Goal: Task Accomplishment & Management: Complete application form

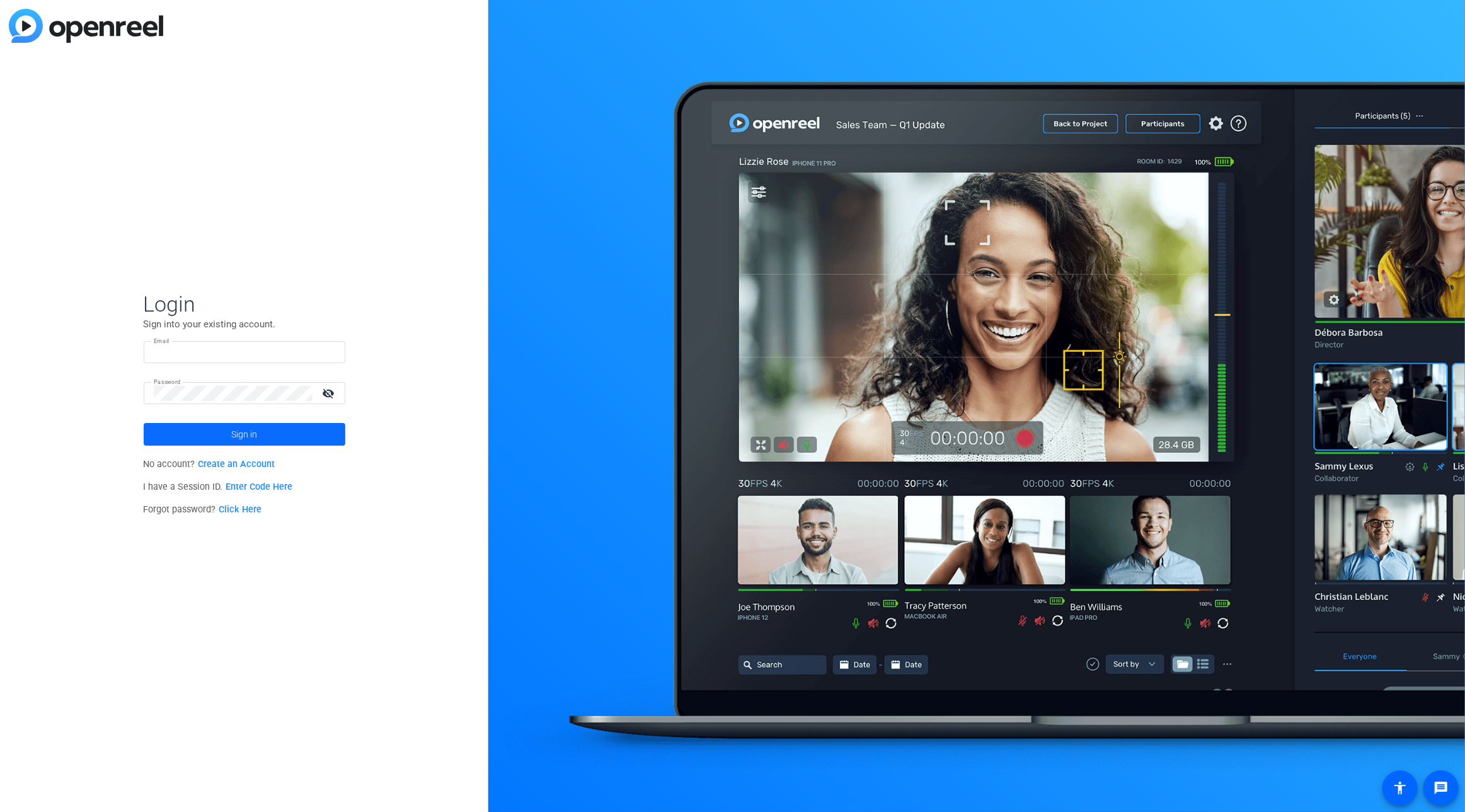
type input "eflaherty@openreel.com"
click at [228, 430] on span at bounding box center [244, 434] width 202 height 30
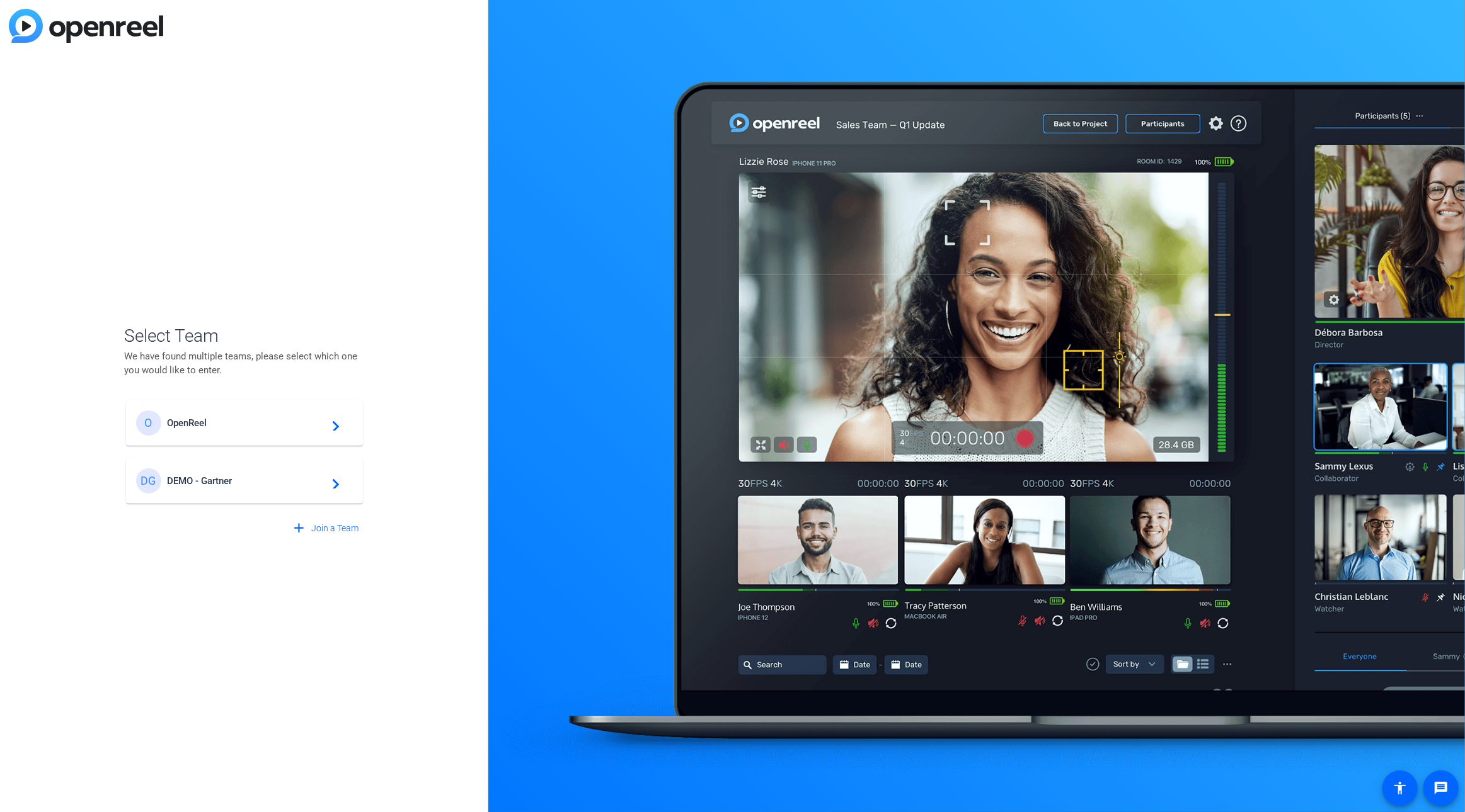
click at [258, 415] on div "O OpenReel navigate_next" at bounding box center [244, 424] width 217 height 25
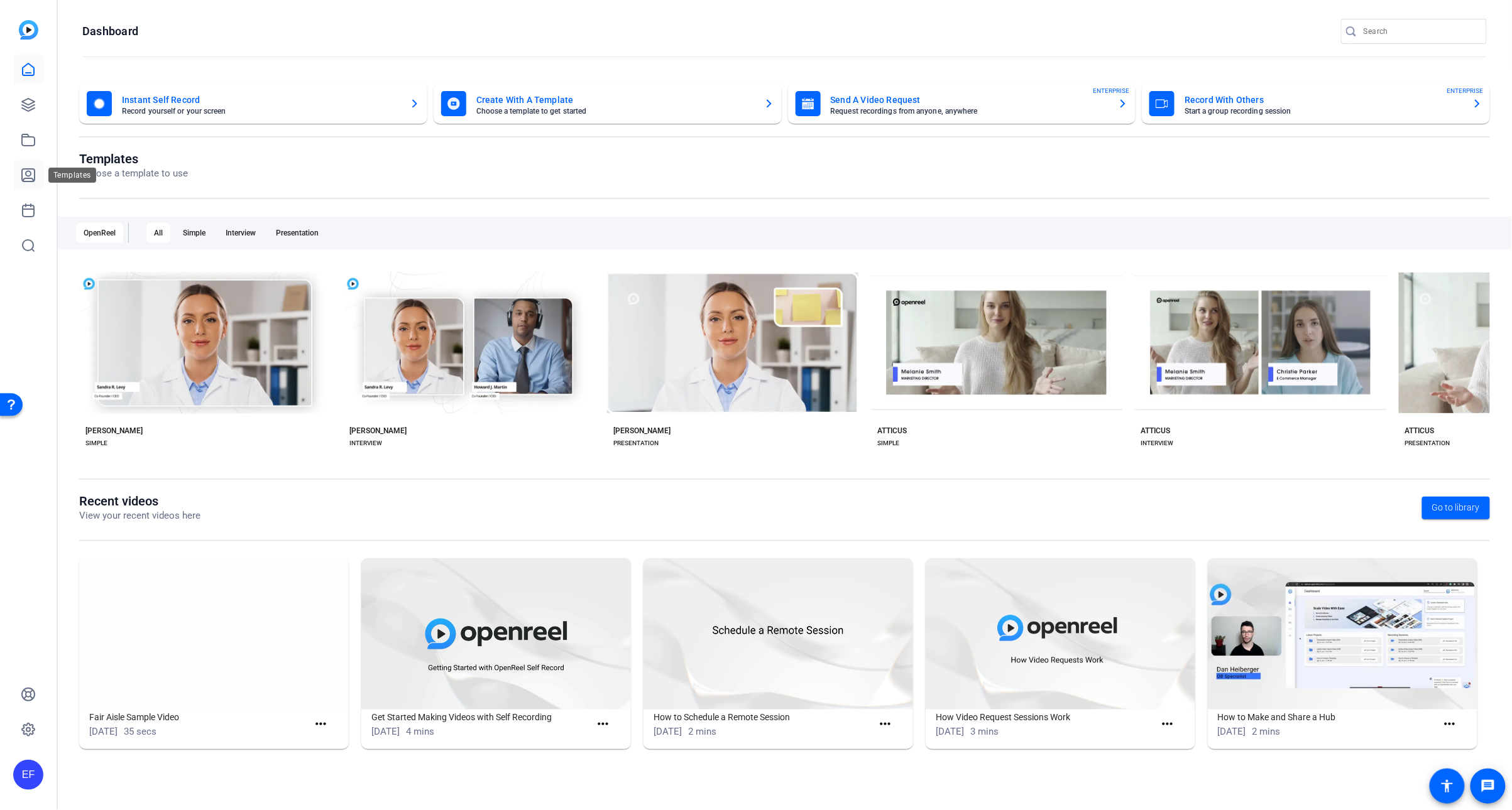
click at [25, 177] on icon at bounding box center [28, 176] width 13 height 13
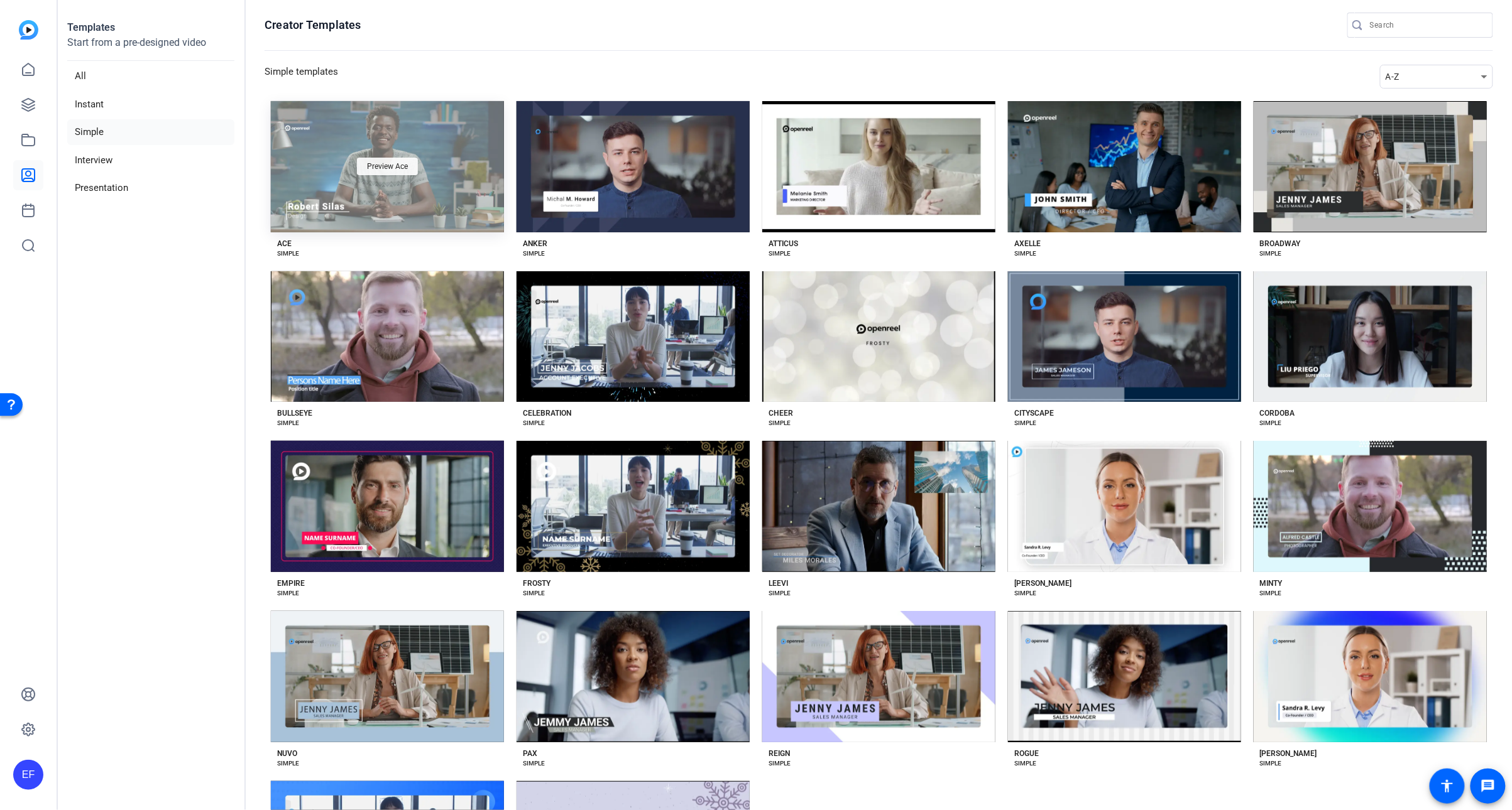
click at [388, 172] on div "Preview Ace" at bounding box center [387, 166] width 61 height 17
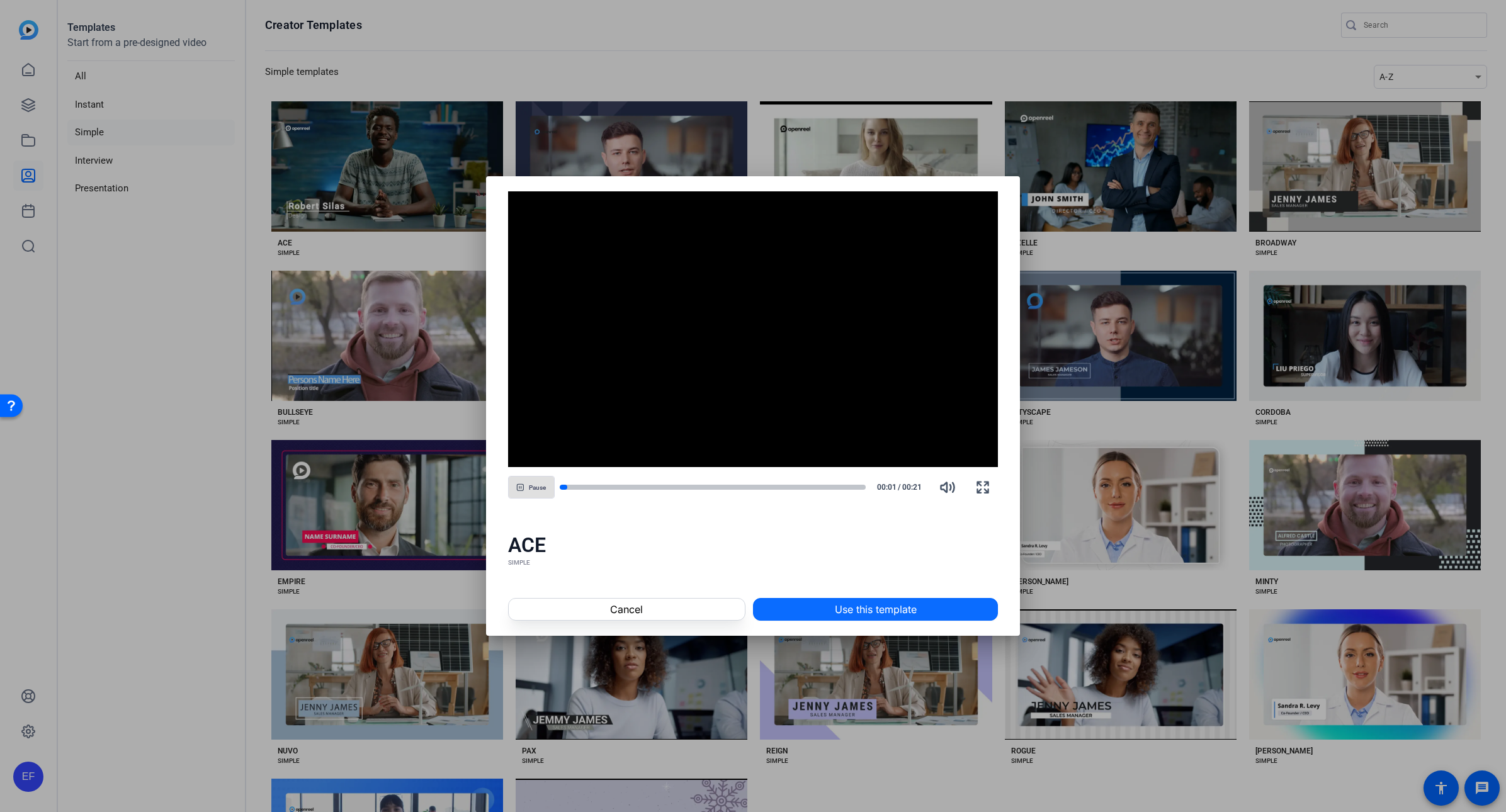
click at [843, 611] on span "Use this template" at bounding box center [875, 610] width 82 height 15
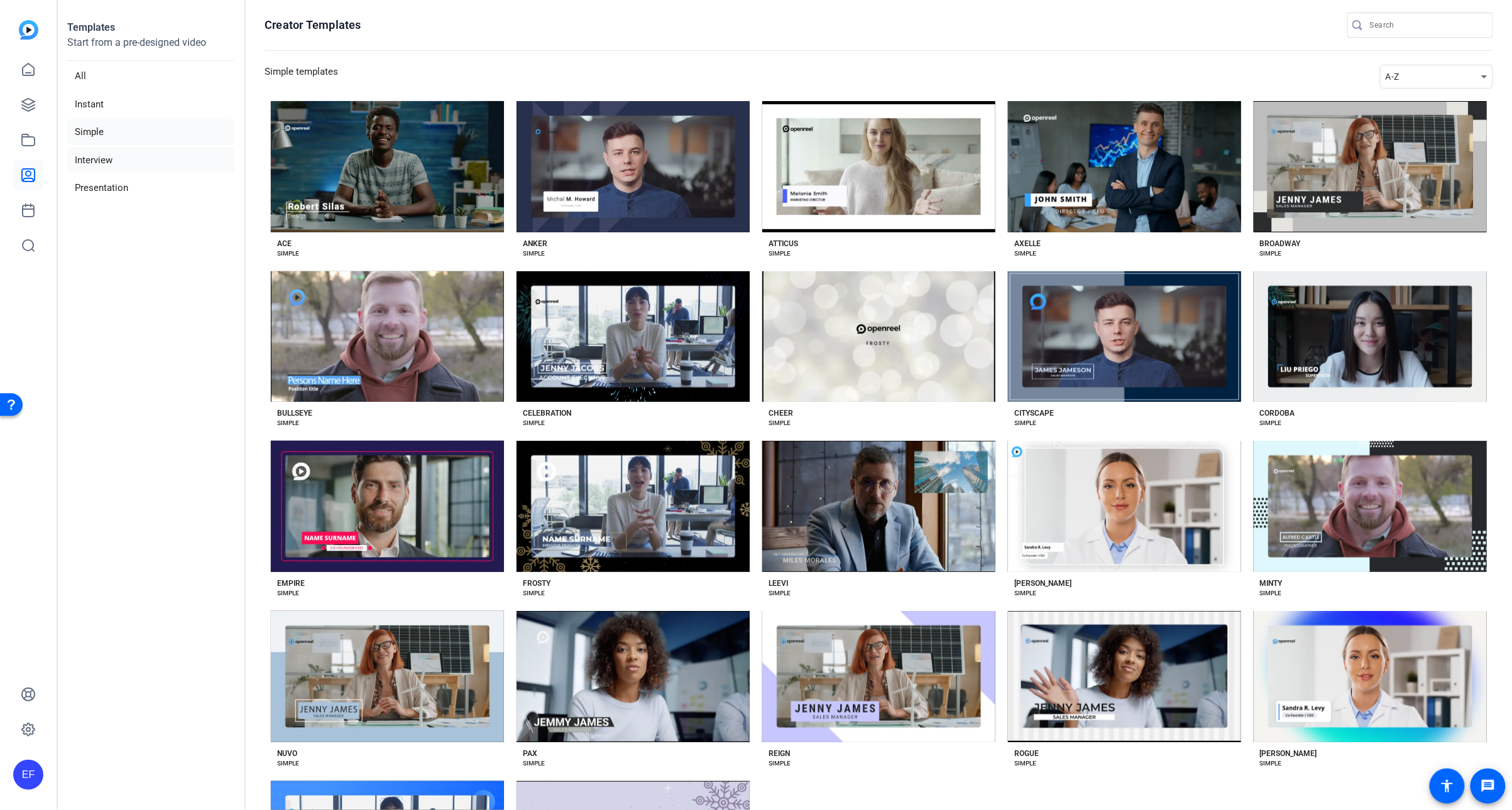
click at [120, 157] on li "Interview" at bounding box center [150, 160] width 167 height 25
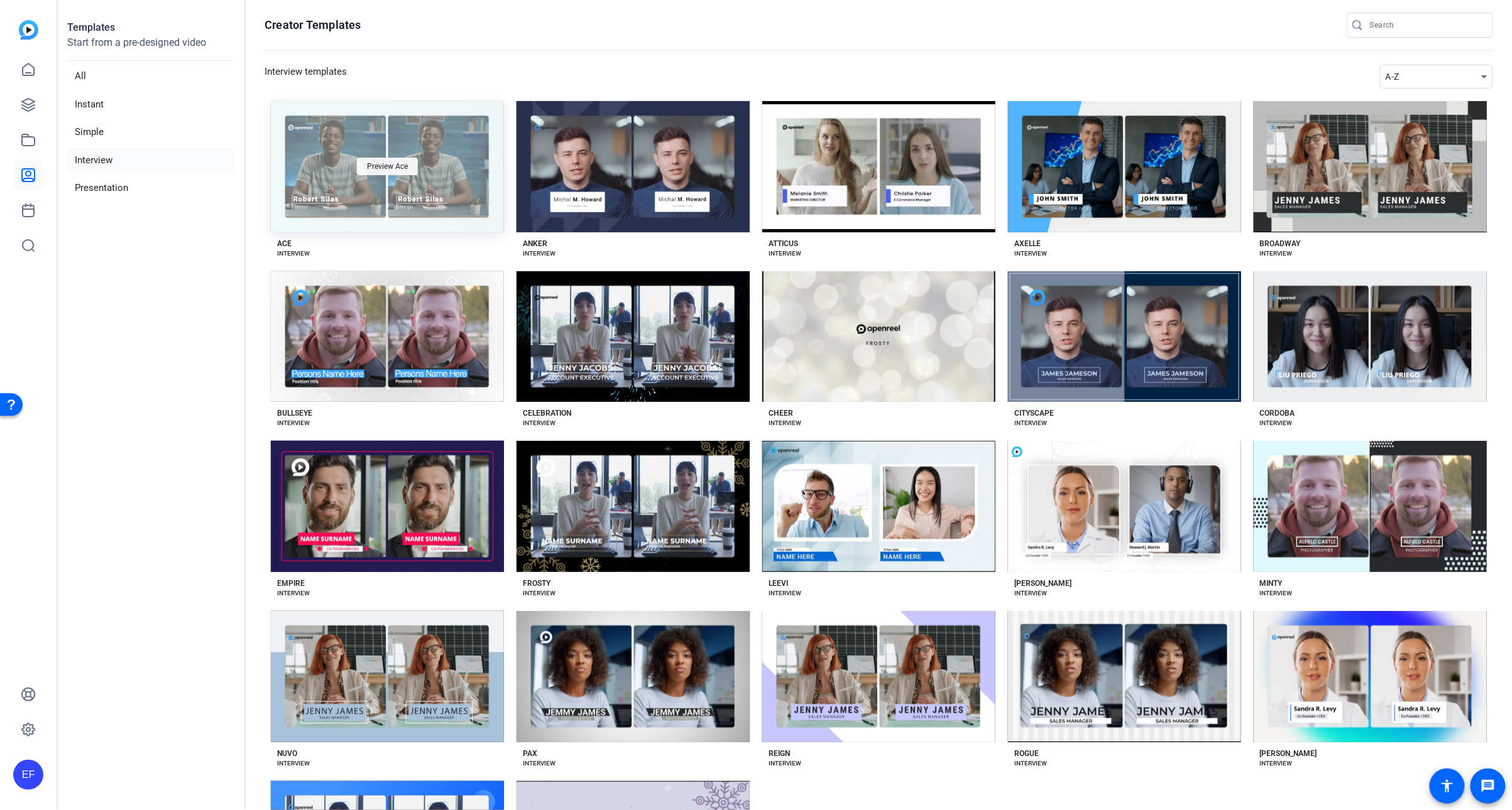
click at [378, 163] on span "Preview Ace" at bounding box center [387, 167] width 41 height 7
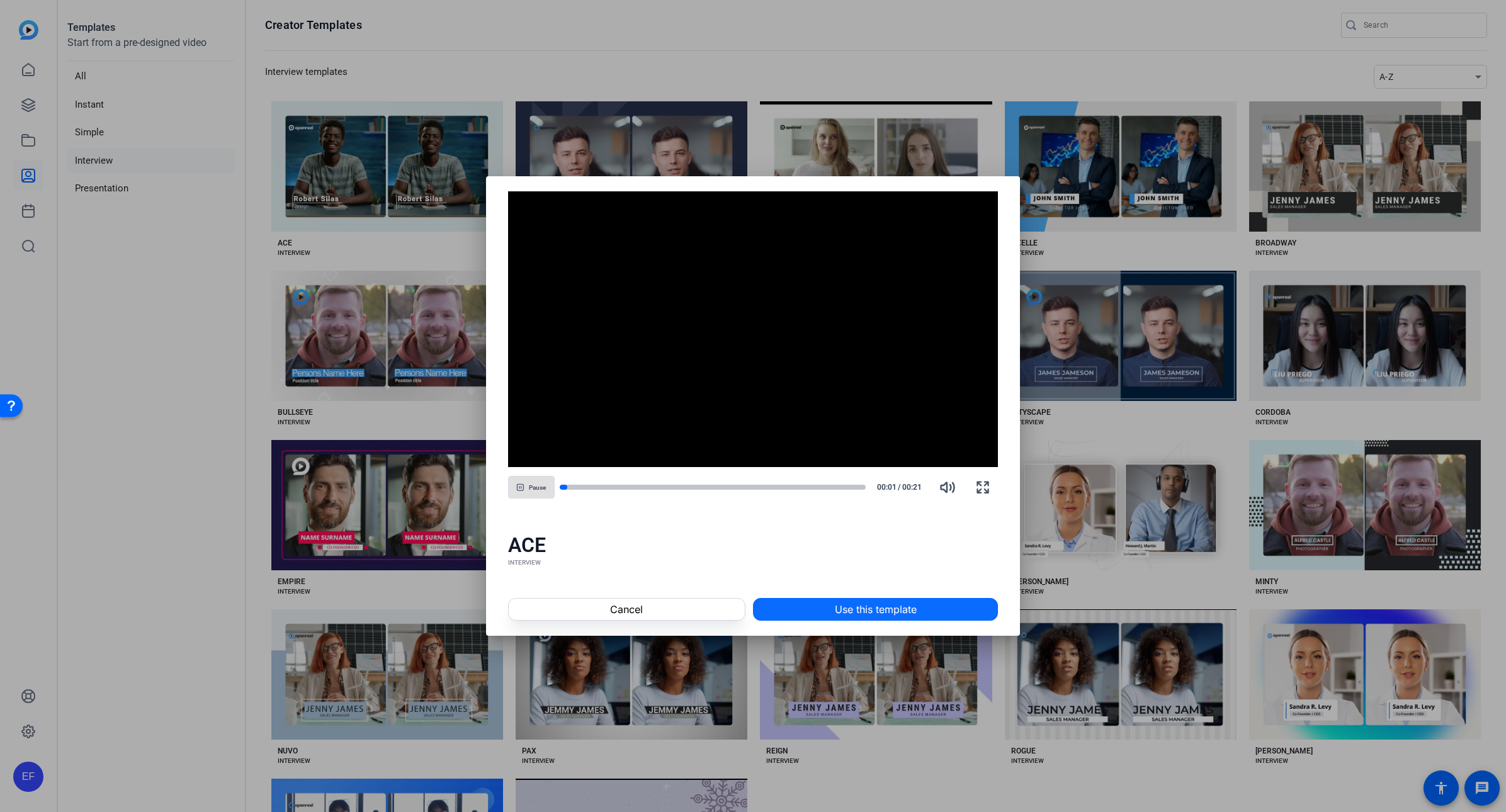
click at [860, 611] on span "Use this template" at bounding box center [875, 610] width 82 height 15
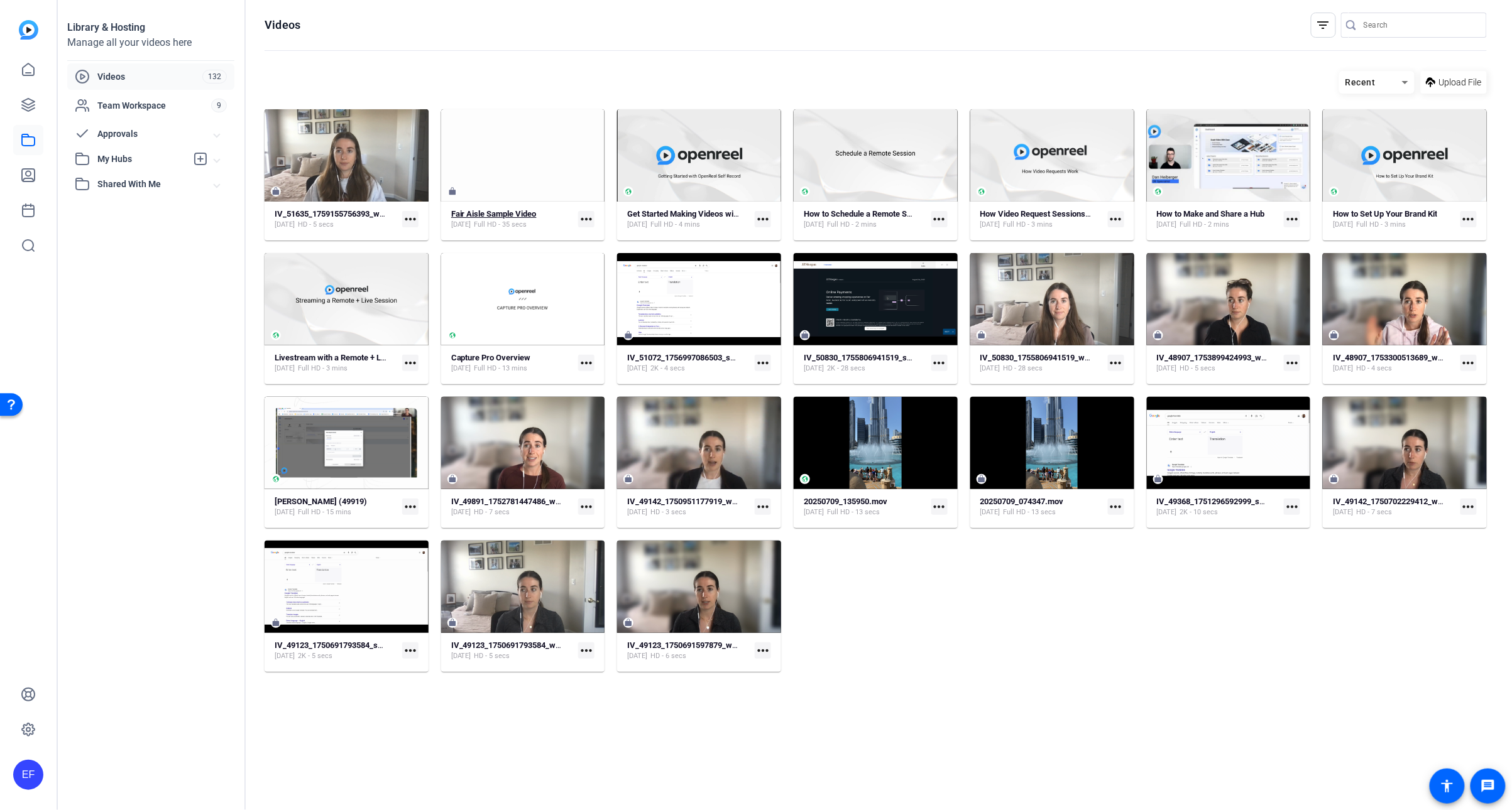
click at [517, 211] on strong "Fair Aisle Sample Video" at bounding box center [493, 214] width 85 height 9
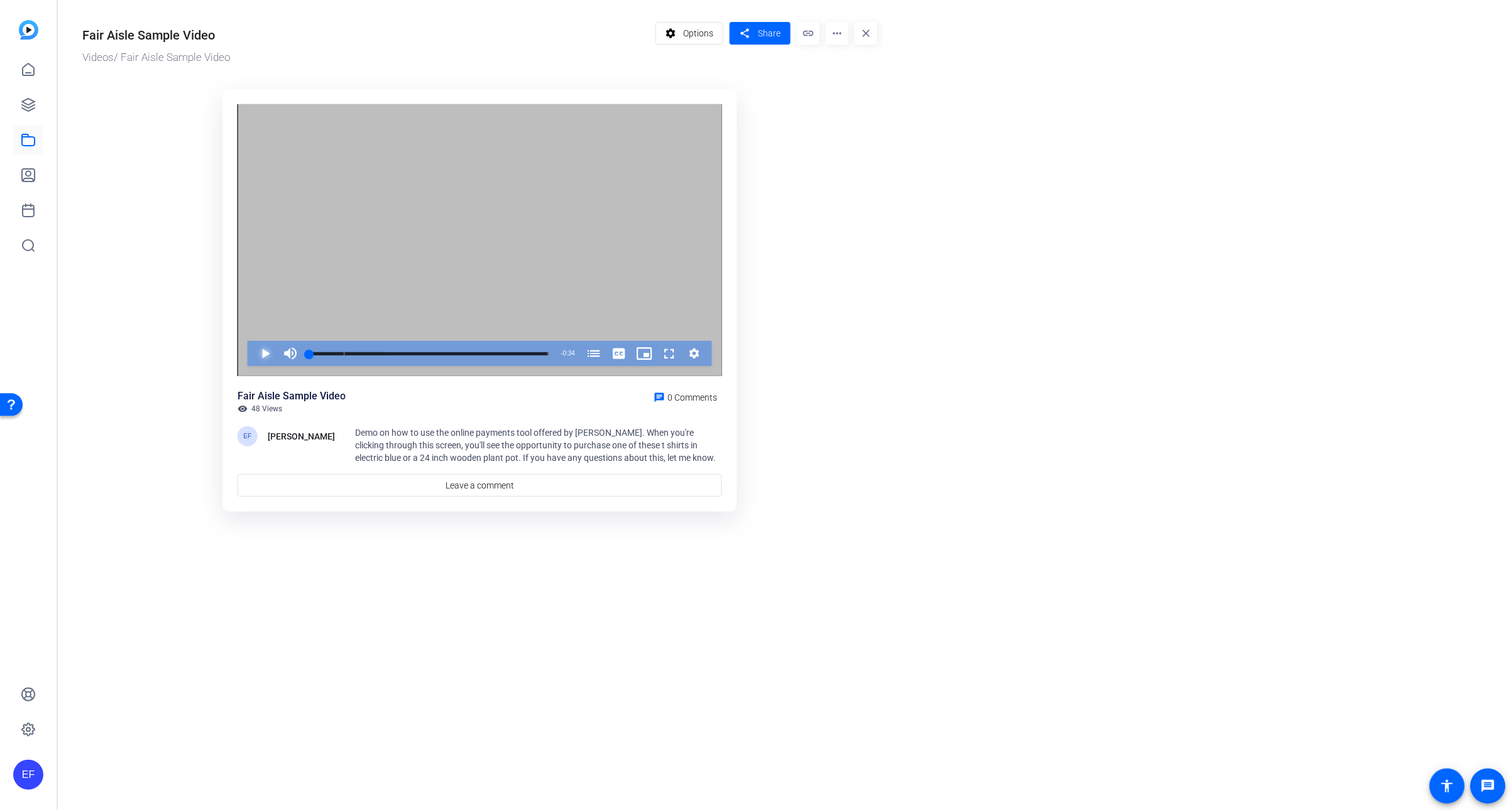
click at [253, 354] on span "Video Player" at bounding box center [253, 354] width 0 height 25
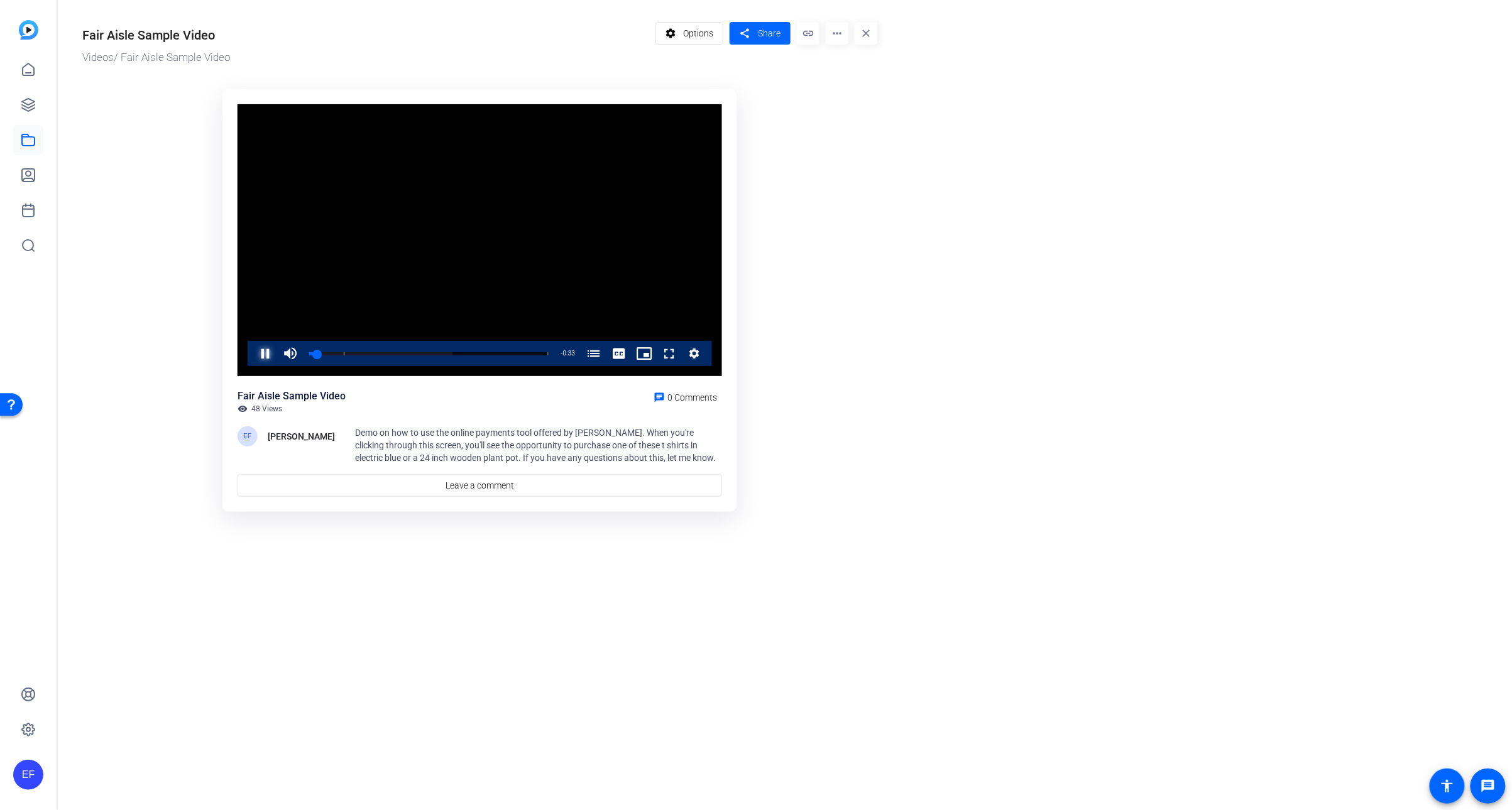
click at [253, 359] on span "Video Player" at bounding box center [253, 354] width 0 height 25
click at [253, 354] on span "Video Player" at bounding box center [253, 354] width 0 height 25
click at [253, 357] on span "Video Player" at bounding box center [253, 354] width 0 height 25
click at [253, 351] on span "Video Player" at bounding box center [253, 354] width 0 height 25
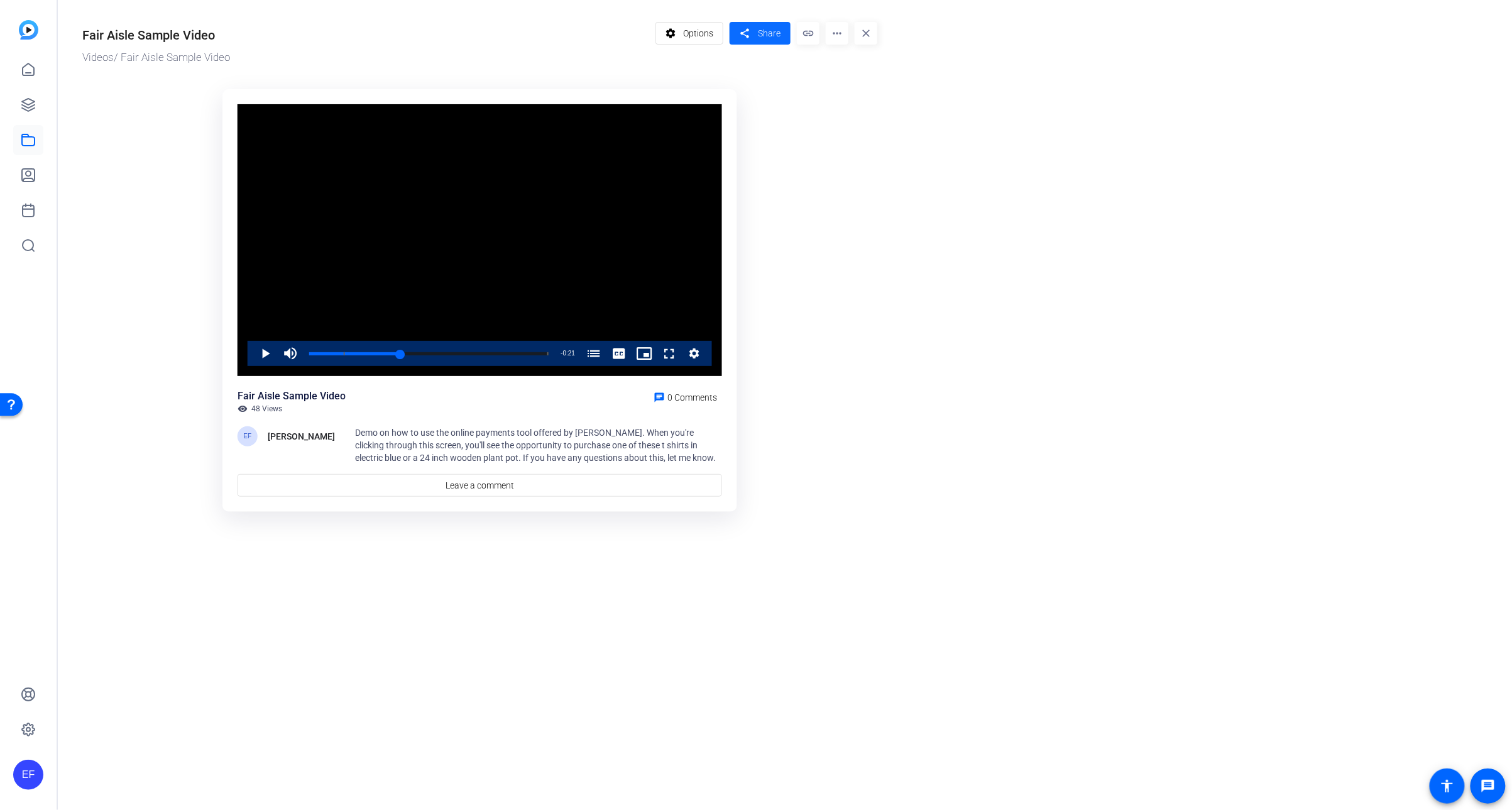
click at [755, 33] on span at bounding box center [760, 33] width 61 height 30
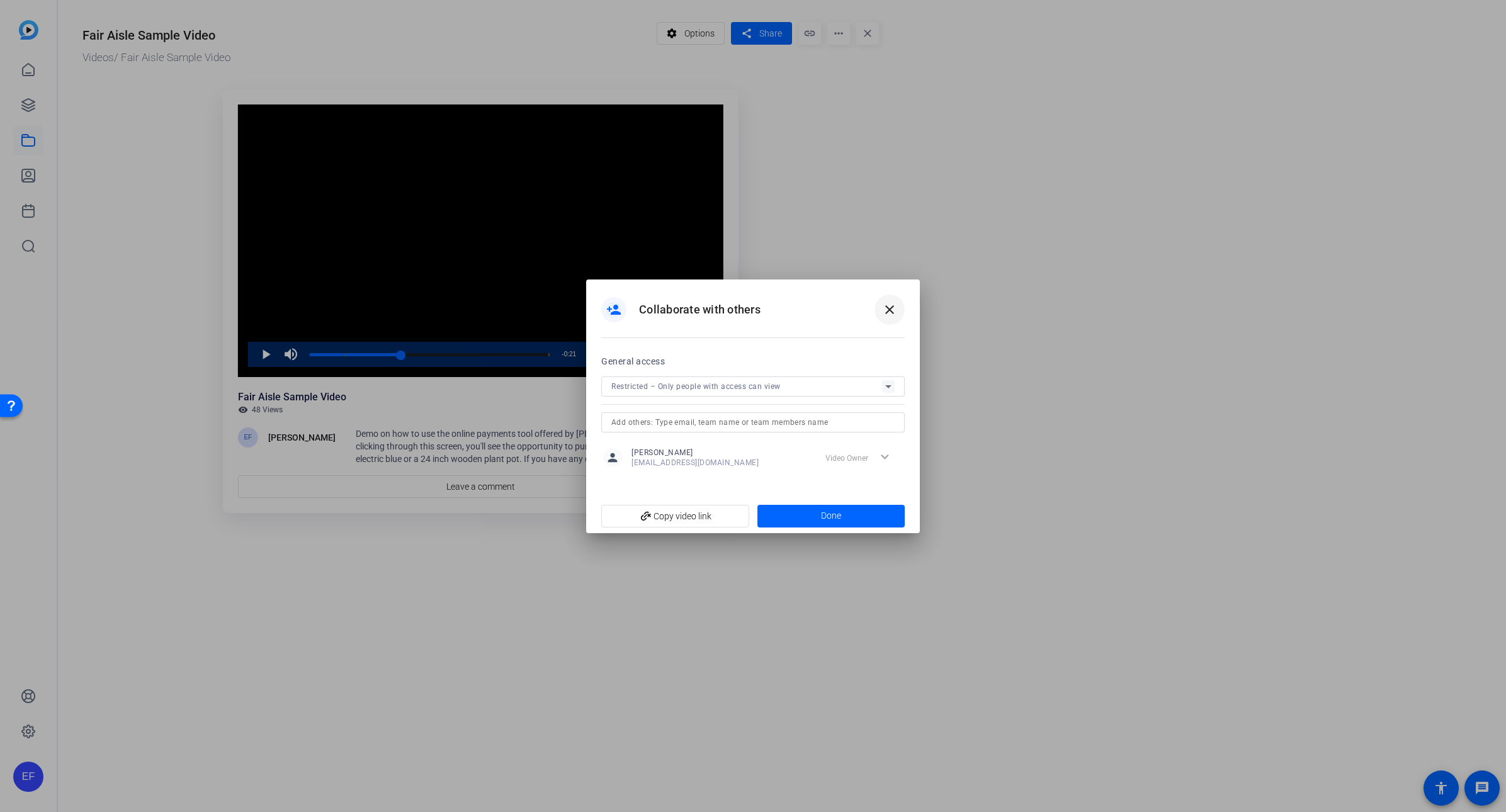
drag, startPoint x: 895, startPoint y: 306, endPoint x: 864, endPoint y: 332, distance: 40.5
click at [895, 306] on mat-icon "close" at bounding box center [889, 309] width 15 height 15
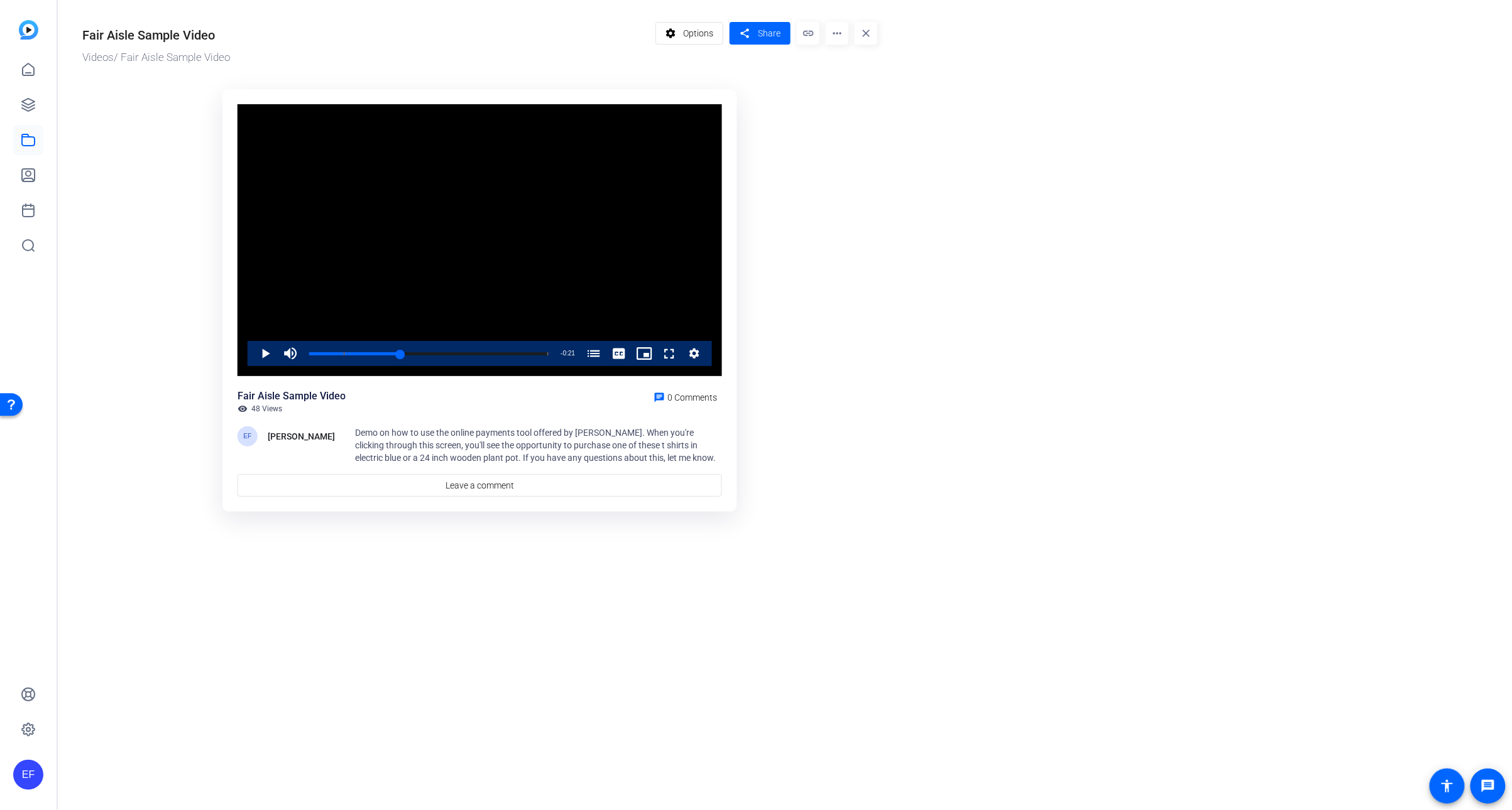
click at [705, 33] on span "Options" at bounding box center [698, 33] width 30 height 24
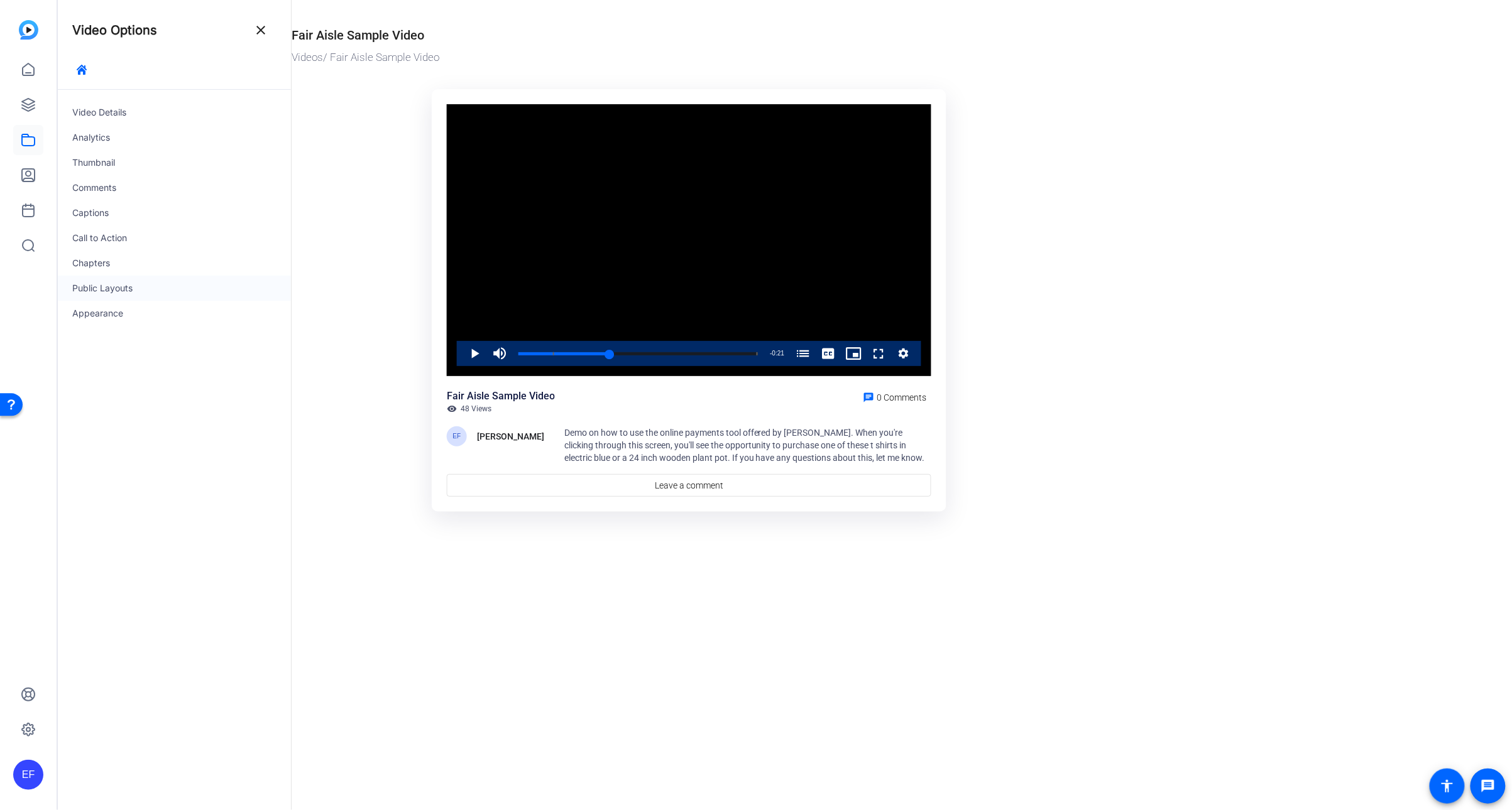
click at [136, 282] on div "Public Layouts" at bounding box center [174, 289] width 234 height 25
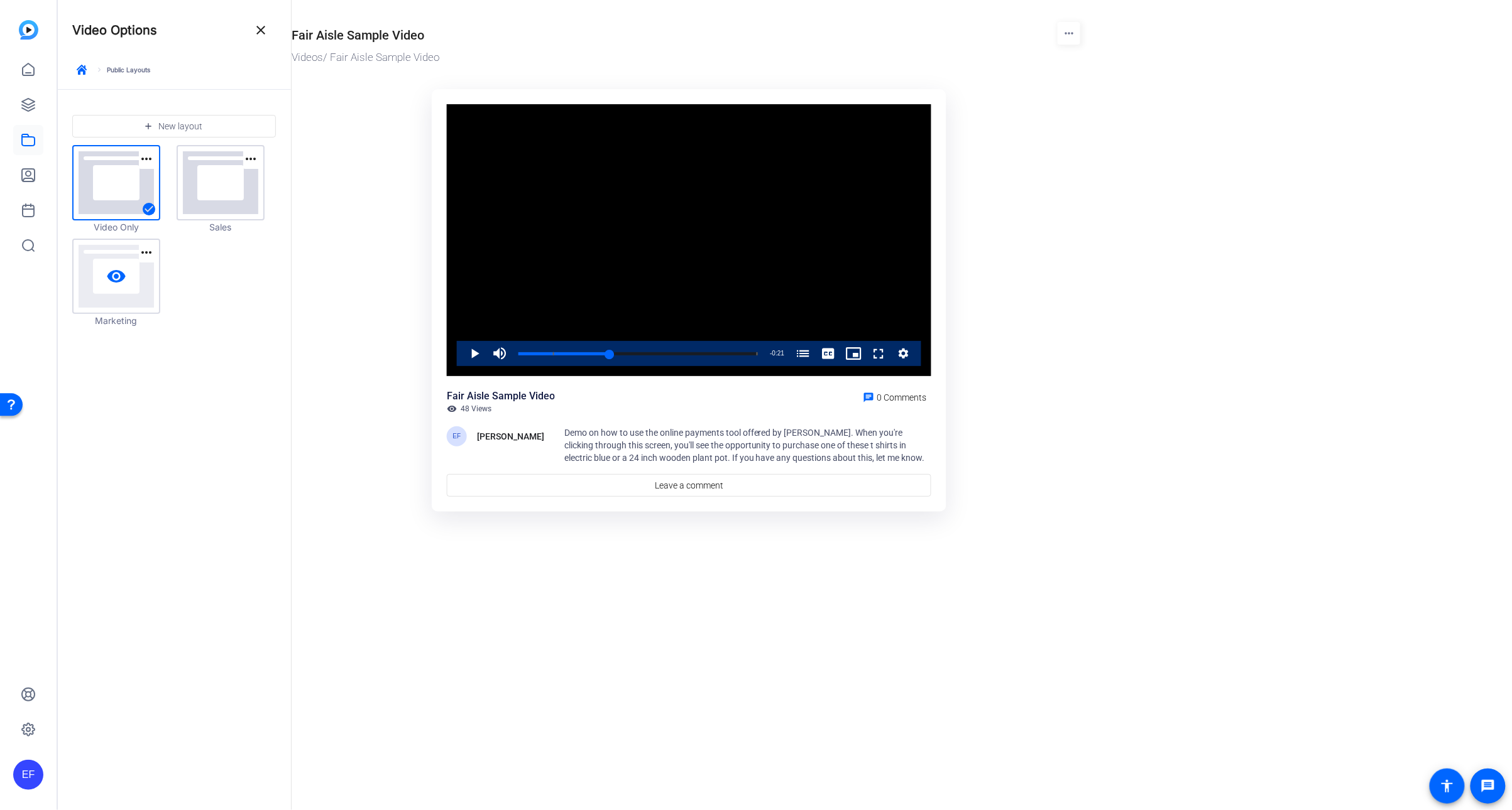
click at [139, 291] on link "visibility" at bounding box center [116, 276] width 85 height 73
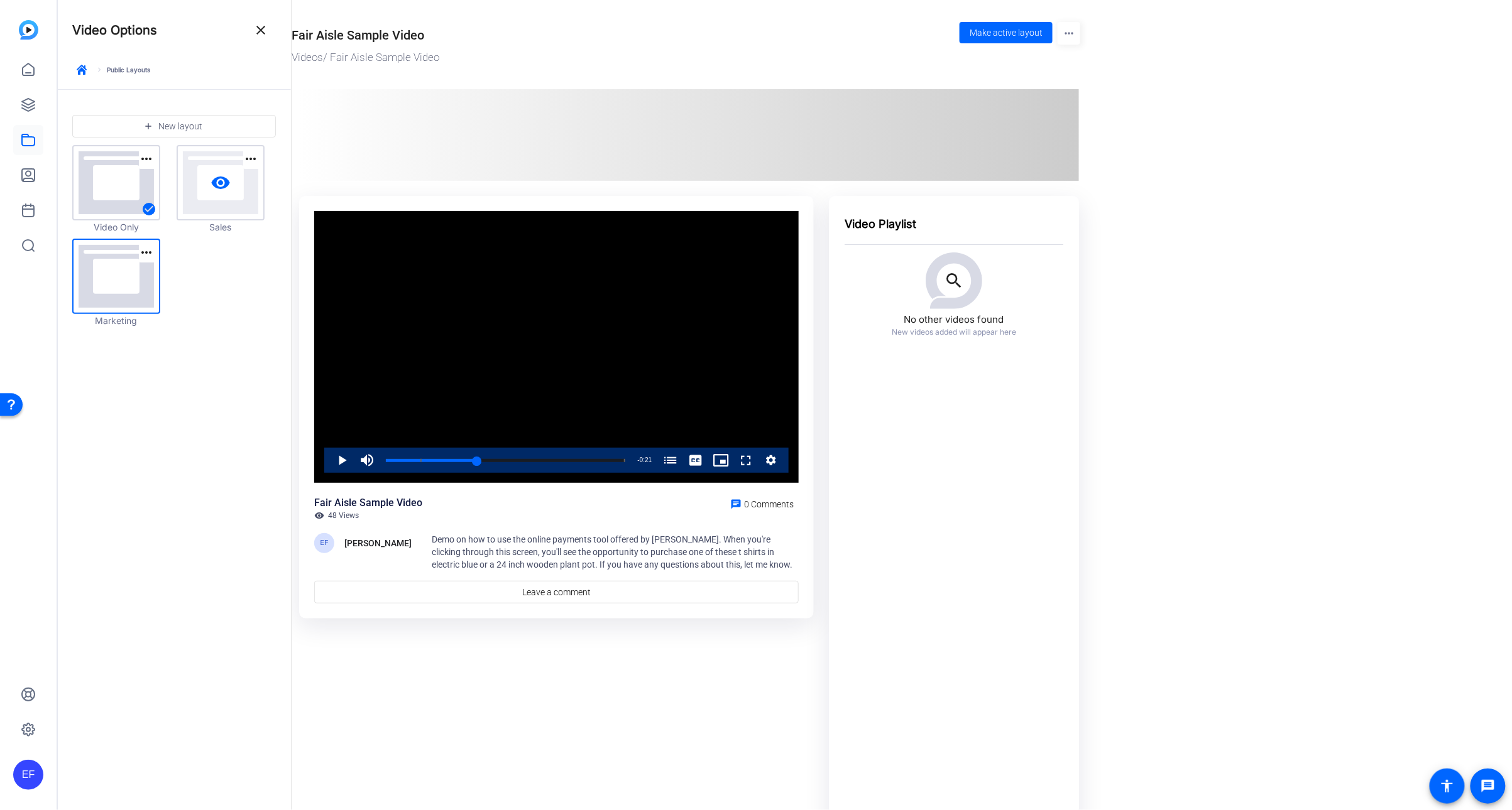
click at [206, 196] on link "visibility" at bounding box center [220, 183] width 85 height 73
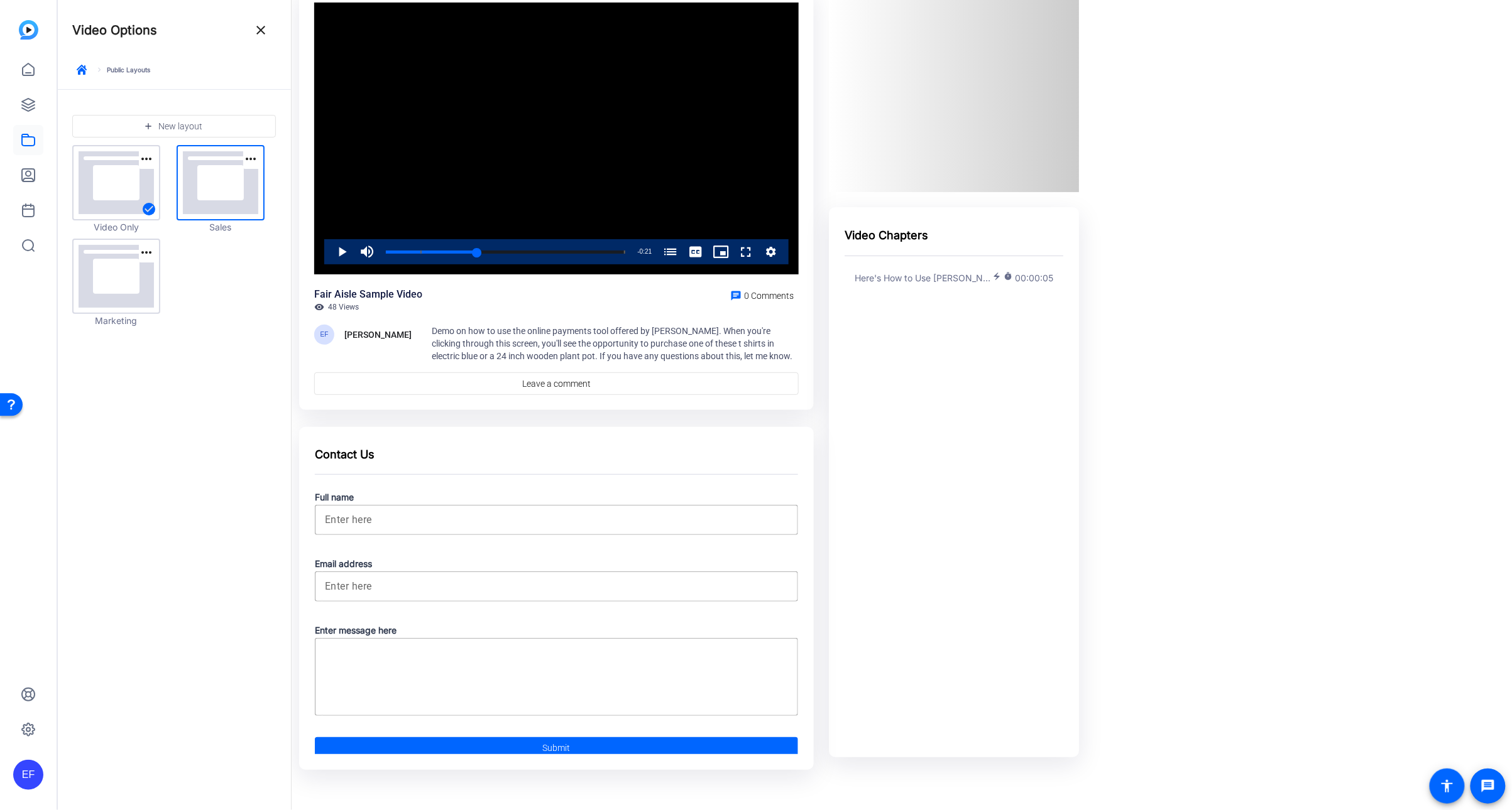
scroll to position [103, 0]
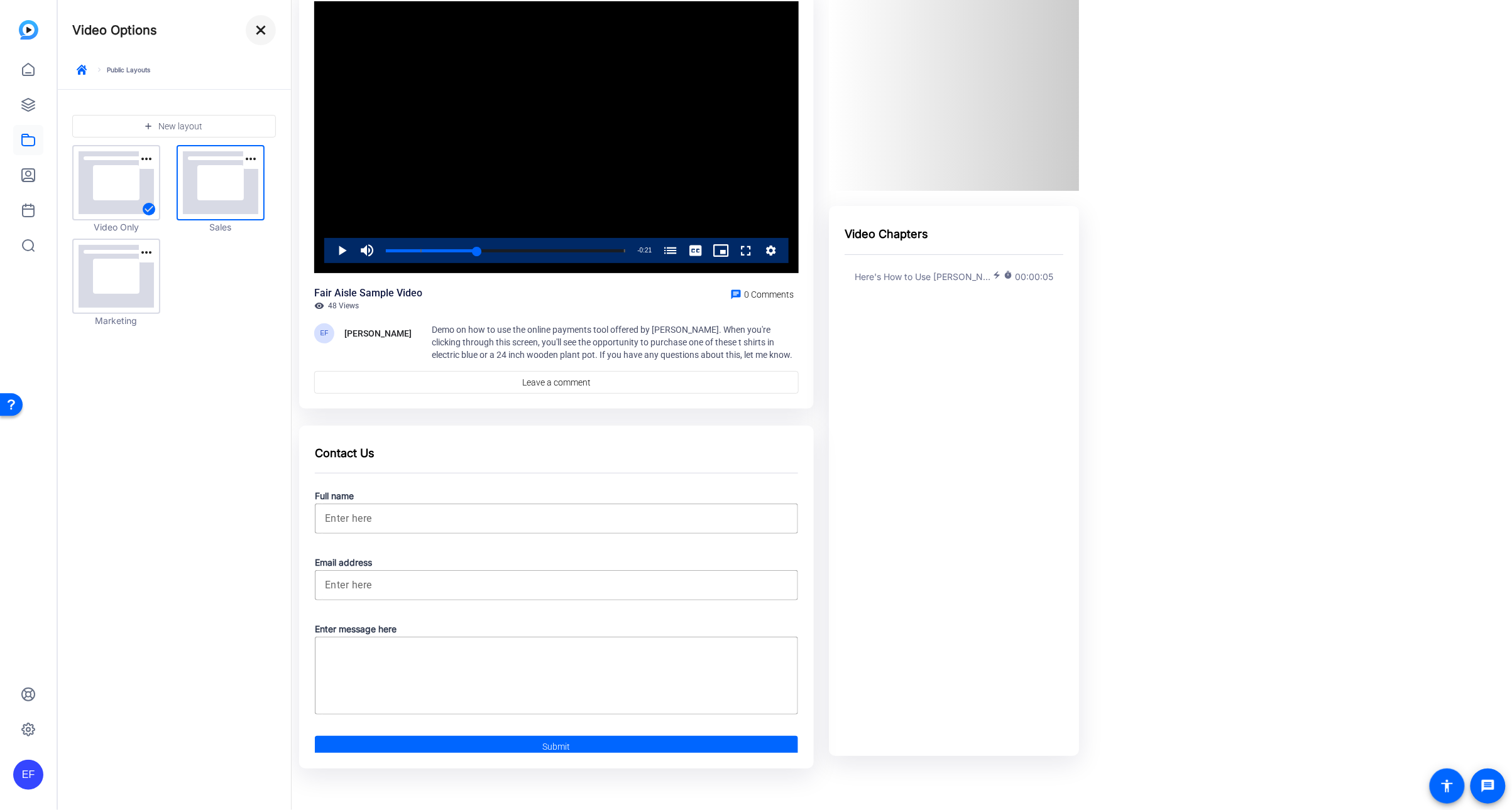
click at [254, 32] on mat-icon "close" at bounding box center [261, 30] width 15 height 15
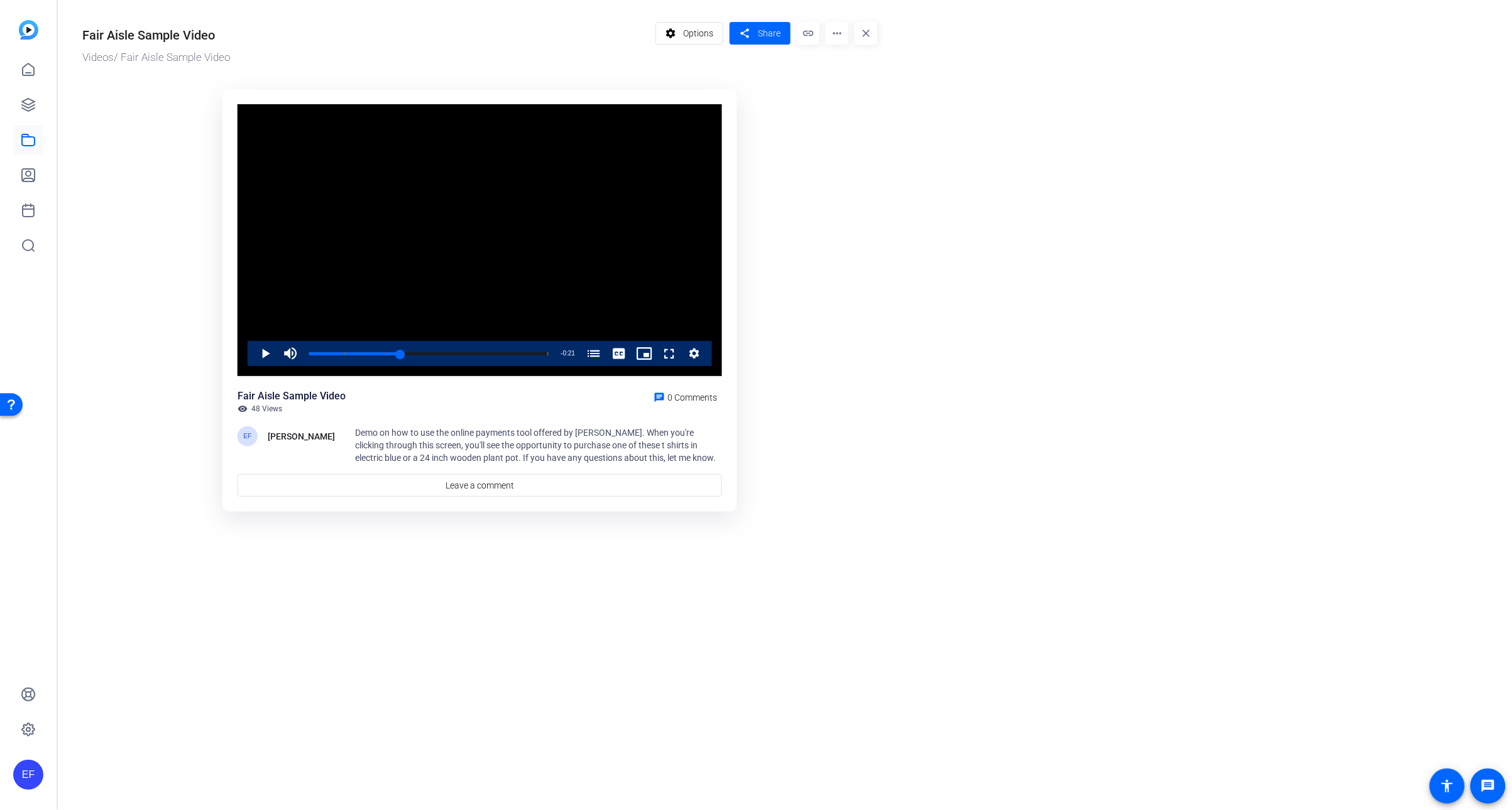
drag, startPoint x: 680, startPoint y: 40, endPoint x: 689, endPoint y: 45, distance: 10.3
click at [680, 40] on span at bounding box center [690, 33] width 67 height 30
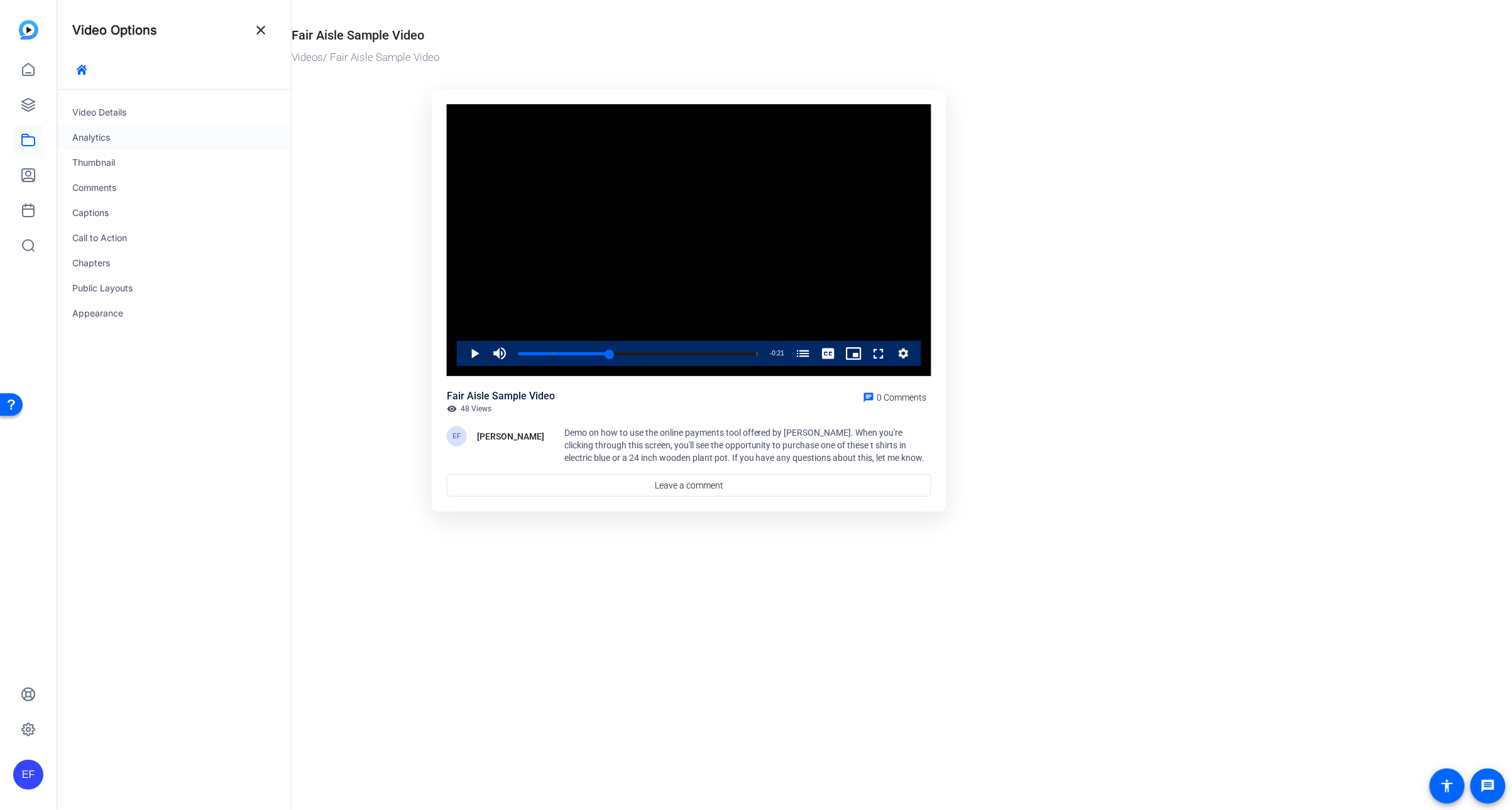
click at [115, 135] on div "Analytics" at bounding box center [174, 138] width 234 height 25
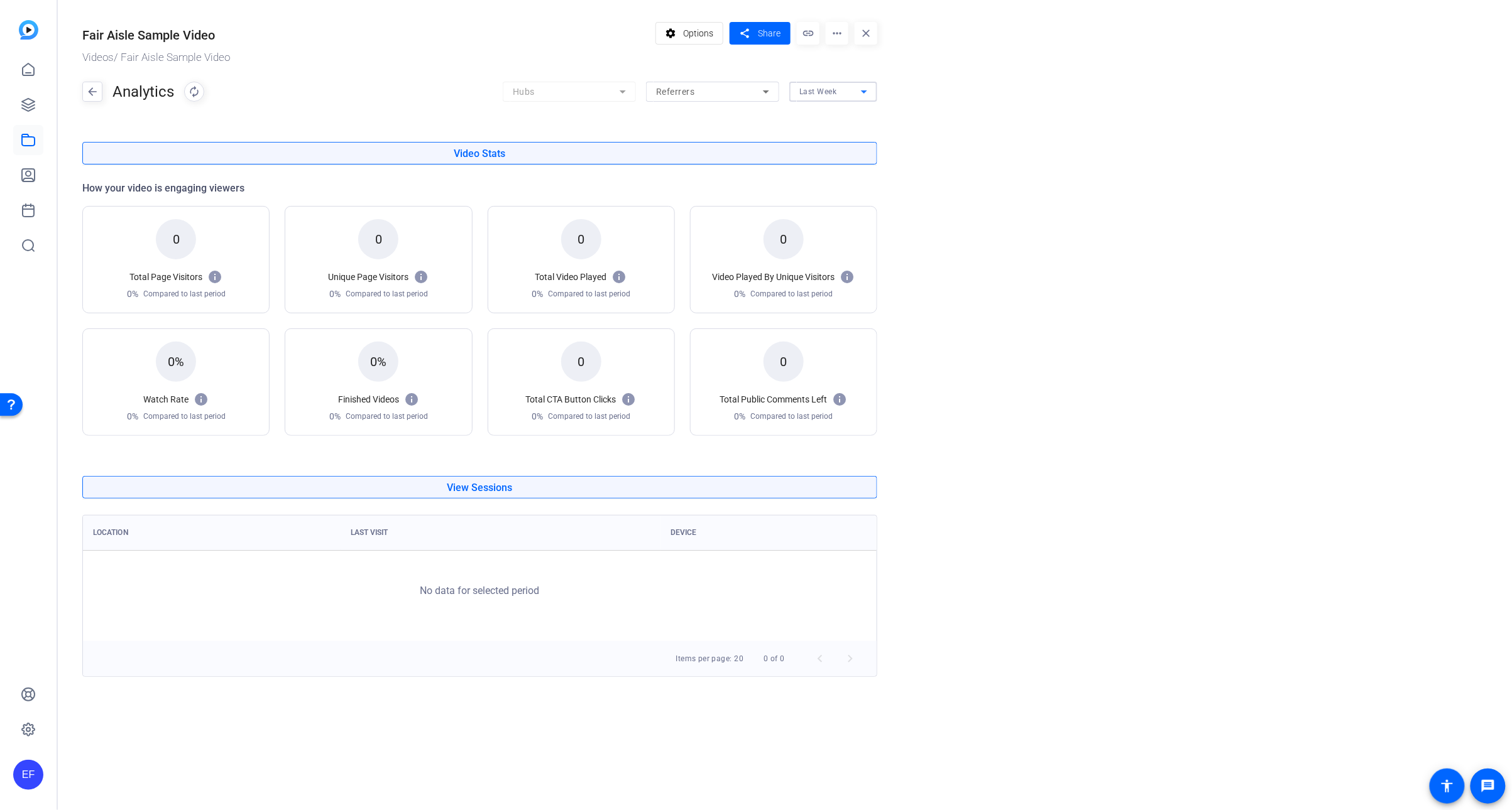
click at [818, 93] on span "Last Week" at bounding box center [818, 91] width 38 height 9
click at [346, 78] on div at bounding box center [756, 405] width 1512 height 810
click at [101, 91] on button "arrow_back" at bounding box center [92, 91] width 20 height 20
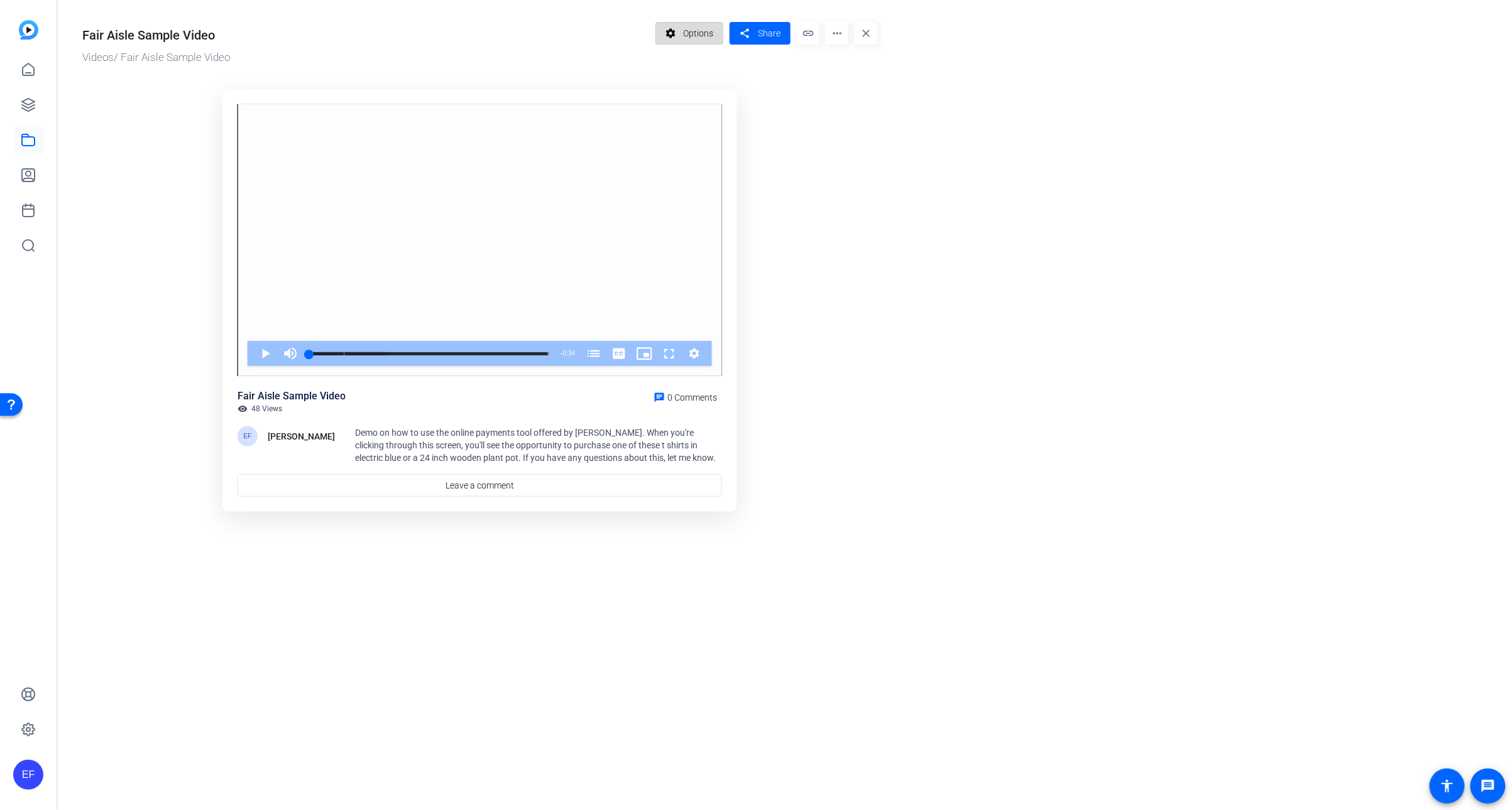
click at [687, 33] on span "Options" at bounding box center [698, 33] width 30 height 24
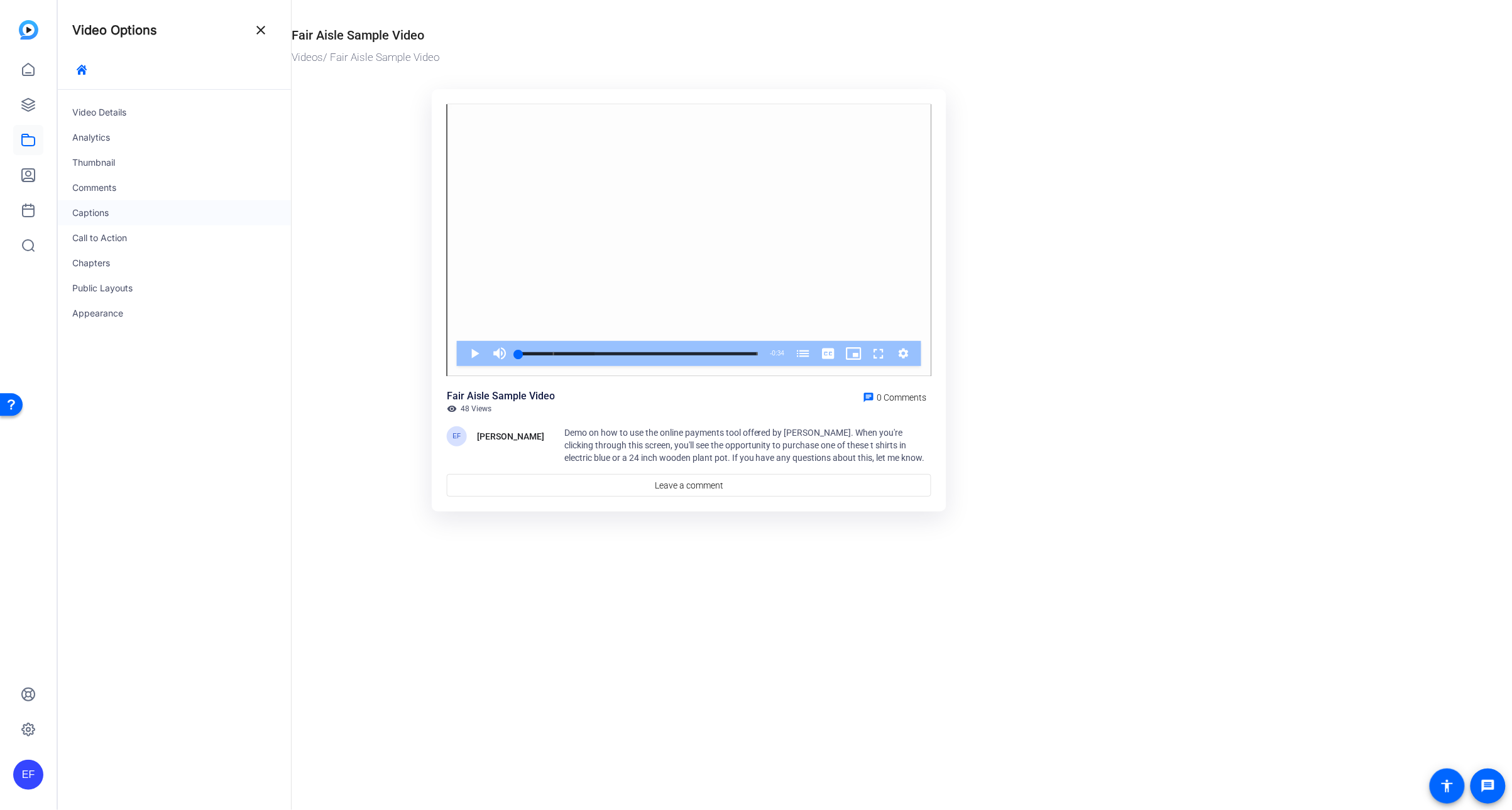
click at [187, 200] on div "Captions" at bounding box center [174, 213] width 234 height 25
click at [261, 25] on mat-icon "close" at bounding box center [261, 30] width 15 height 15
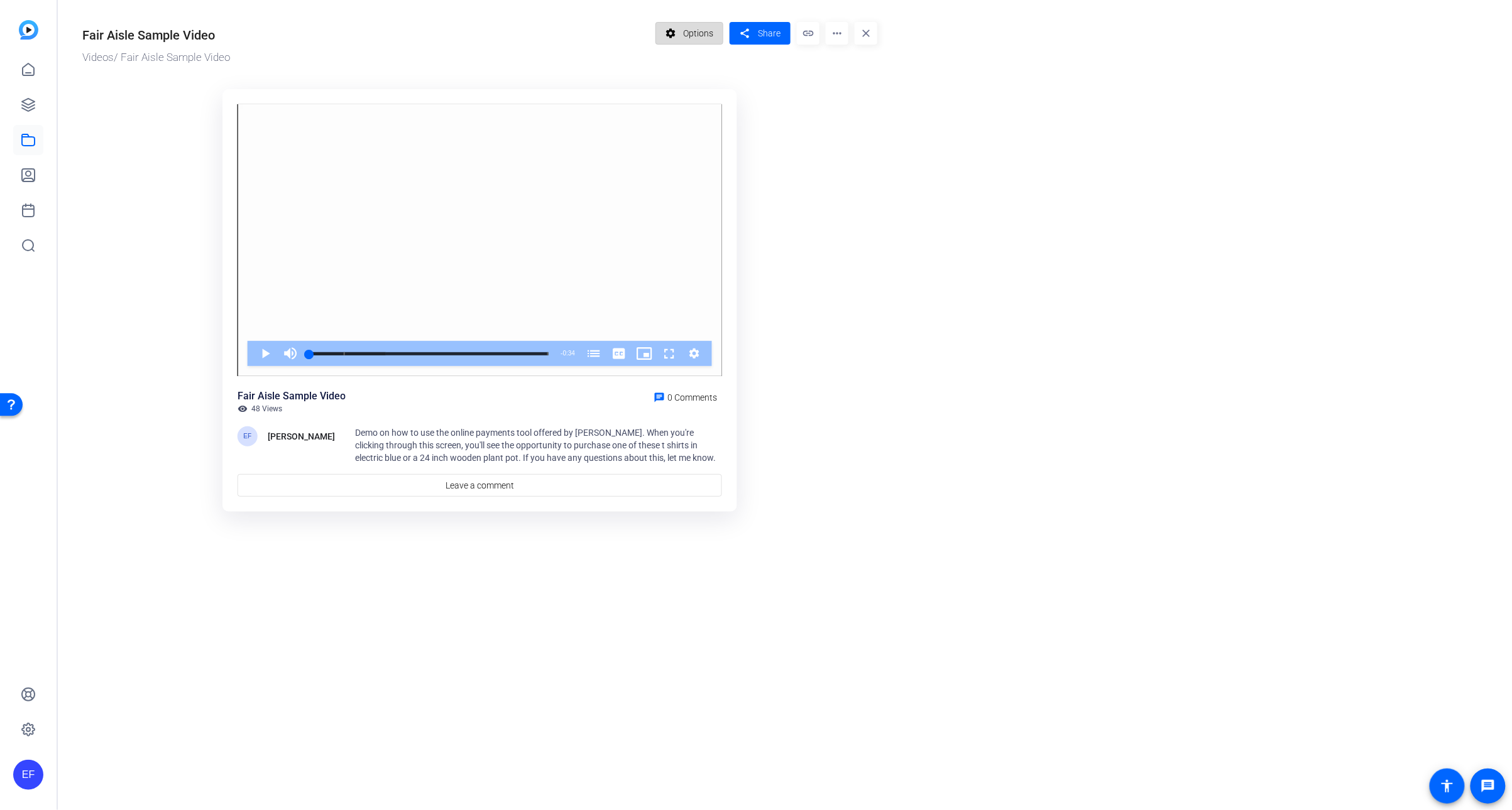
click at [686, 30] on span "Options" at bounding box center [698, 33] width 30 height 24
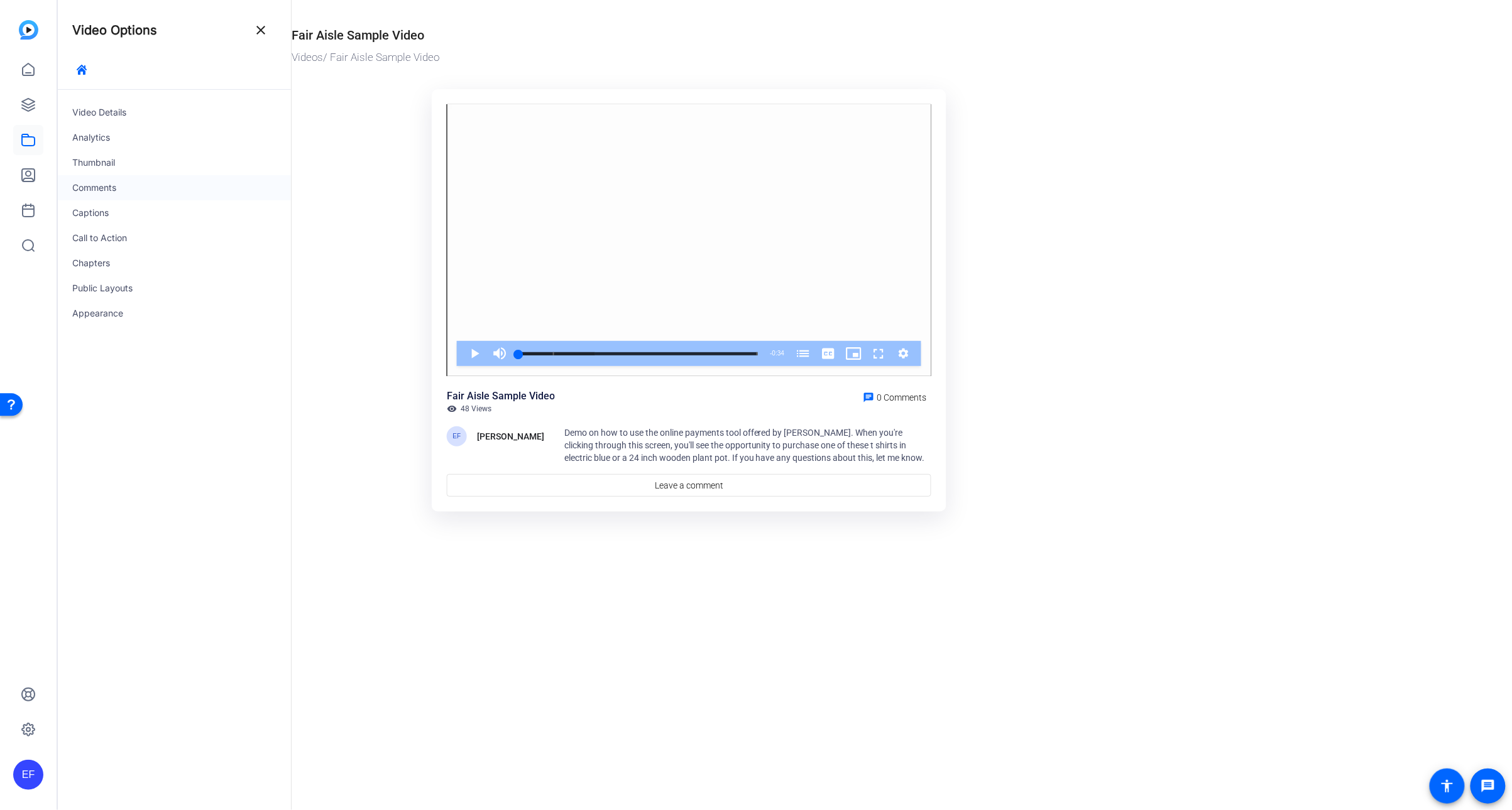
click at [151, 184] on div "Comments" at bounding box center [174, 188] width 234 height 25
click at [85, 67] on icon "button" at bounding box center [81, 69] width 10 height 10
click at [118, 111] on div "Video Details" at bounding box center [174, 112] width 234 height 25
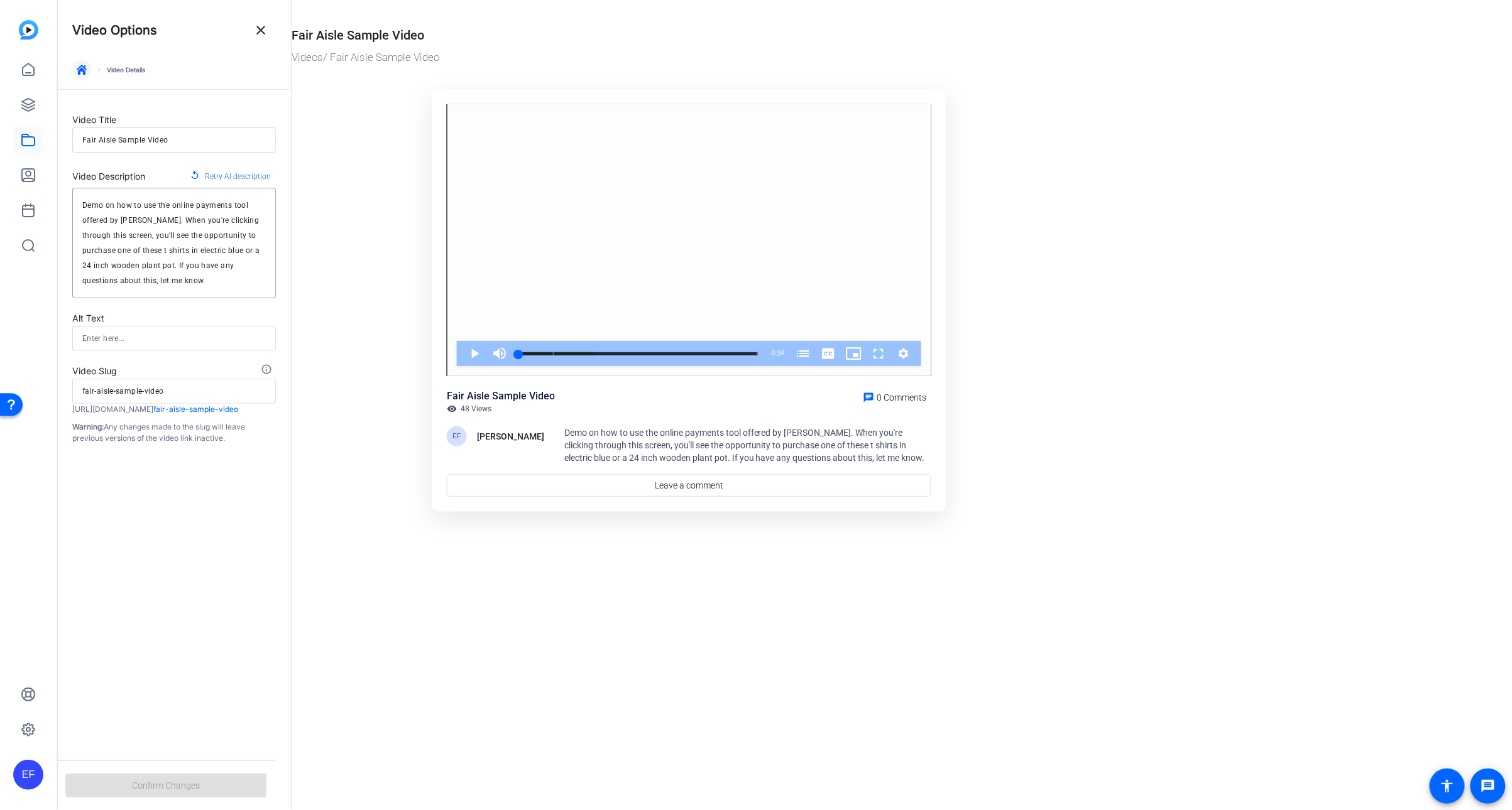
click at [93, 69] on span "button" at bounding box center [81, 69] width 30 height 30
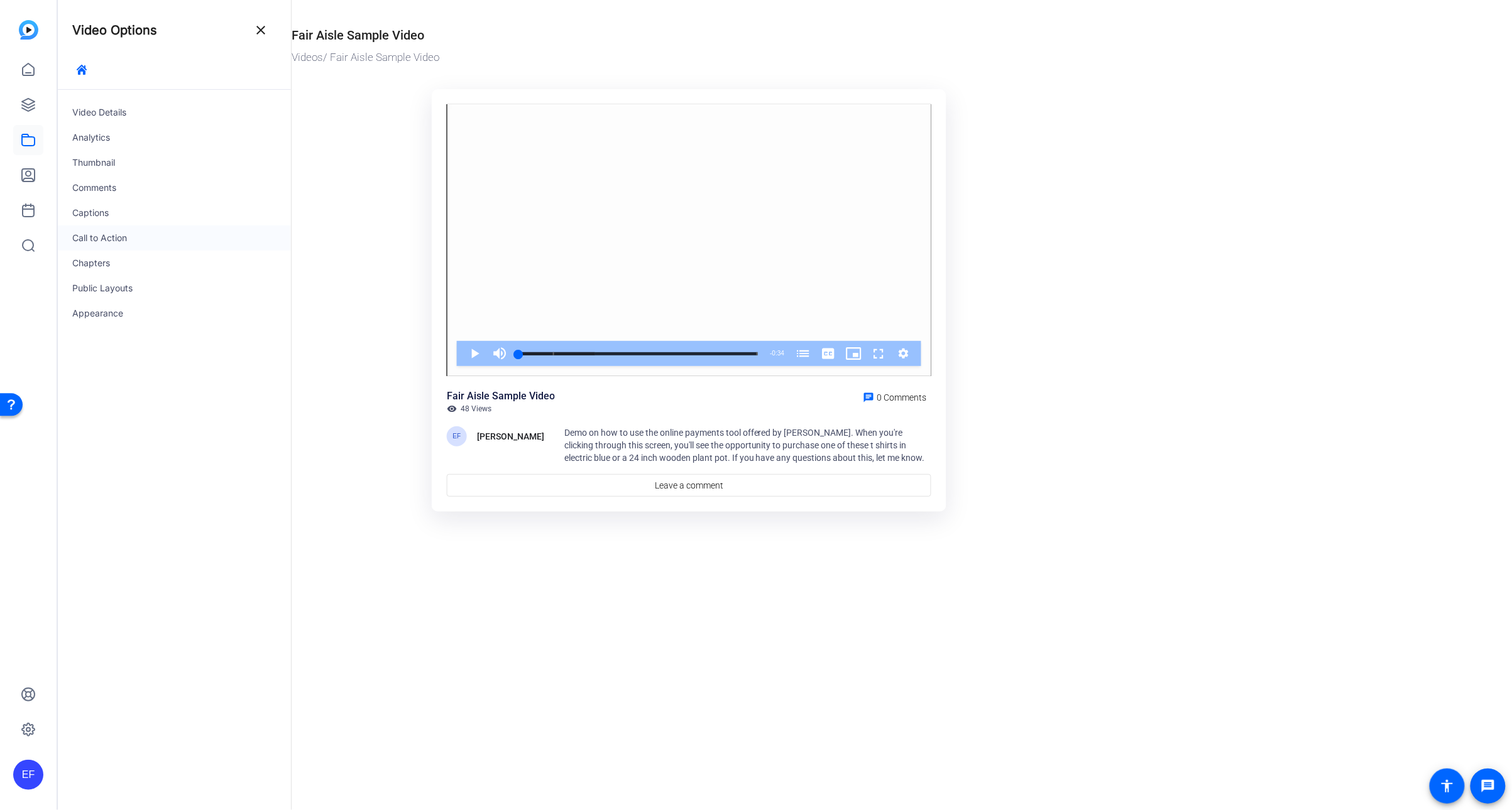
click at [127, 235] on div "Call to Action" at bounding box center [174, 238] width 234 height 25
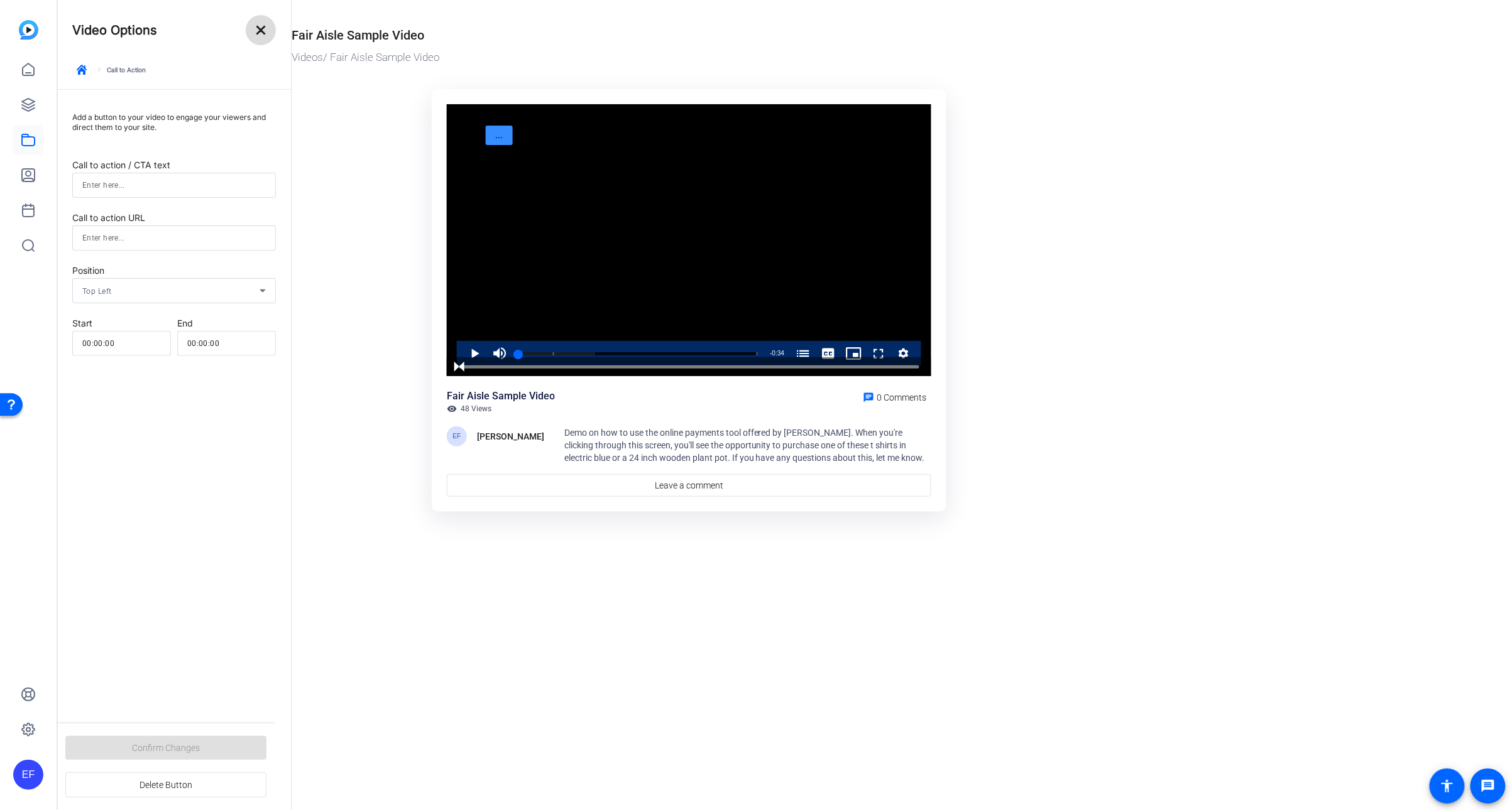
click at [265, 36] on mat-icon "close" at bounding box center [261, 30] width 15 height 15
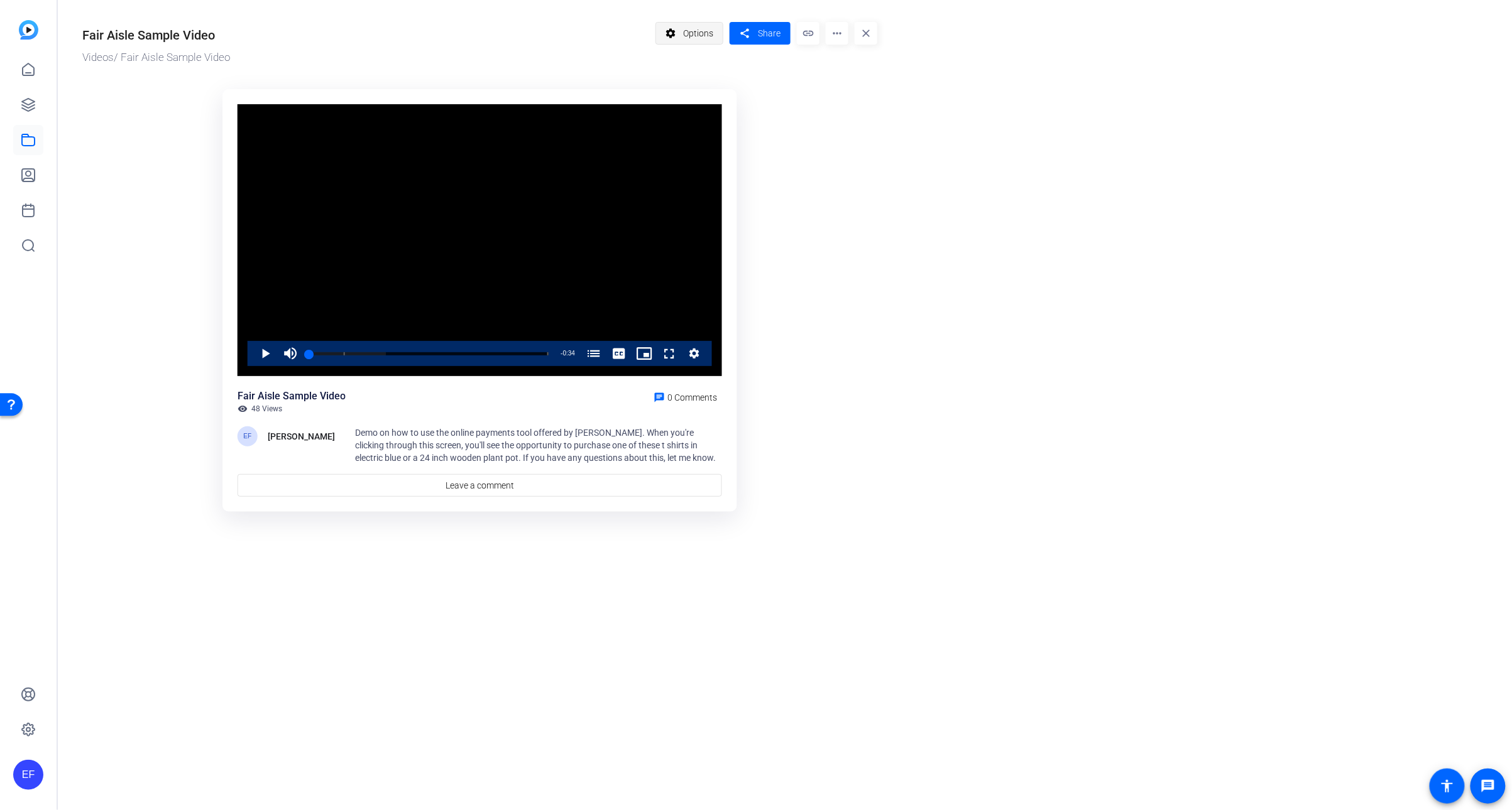
click at [673, 33] on mat-icon "settings" at bounding box center [670, 33] width 15 height 24
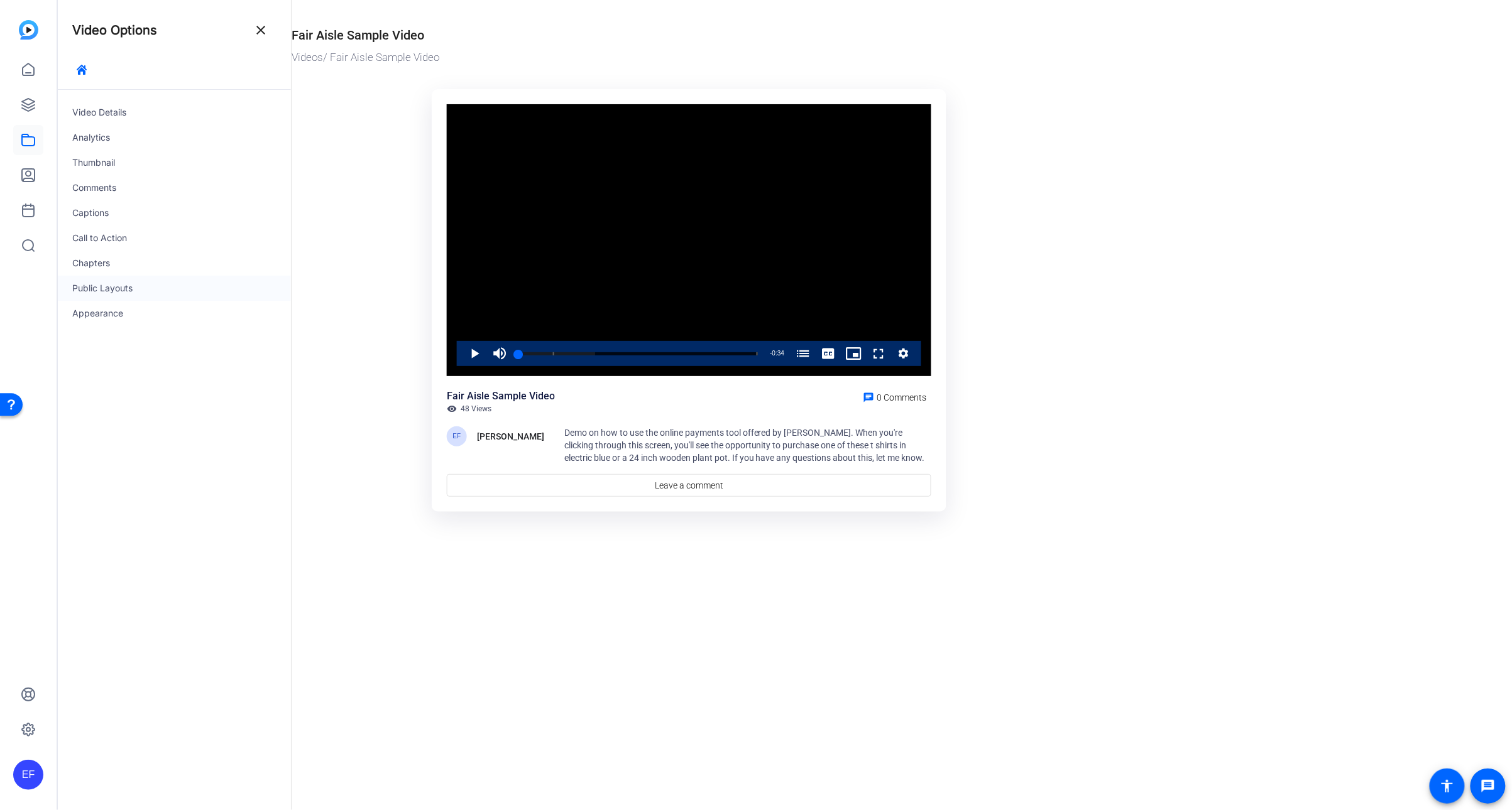
click at [123, 285] on div "Public Layouts" at bounding box center [174, 289] width 234 height 25
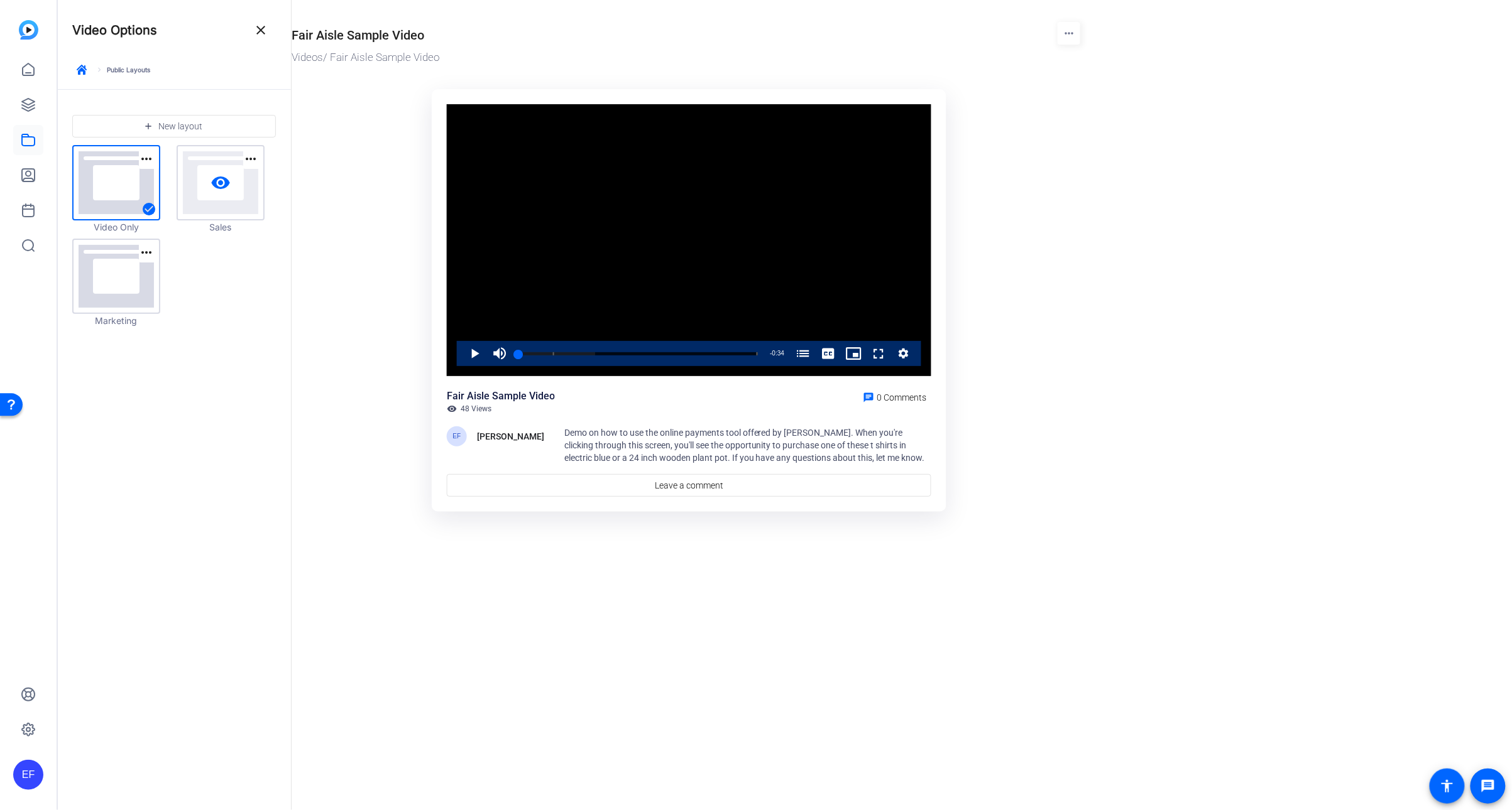
click at [208, 193] on link "visibility" at bounding box center [220, 183] width 85 height 73
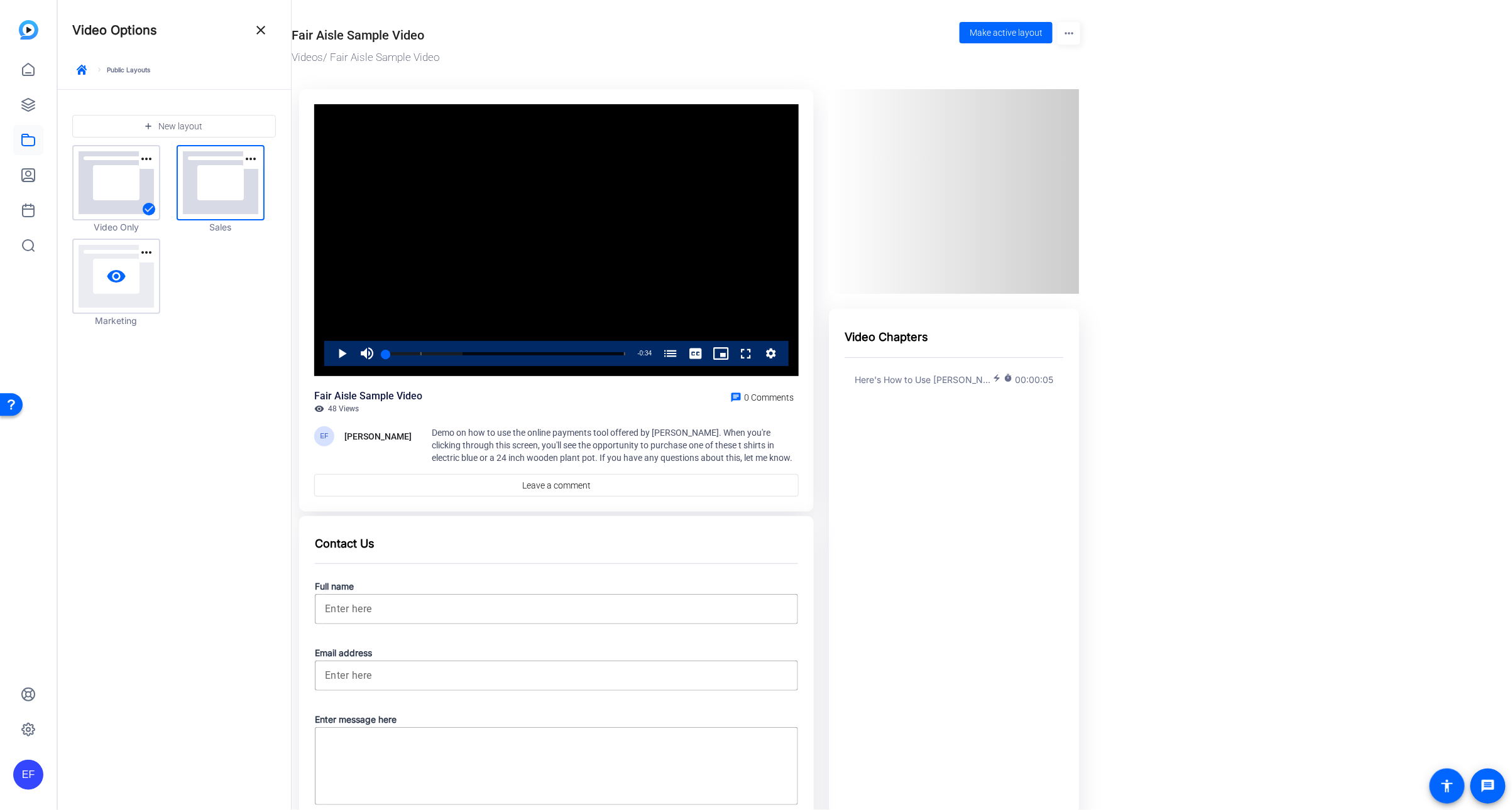
click at [124, 280] on mat-icon "visibility" at bounding box center [116, 276] width 20 height 20
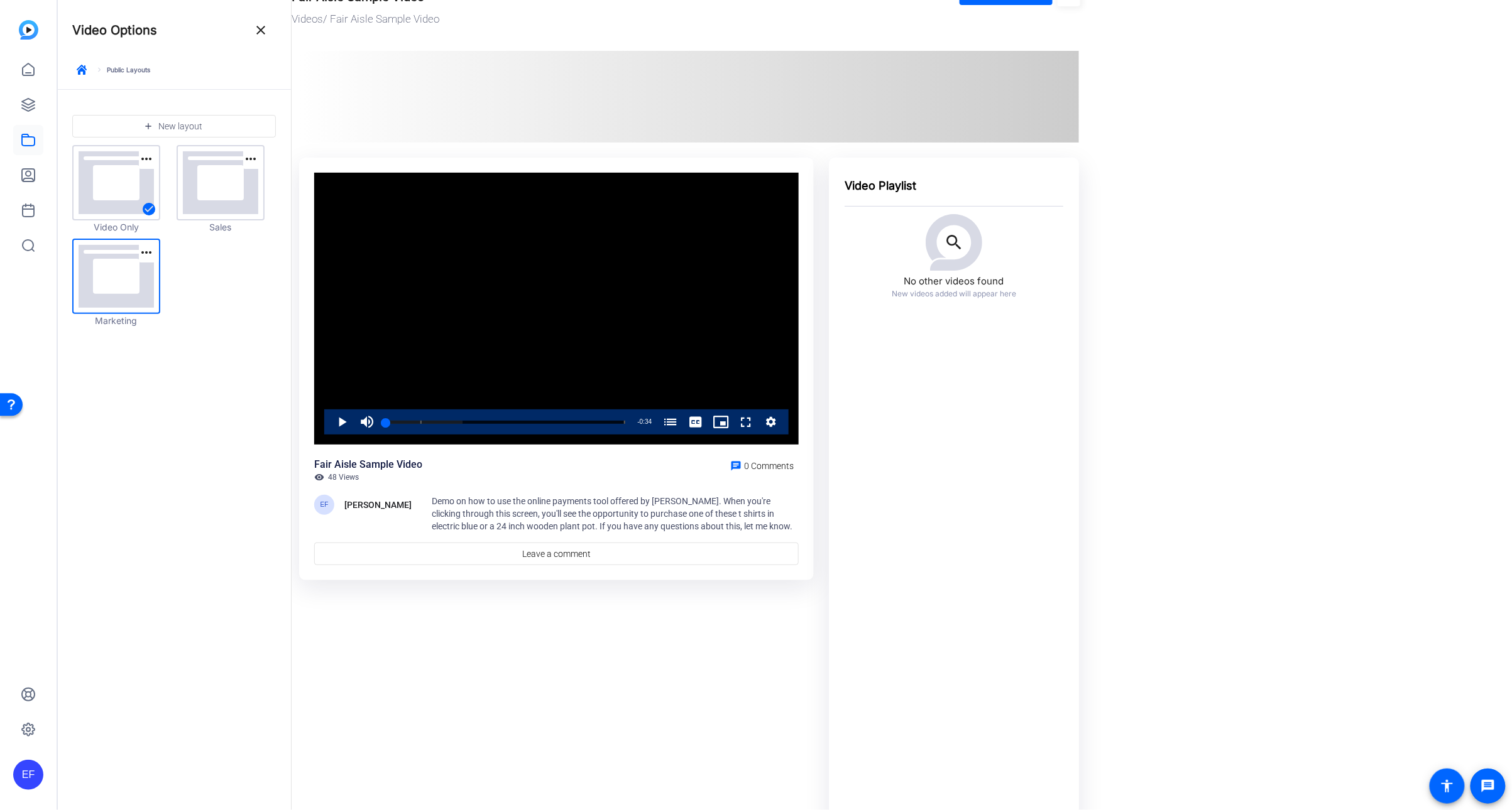
scroll to position [42, 0]
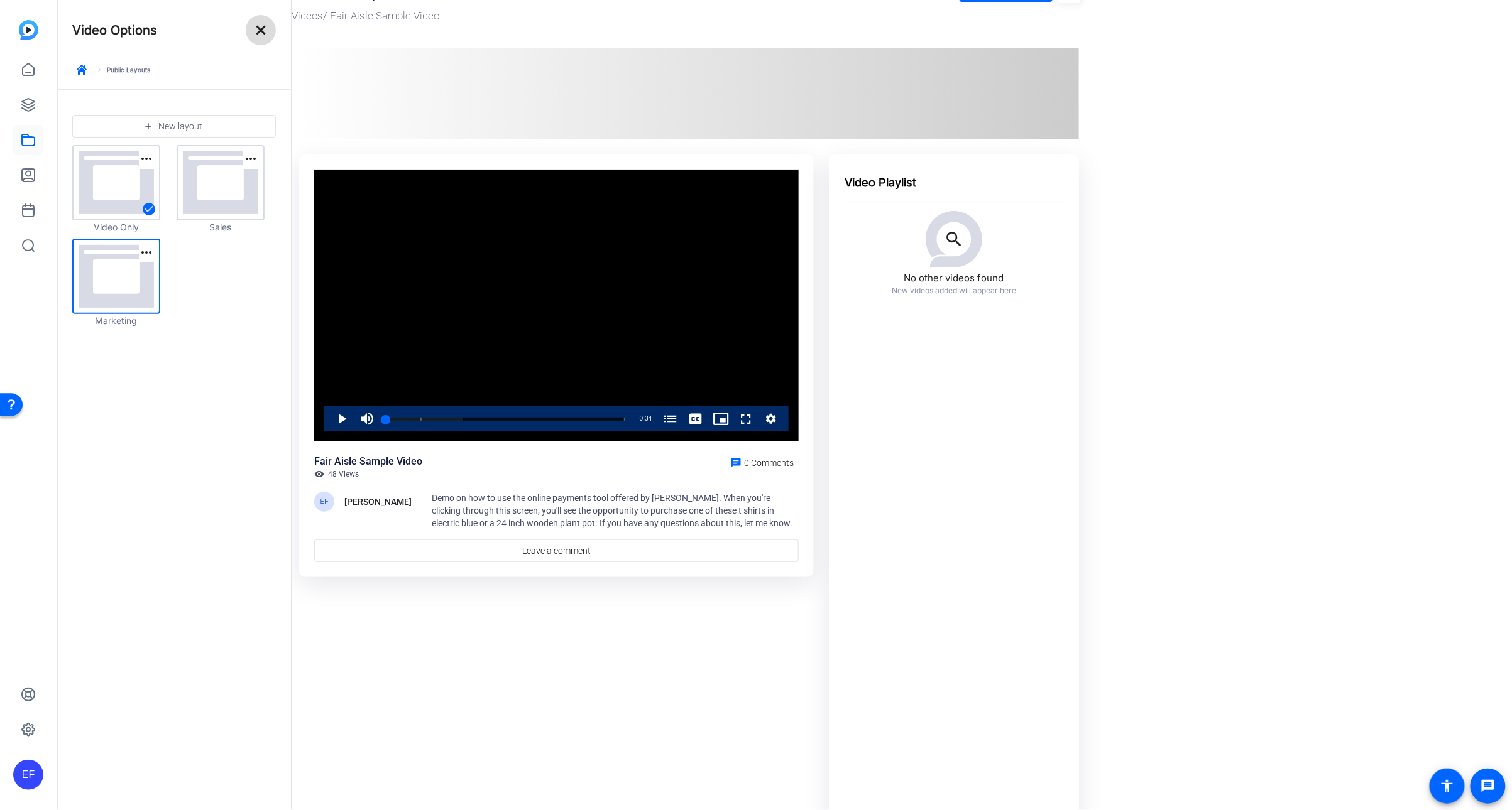
click at [262, 36] on mat-icon "close" at bounding box center [261, 30] width 15 height 15
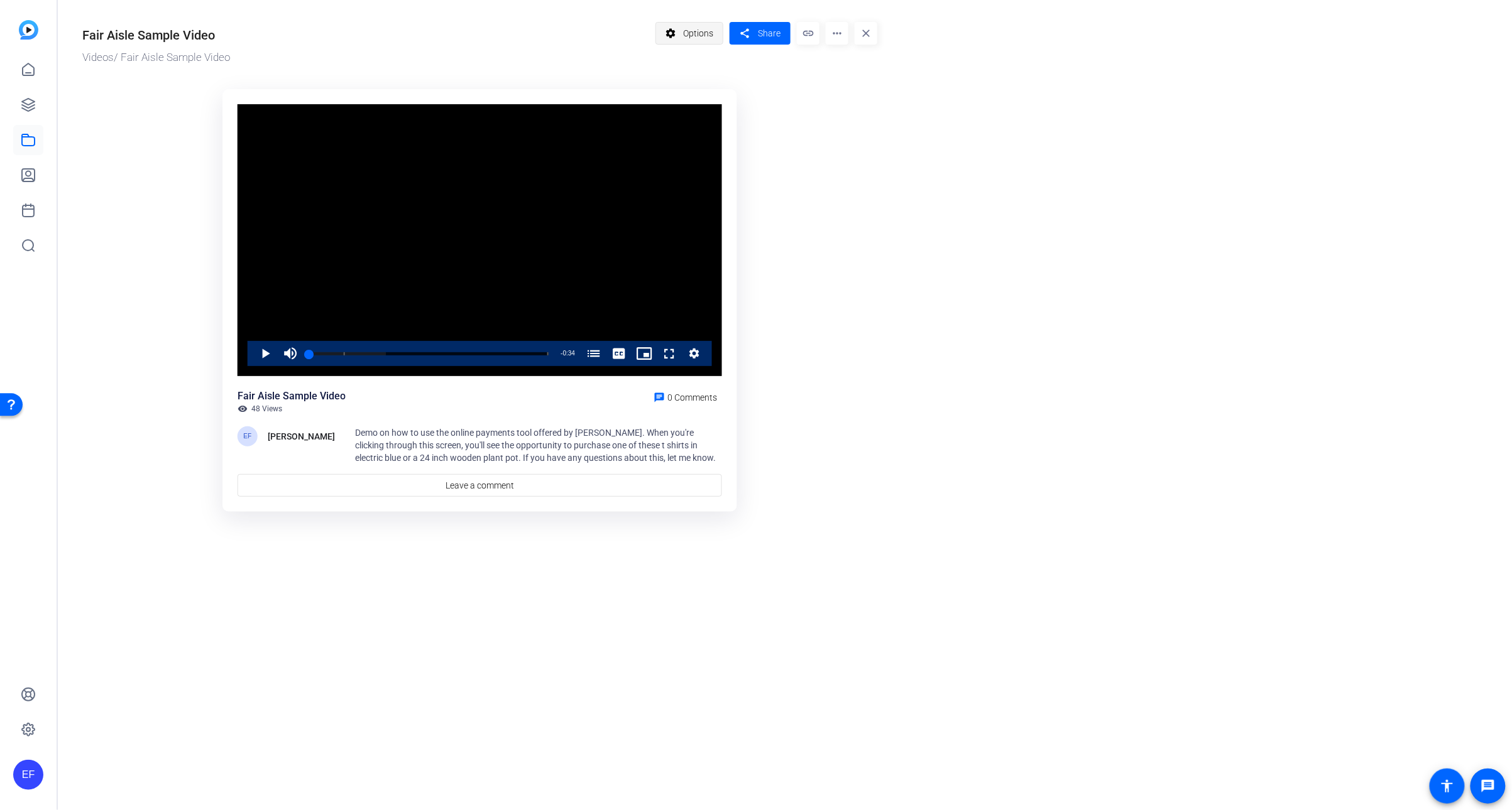
click at [718, 25] on span at bounding box center [690, 33] width 67 height 30
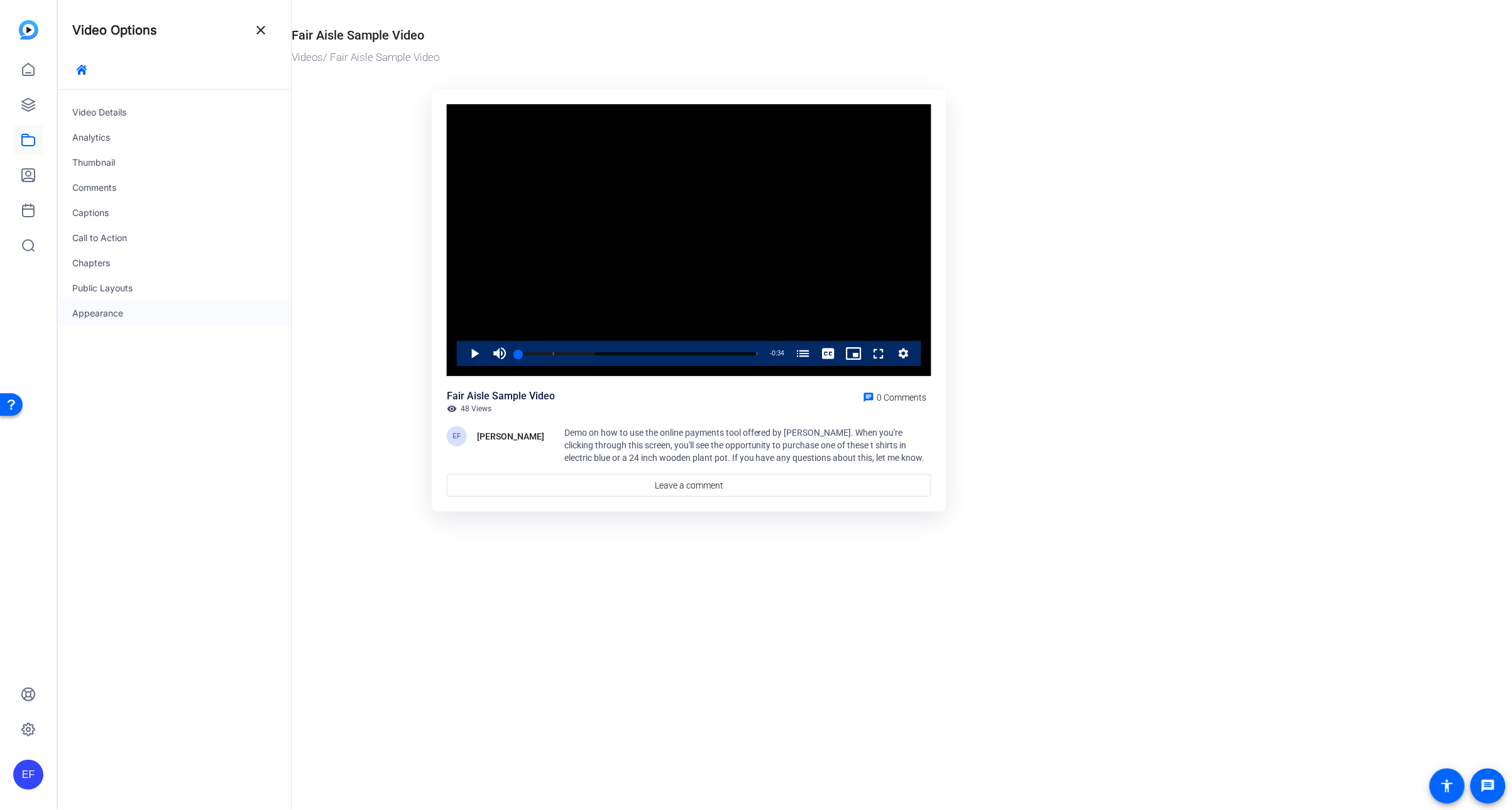
click at [123, 311] on div "Appearance" at bounding box center [174, 313] width 234 height 25
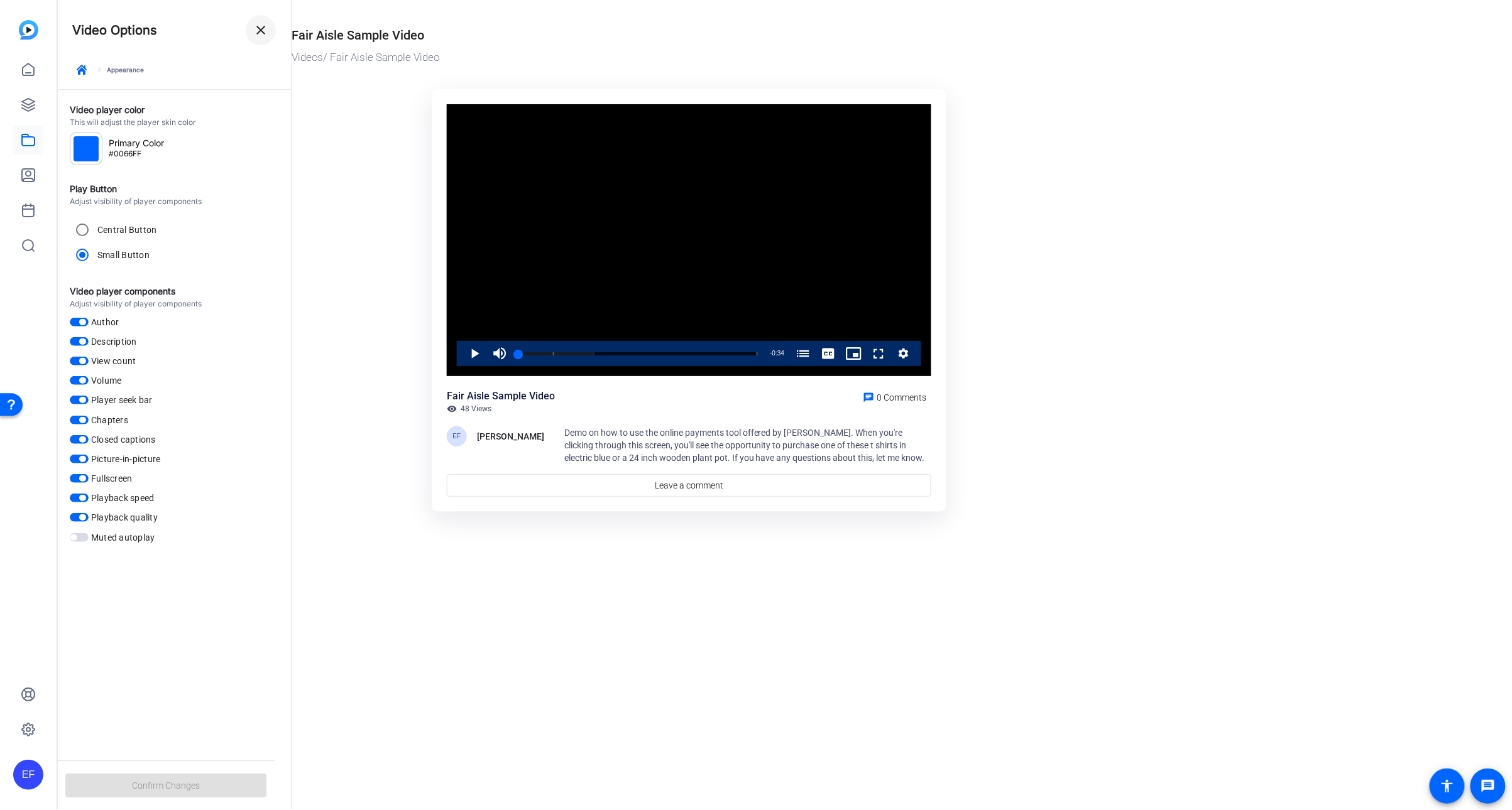
click at [273, 25] on span at bounding box center [260, 30] width 30 height 30
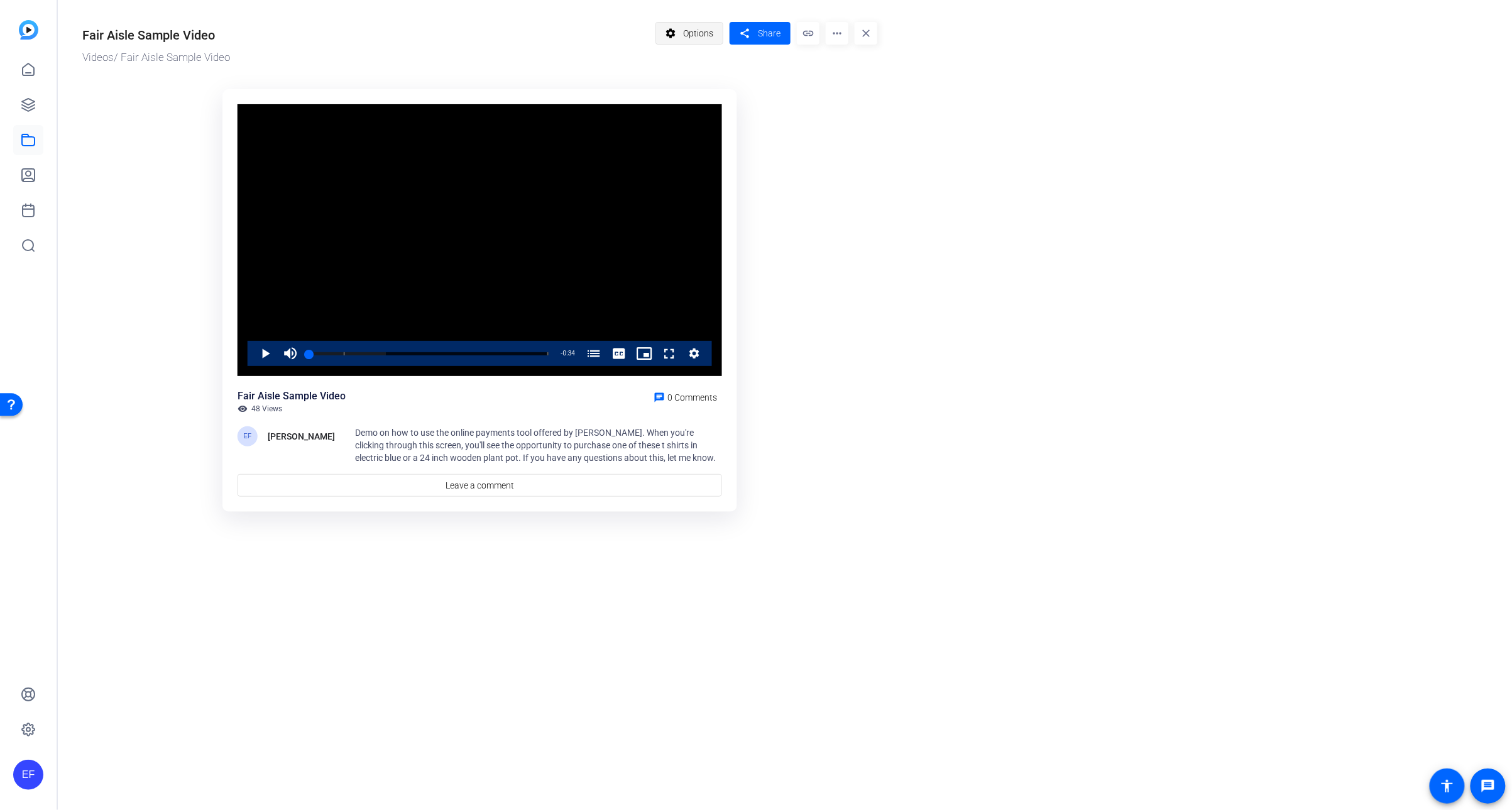
click at [720, 24] on span at bounding box center [690, 33] width 67 height 30
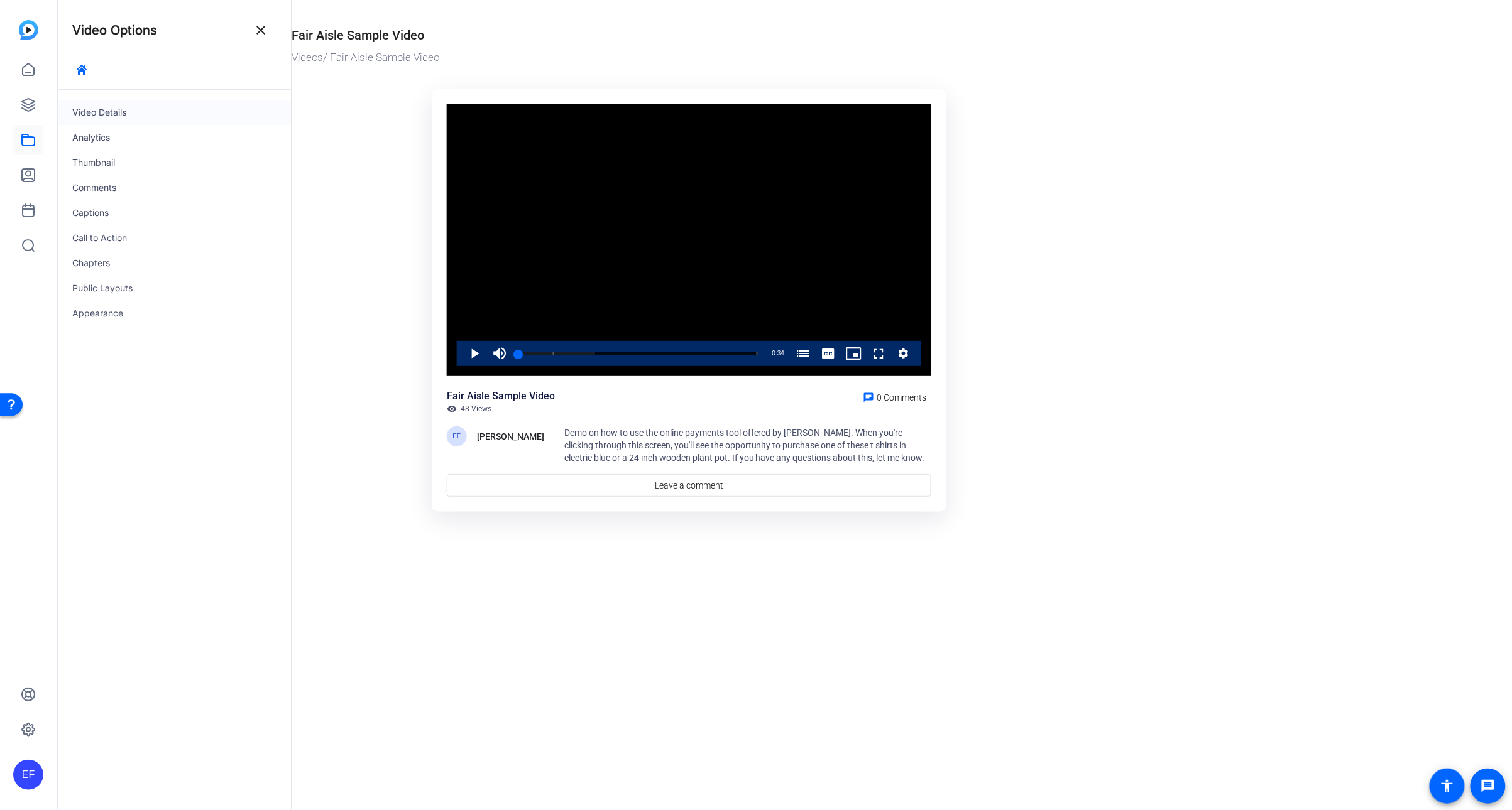
click at [127, 112] on div "Video Details" at bounding box center [174, 112] width 234 height 25
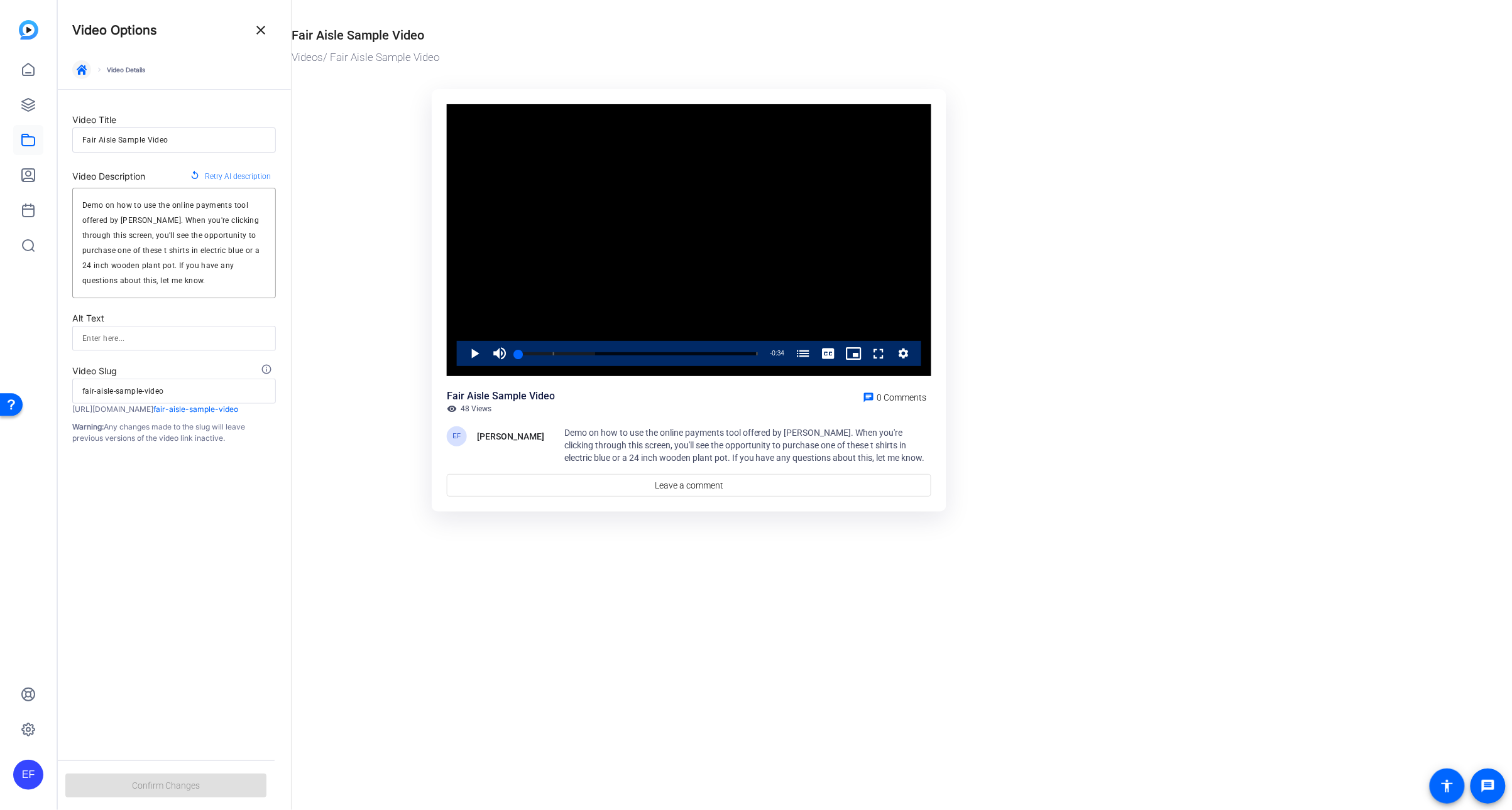
click at [81, 68] on icon "button" at bounding box center [81, 69] width 10 height 10
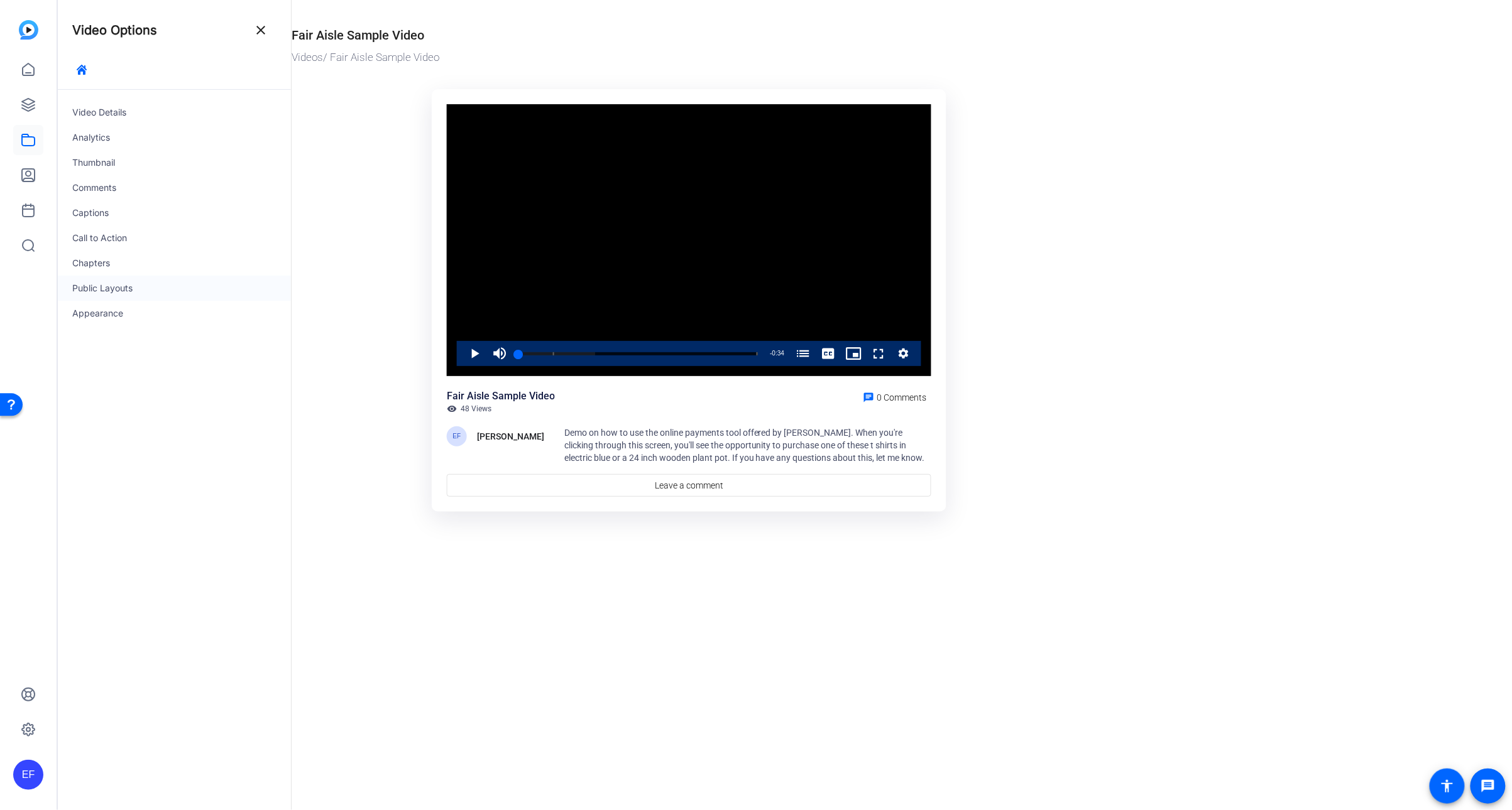
click at [114, 286] on div "Public Layouts" at bounding box center [174, 289] width 234 height 25
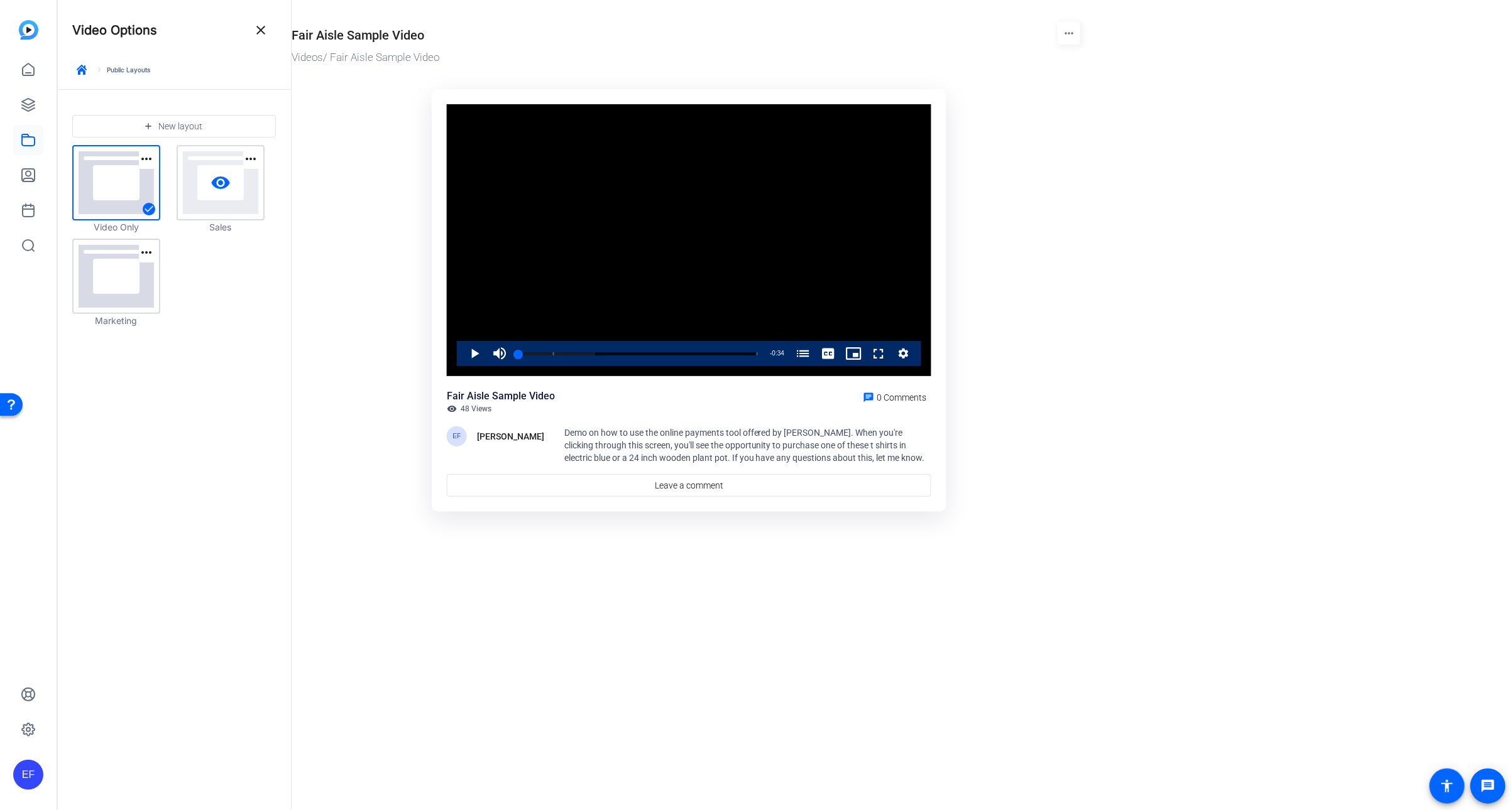
click at [220, 191] on mat-icon "visibility" at bounding box center [221, 183] width 20 height 20
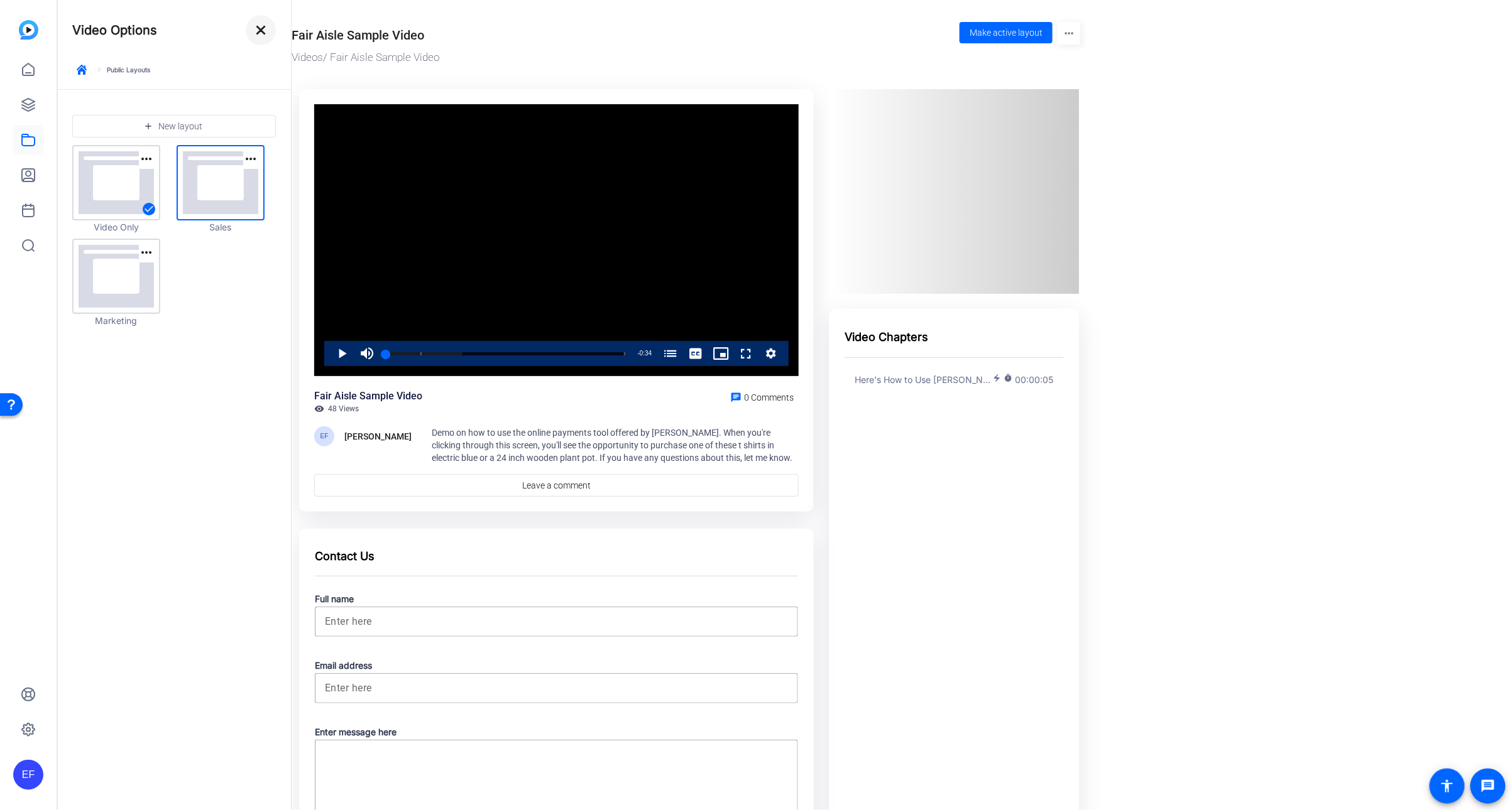
click at [264, 32] on mat-icon "close" at bounding box center [261, 30] width 15 height 15
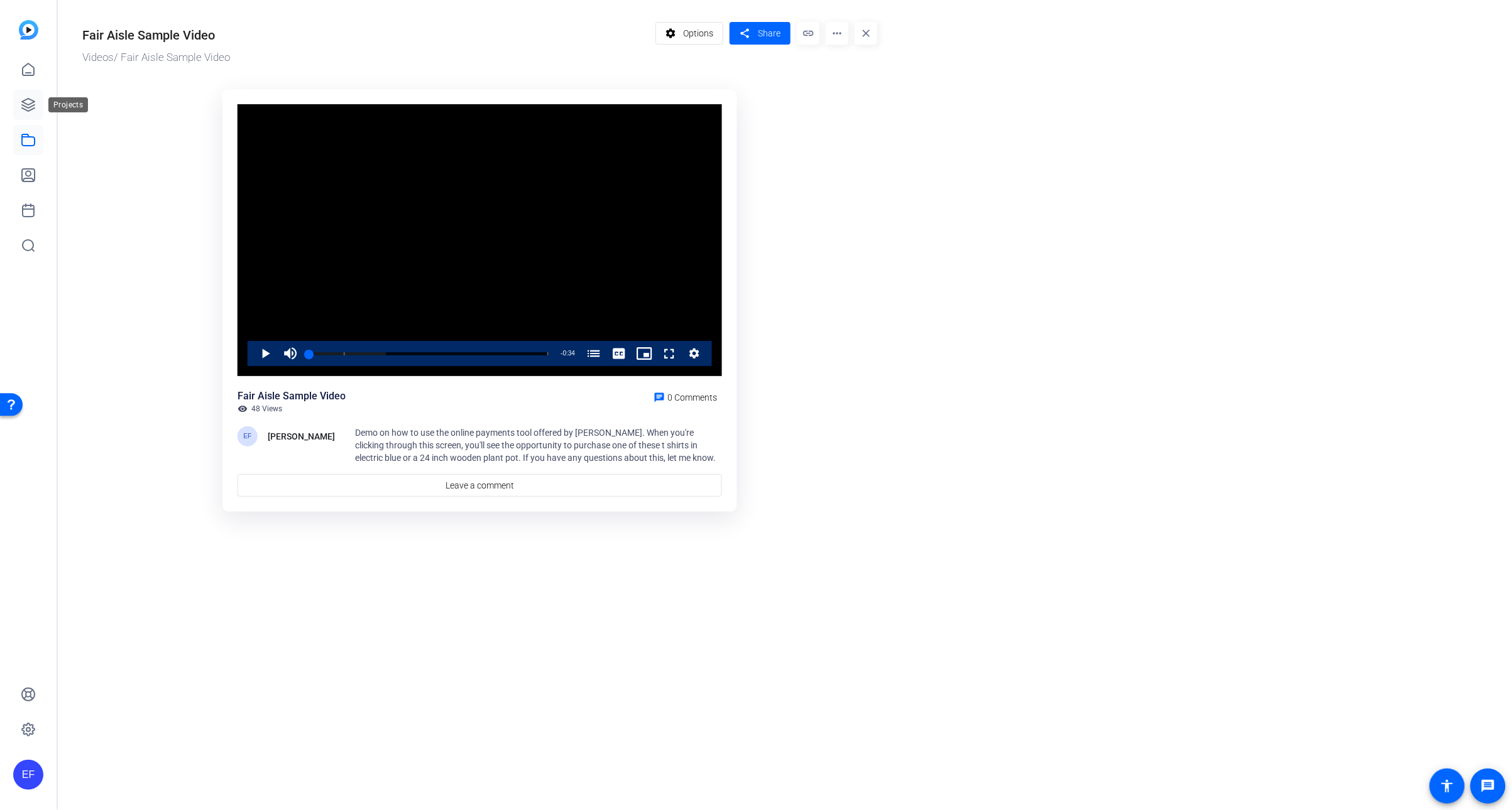
click at [33, 106] on icon at bounding box center [28, 105] width 13 height 13
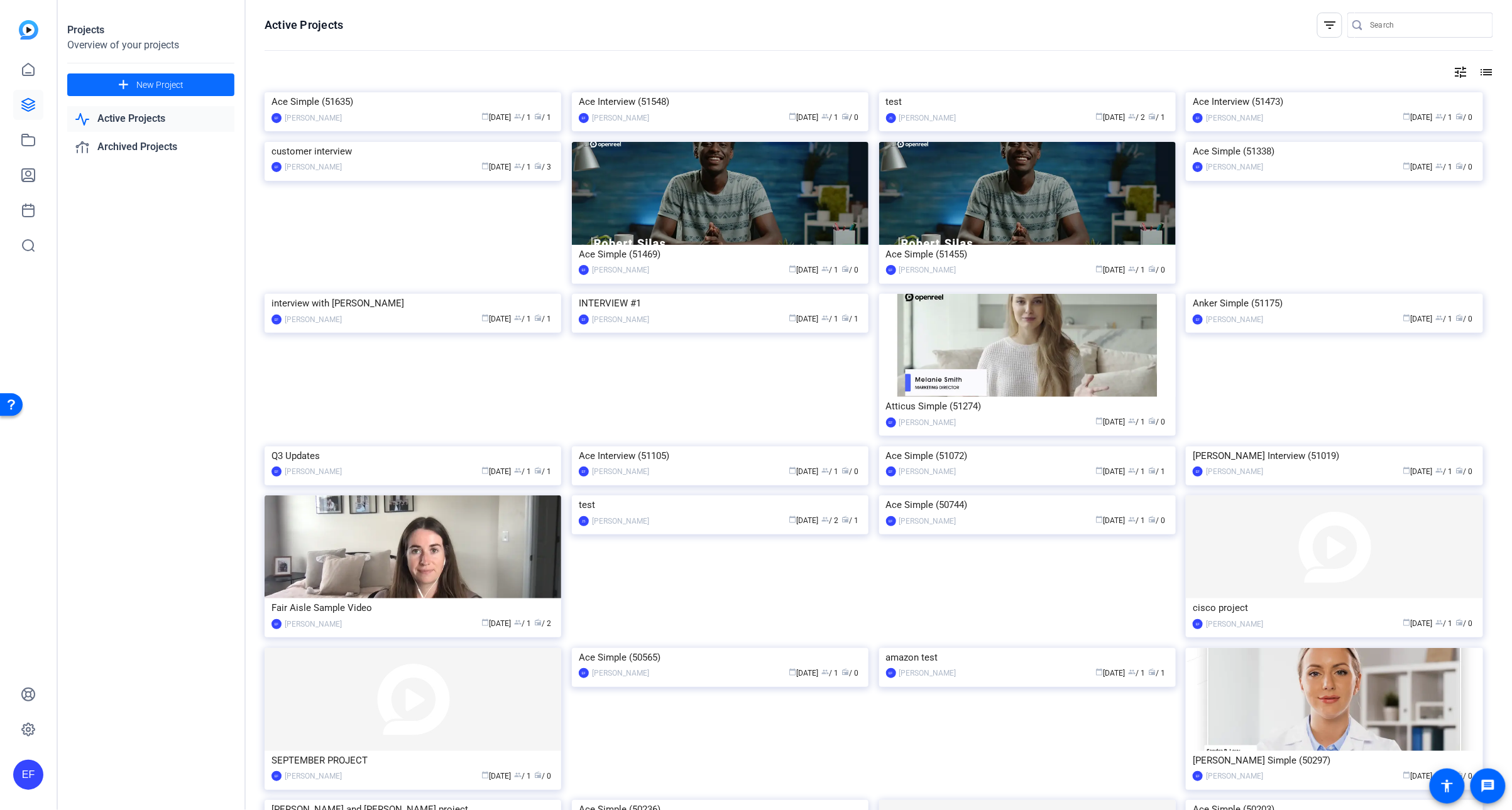
click at [192, 93] on span at bounding box center [150, 84] width 167 height 30
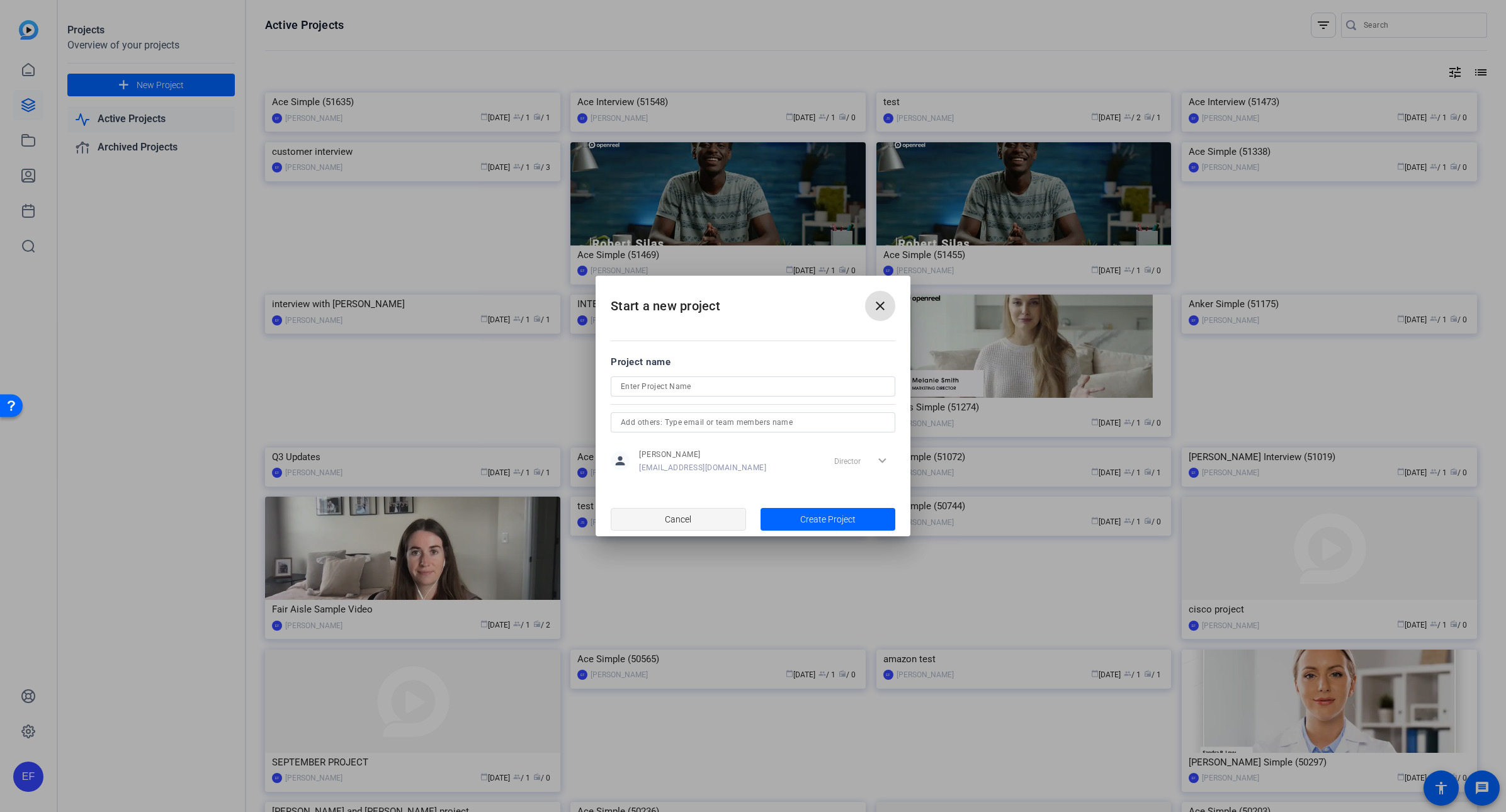
click at [730, 521] on span "button" at bounding box center [679, 519] width 134 height 30
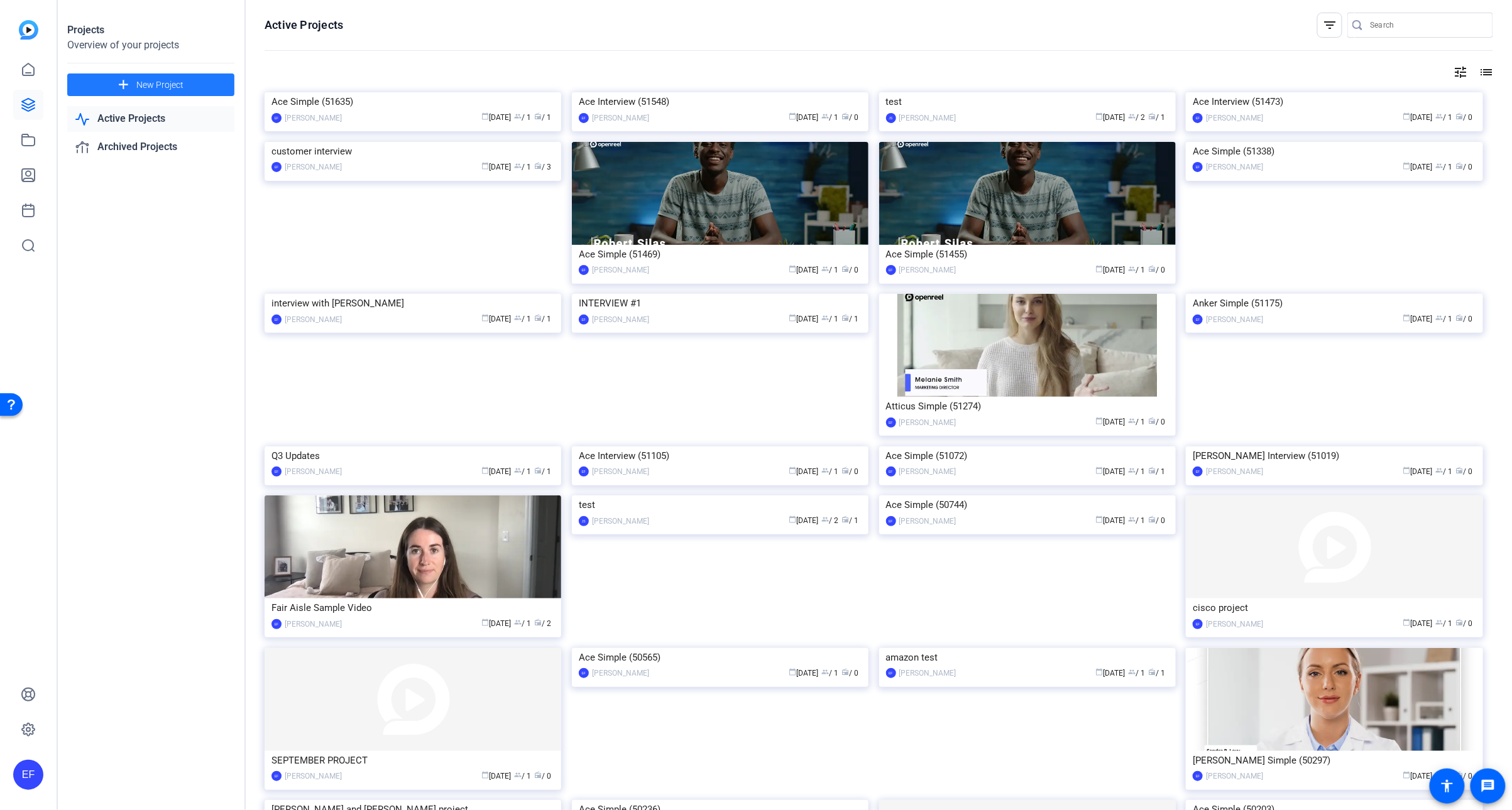
click at [208, 84] on span at bounding box center [150, 84] width 167 height 30
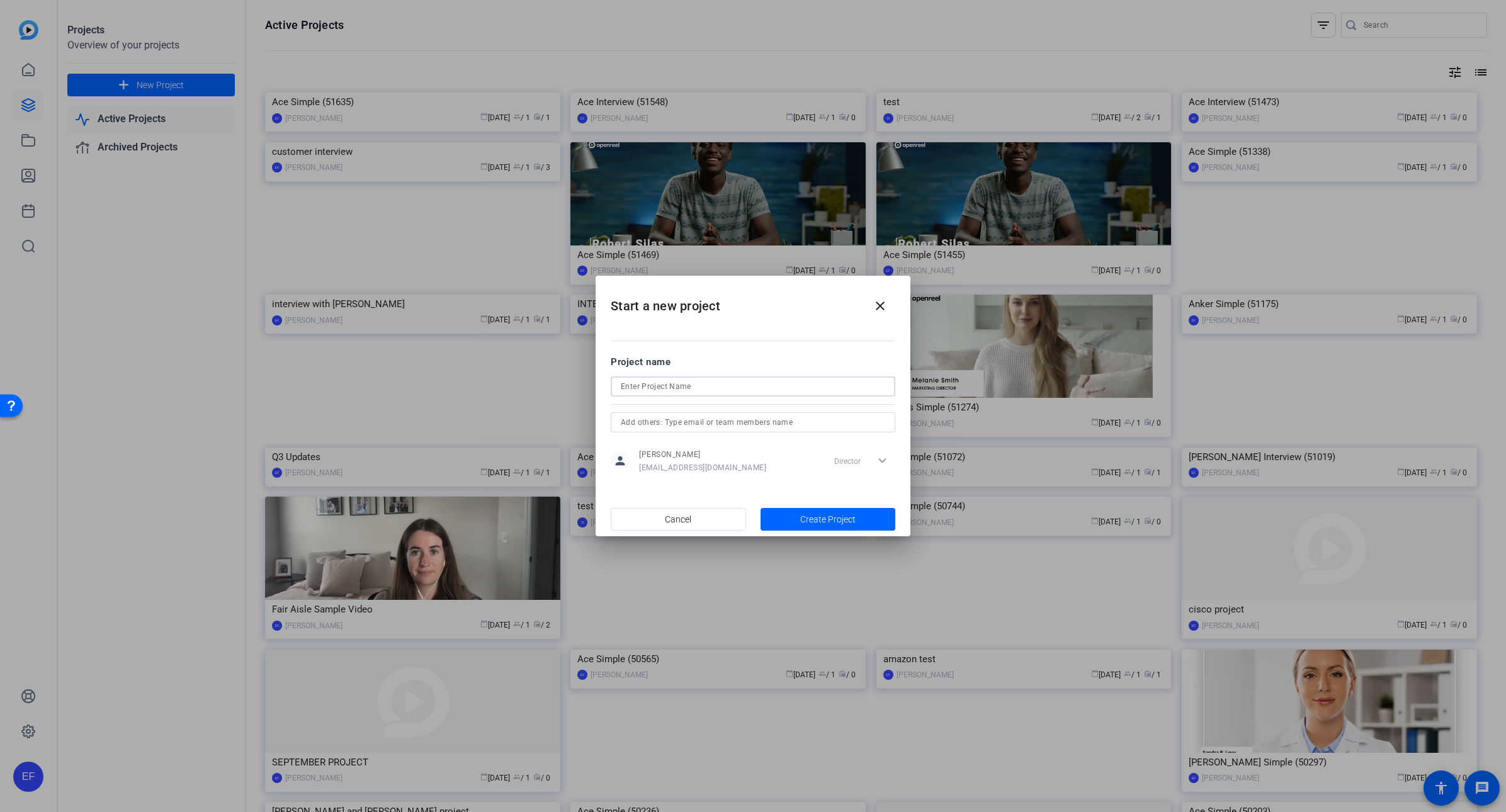
click at [664, 387] on input at bounding box center [753, 386] width 265 height 15
type input "interview #1"
click at [835, 518] on span "Create Project" at bounding box center [827, 520] width 55 height 14
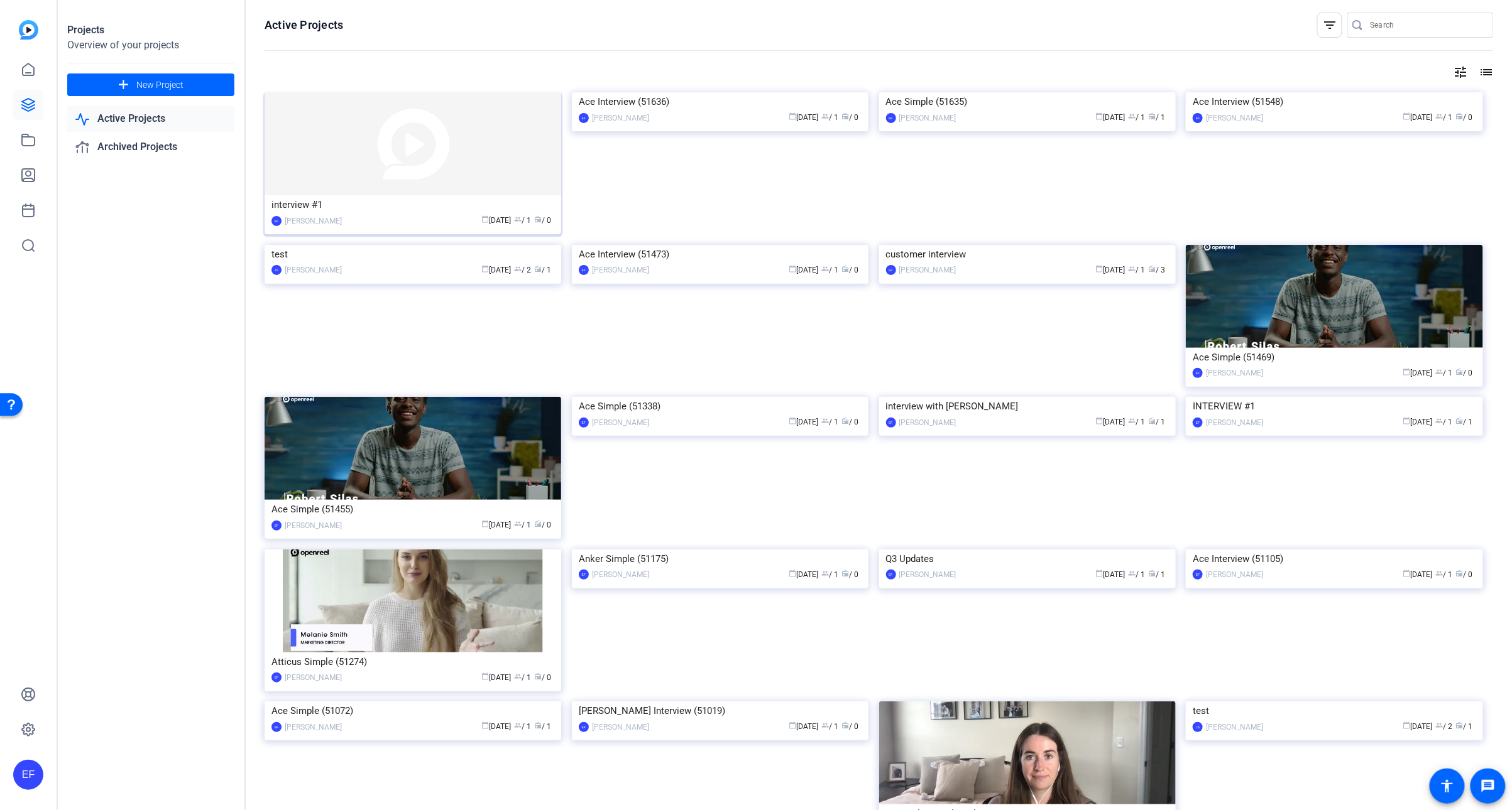
click at [349, 214] on div "calendar_today Sep 29 group / 1 radio / 0" at bounding box center [452, 221] width 206 height 14
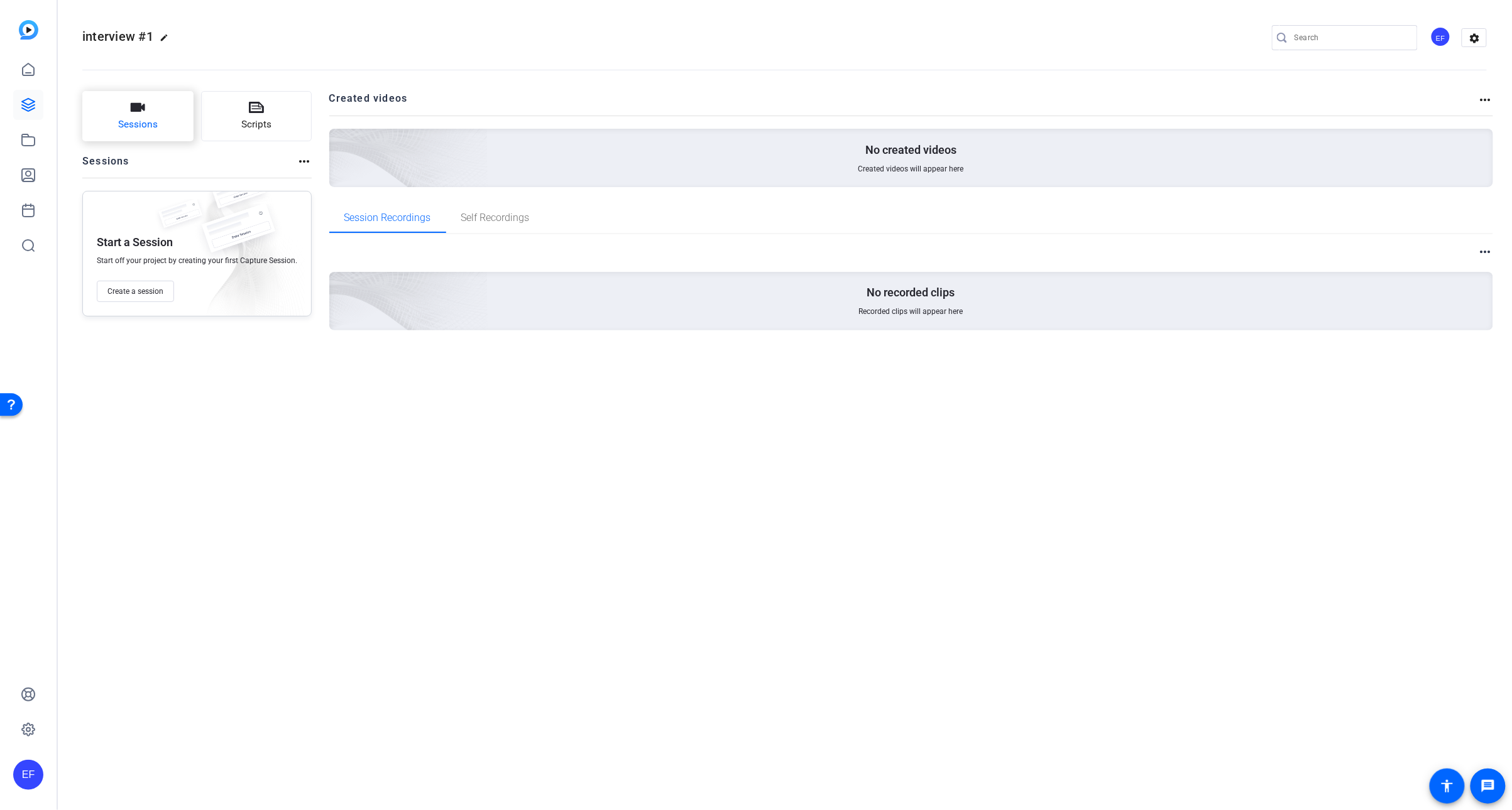
click at [177, 127] on button "Sessions" at bounding box center [138, 117] width 111 height 51
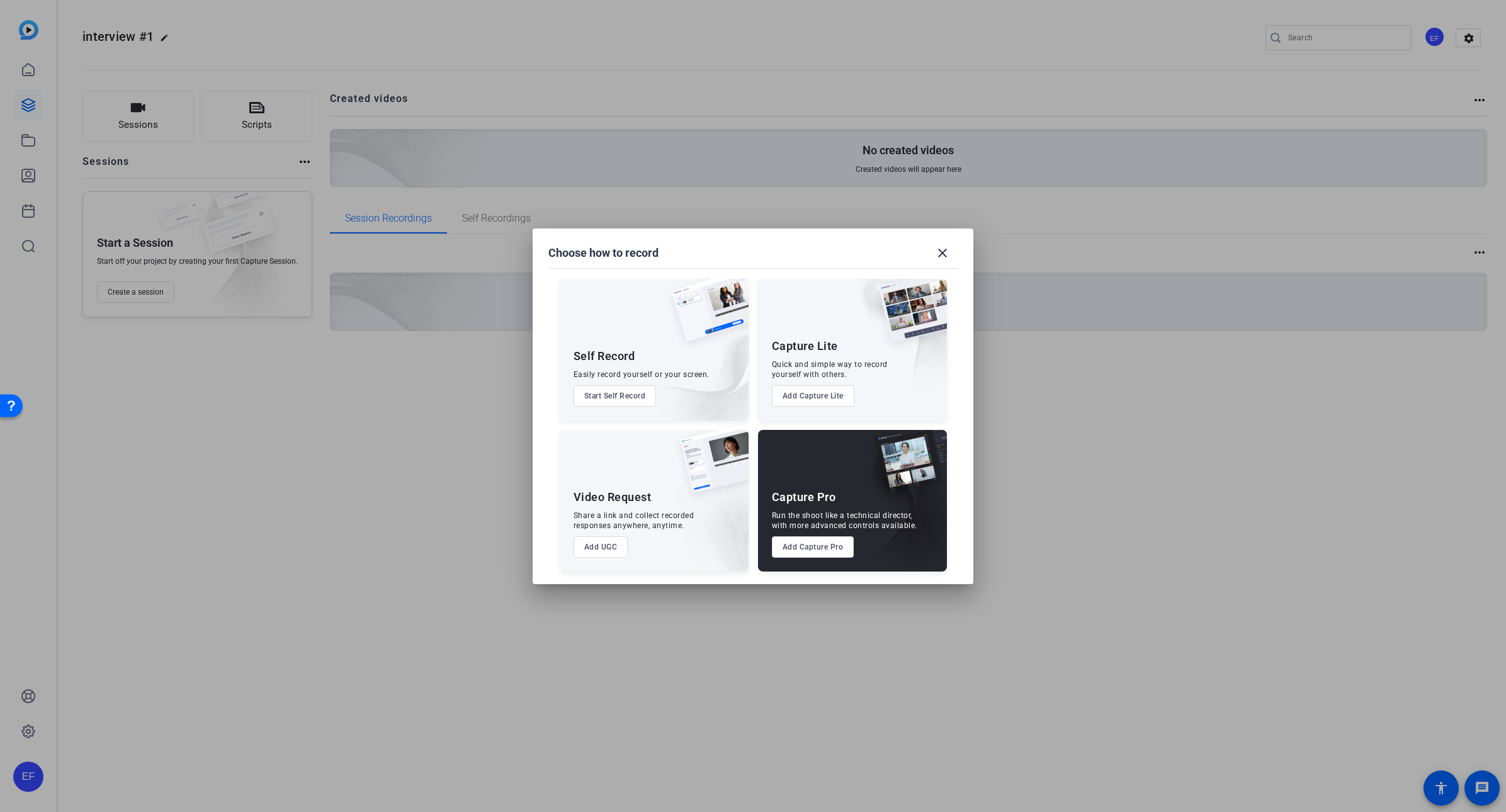
click at [801, 396] on button "Add Capture Lite" at bounding box center [813, 396] width 83 height 22
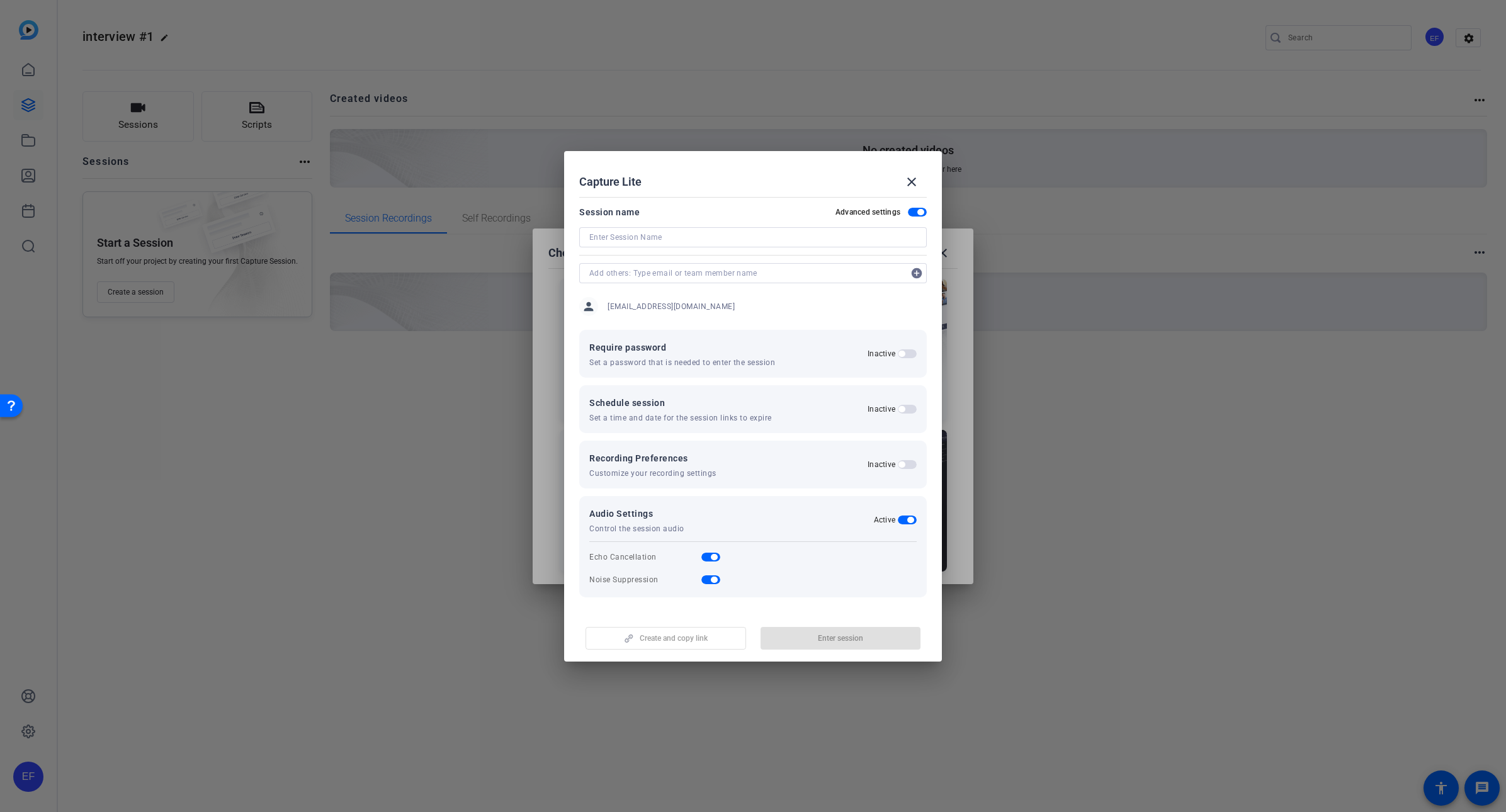
click at [662, 228] on div at bounding box center [753, 238] width 328 height 20
type input "interview with erin"
click at [814, 643] on span "button" at bounding box center [840, 638] width 161 height 30
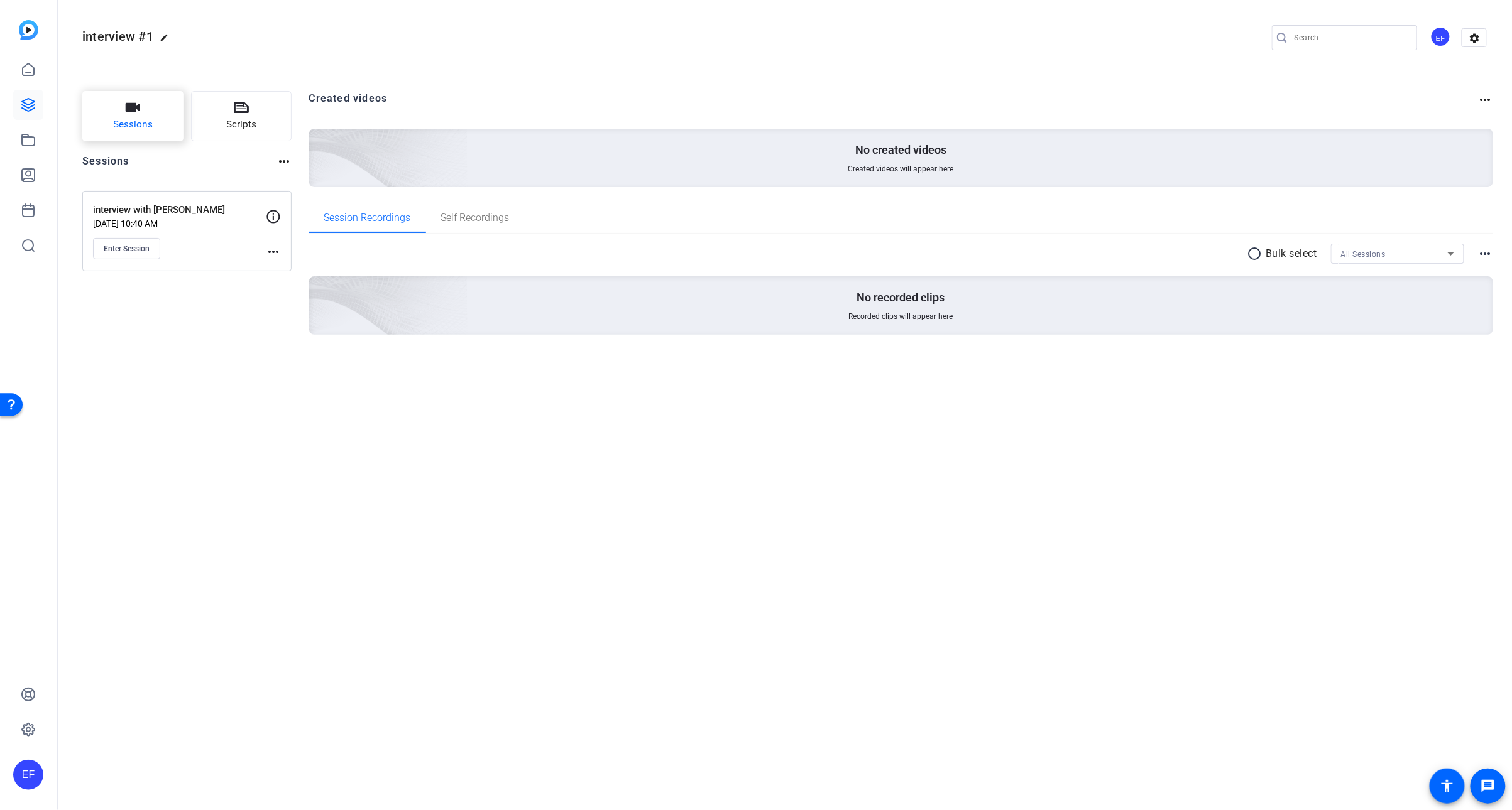
click at [110, 120] on button "Sessions" at bounding box center [133, 117] width 101 height 51
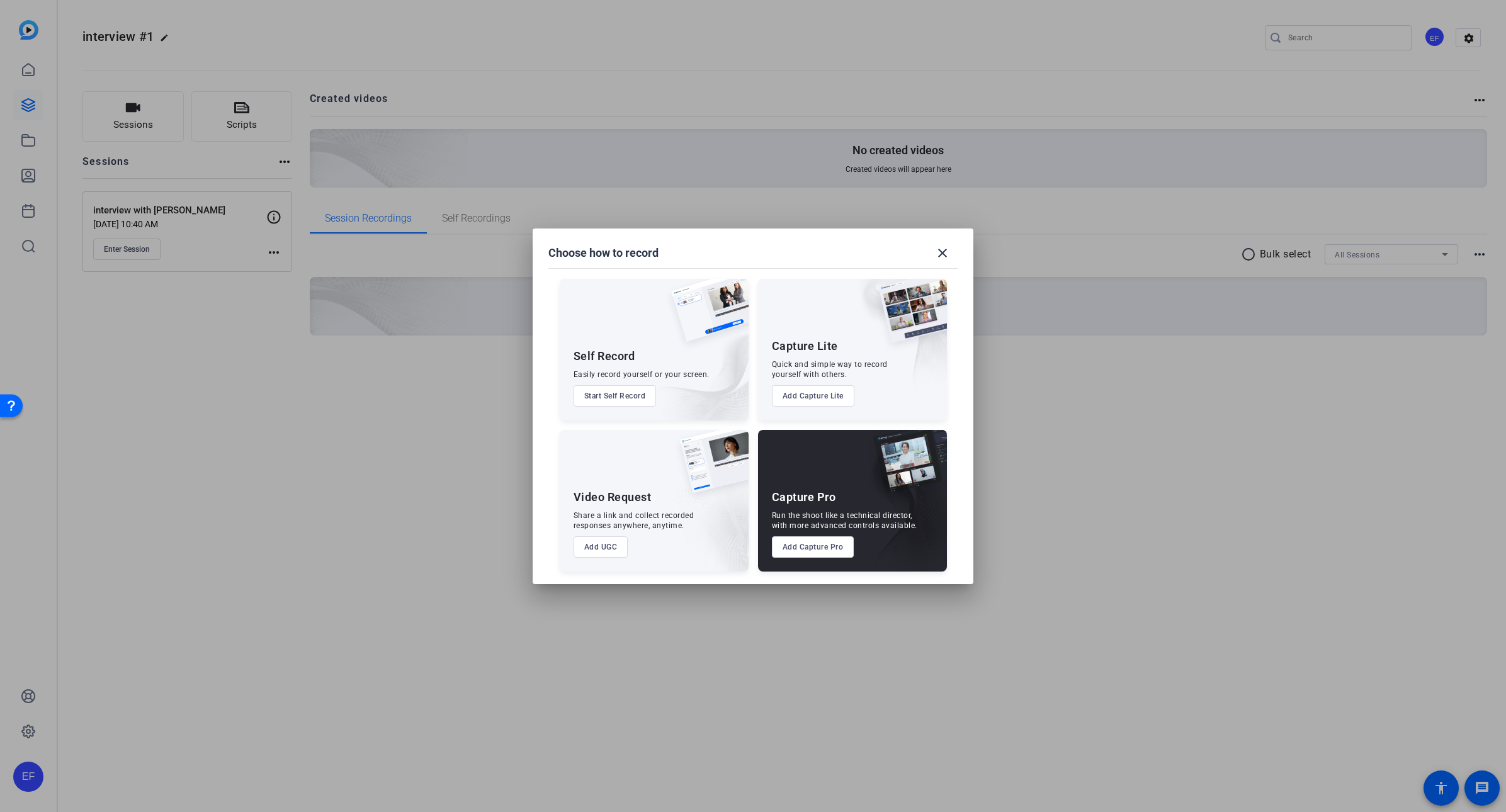
click at [608, 547] on button "Add UGC" at bounding box center [601, 547] width 54 height 22
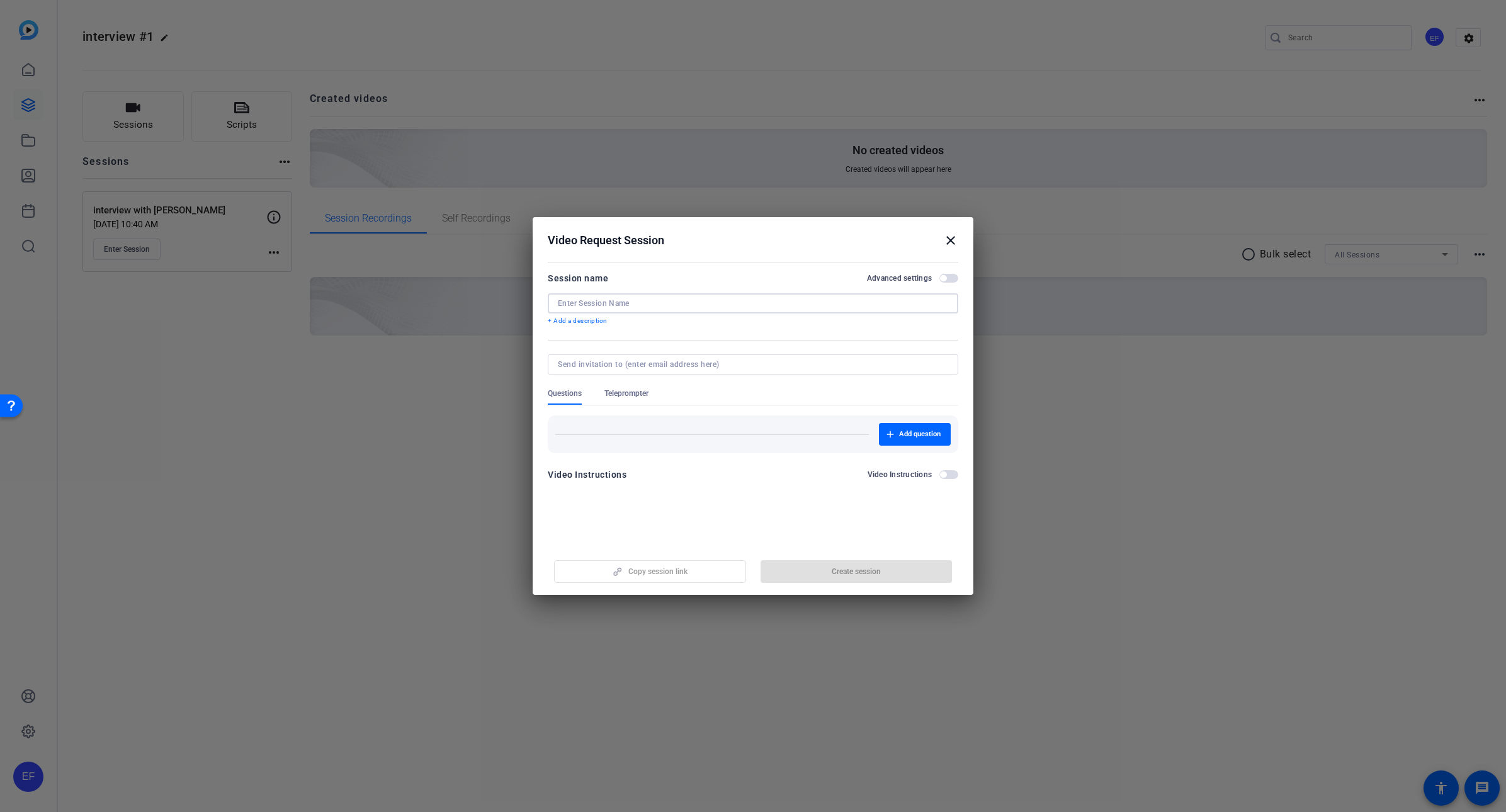
click at [614, 298] on input at bounding box center [753, 303] width 390 height 10
type input "questions for [PERSON_NAME]"
click at [918, 435] on span "Add question" at bounding box center [920, 434] width 42 height 10
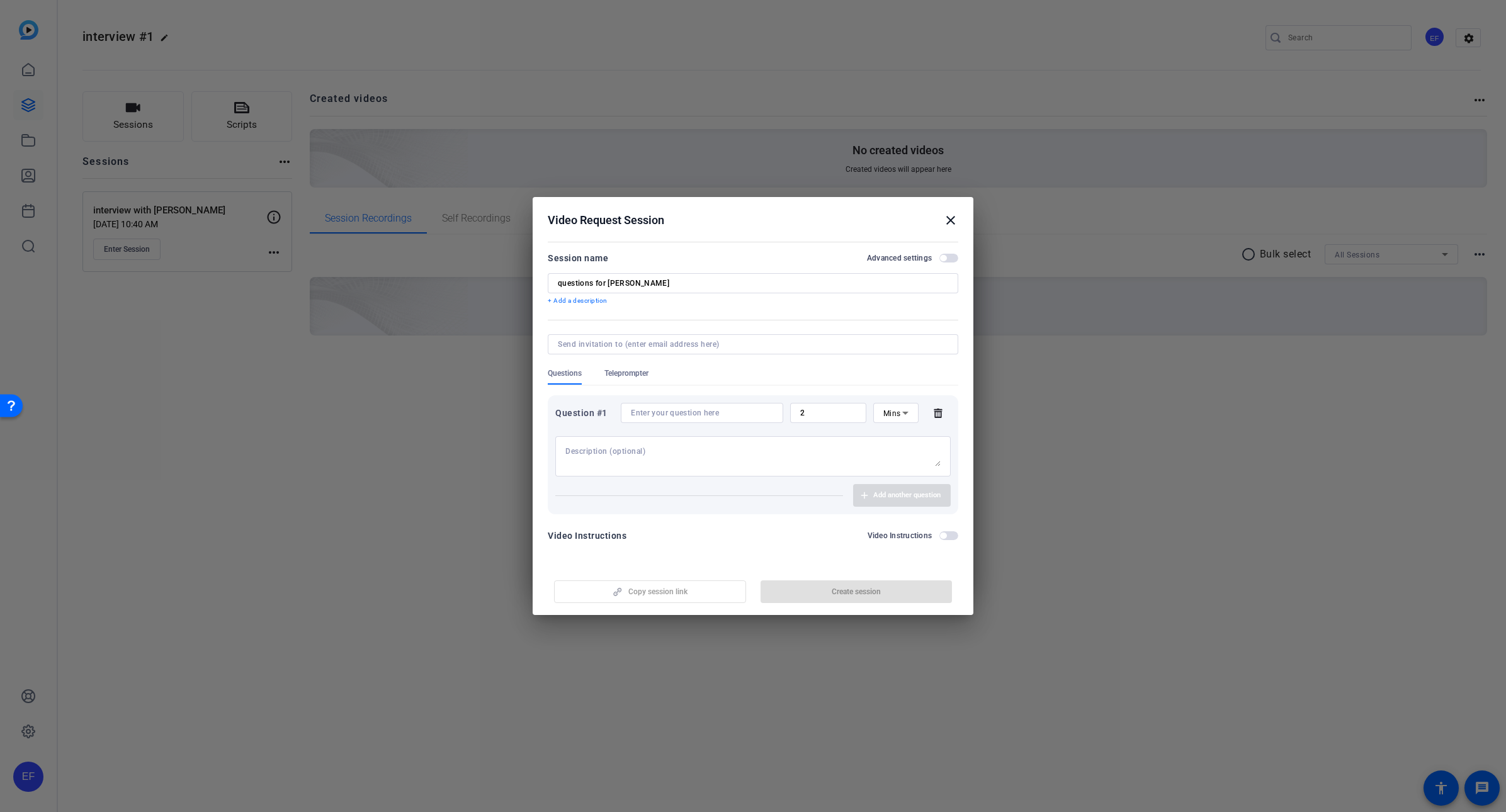
click at [683, 406] on div at bounding box center [702, 413] width 142 height 20
type input "what is your role with JPMC?"
click at [853, 415] on input "2" at bounding box center [828, 413] width 56 height 10
type input "1"
click at [800, 594] on span "button" at bounding box center [856, 592] width 192 height 30
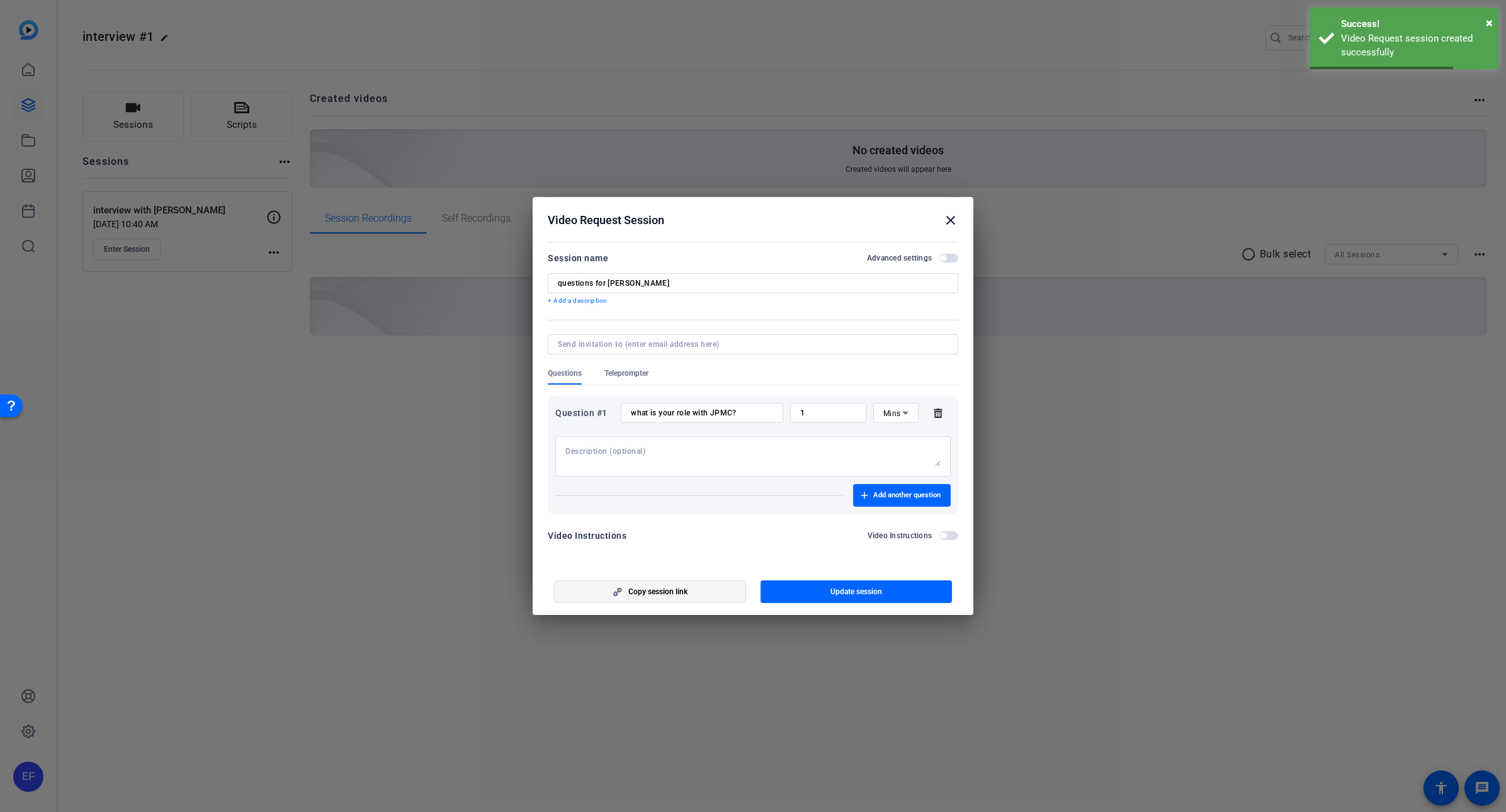
click at [670, 592] on span "Copy session link" at bounding box center [658, 592] width 59 height 10
click at [954, 213] on mat-icon "close" at bounding box center [951, 220] width 15 height 15
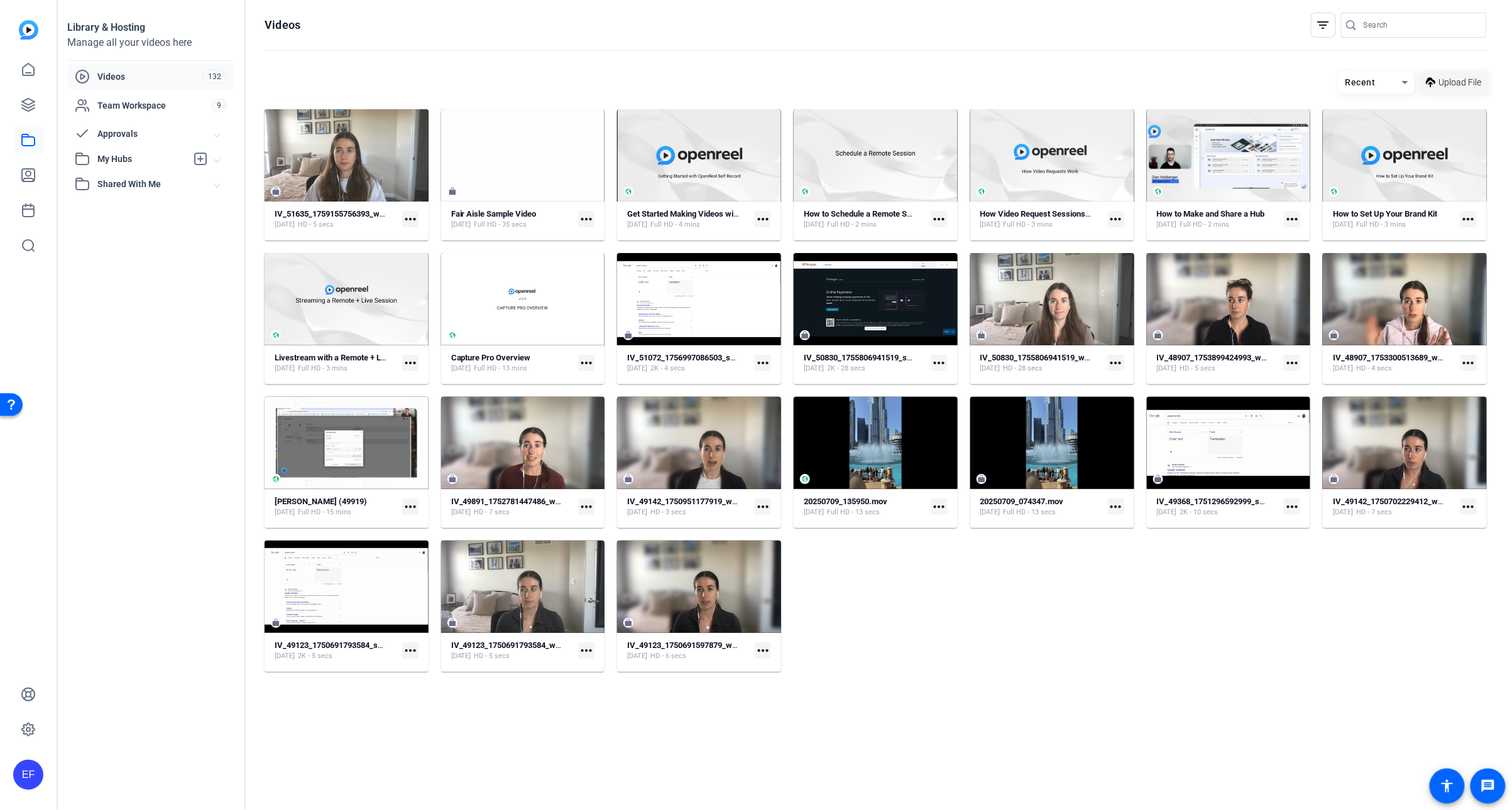
click at [1466, 83] on span "Upload File" at bounding box center [1460, 82] width 43 height 14
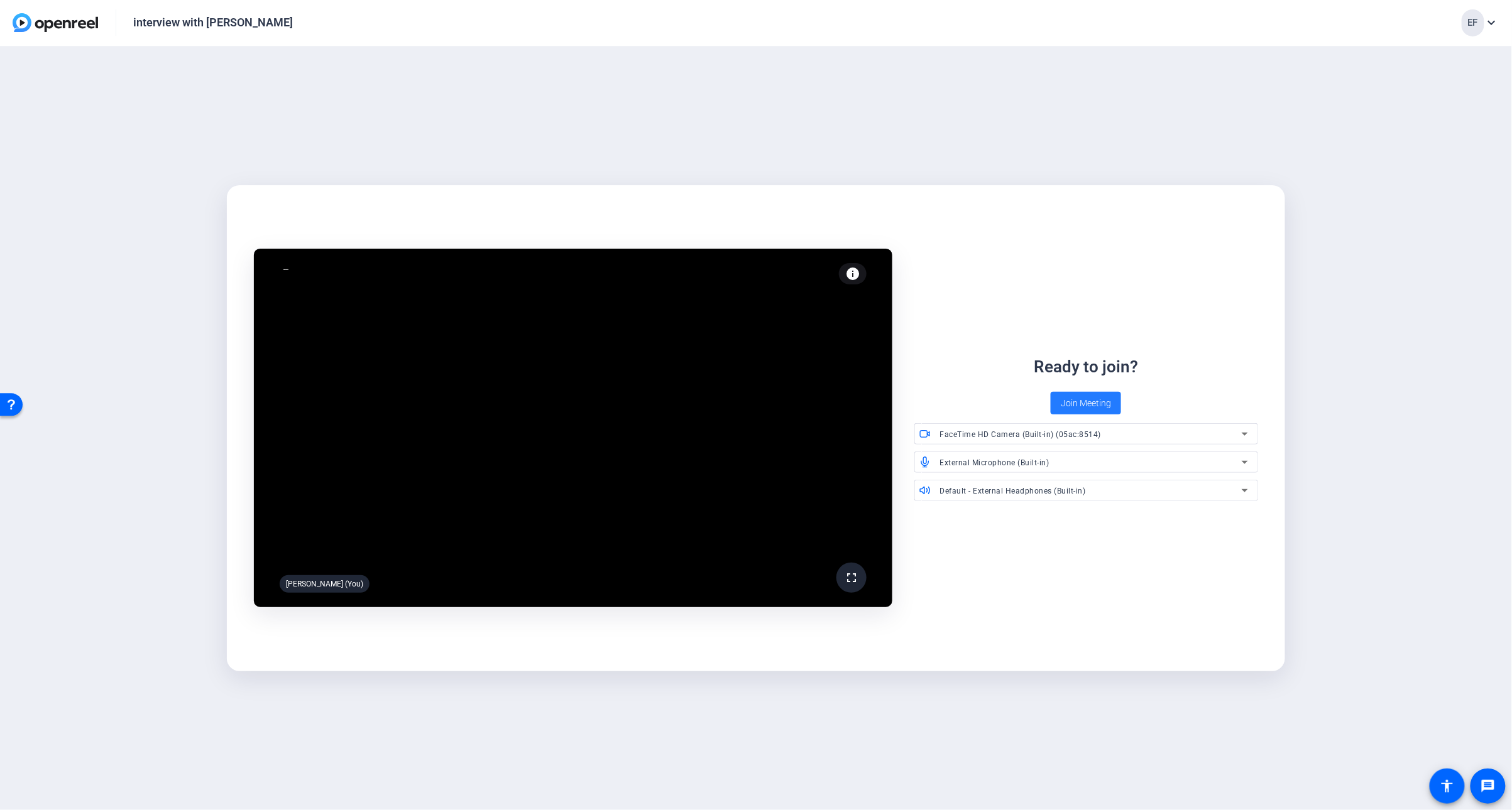
click at [1101, 403] on span "Join Meeting" at bounding box center [1086, 404] width 51 height 14
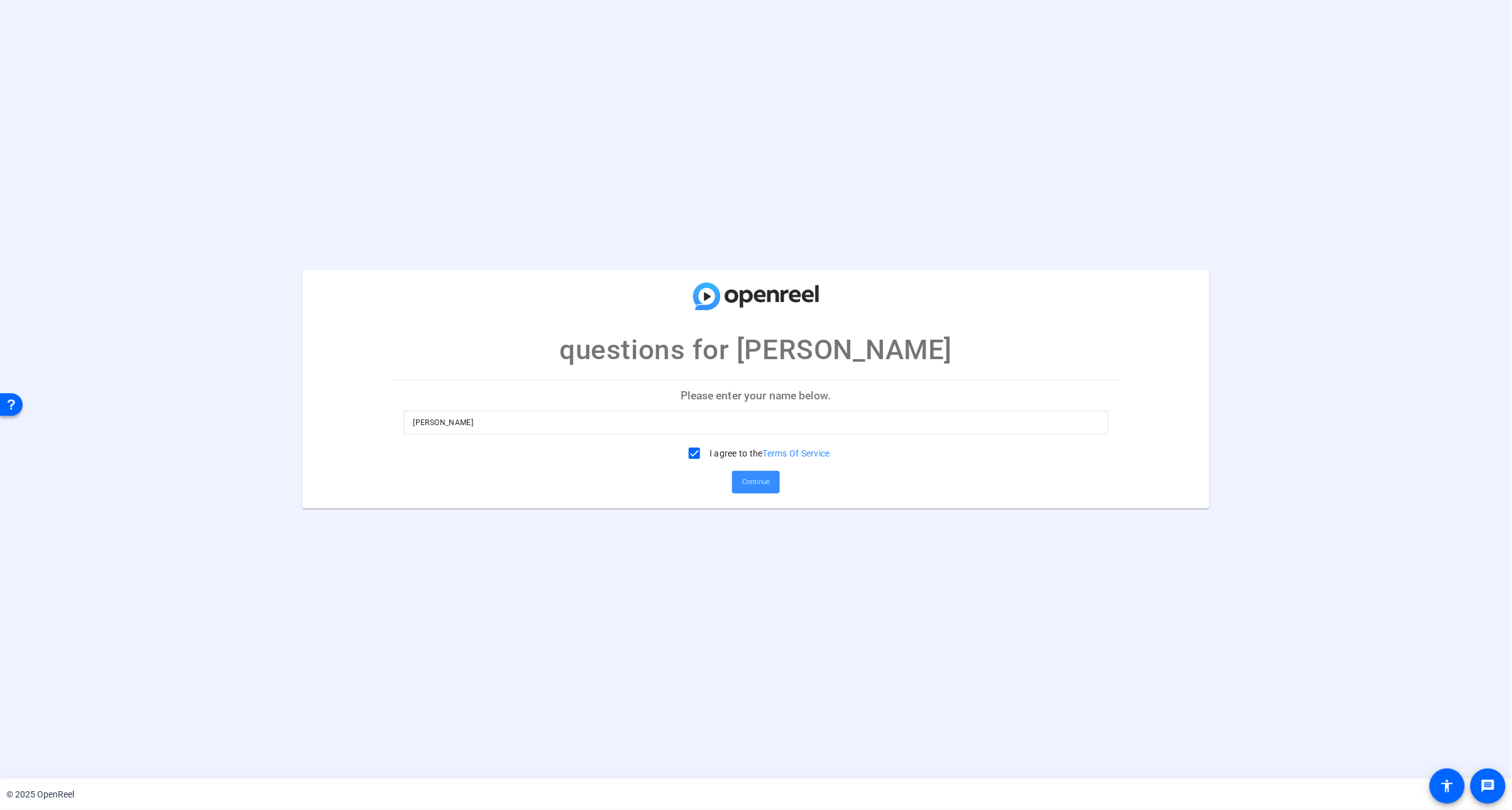
click at [519, 414] on div "[PERSON_NAME]" at bounding box center [756, 423] width 685 height 24
click at [758, 481] on span "Continue" at bounding box center [756, 482] width 28 height 19
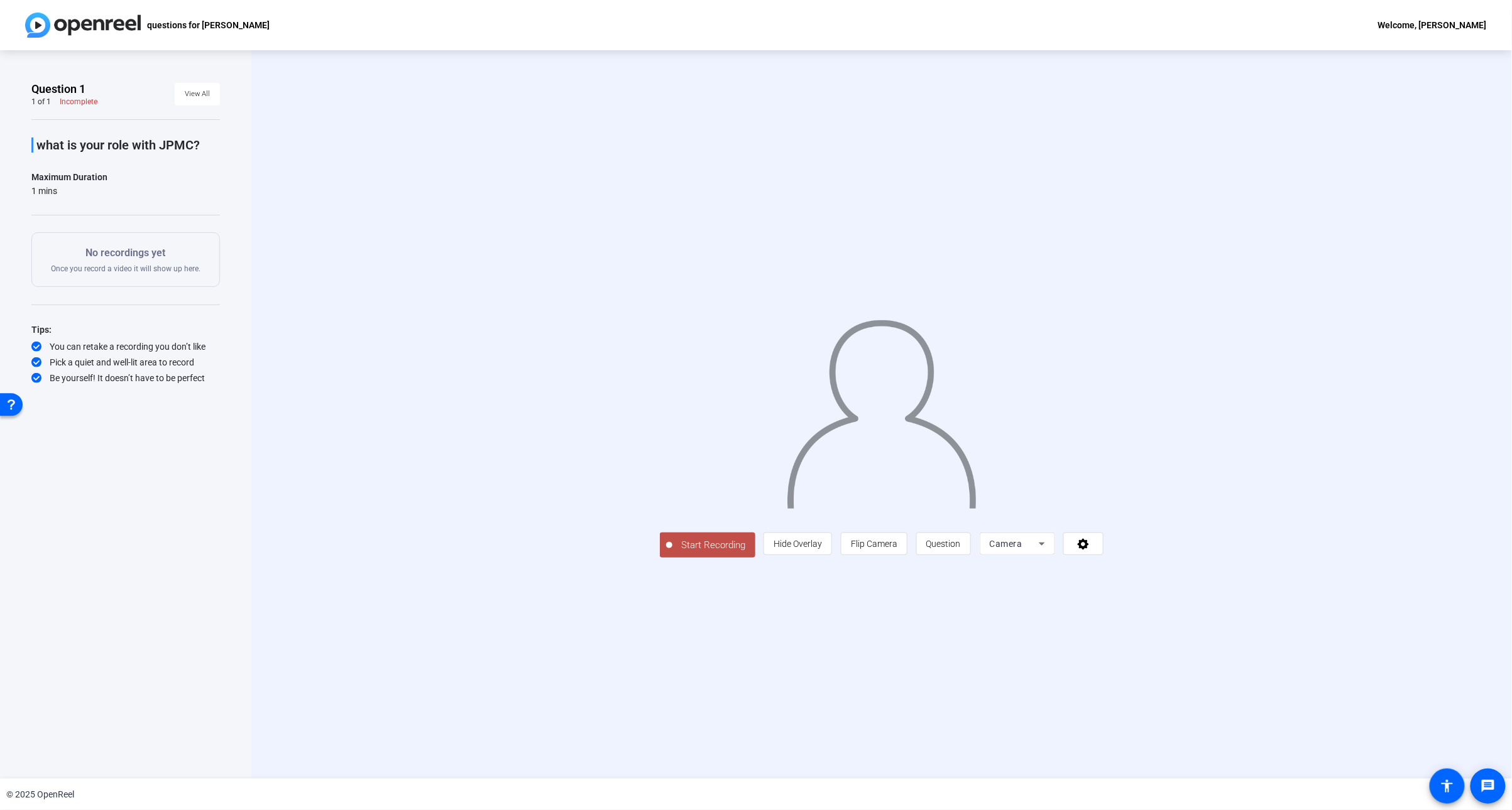
click at [673, 553] on span "Start Recording" at bounding box center [714, 546] width 83 height 14
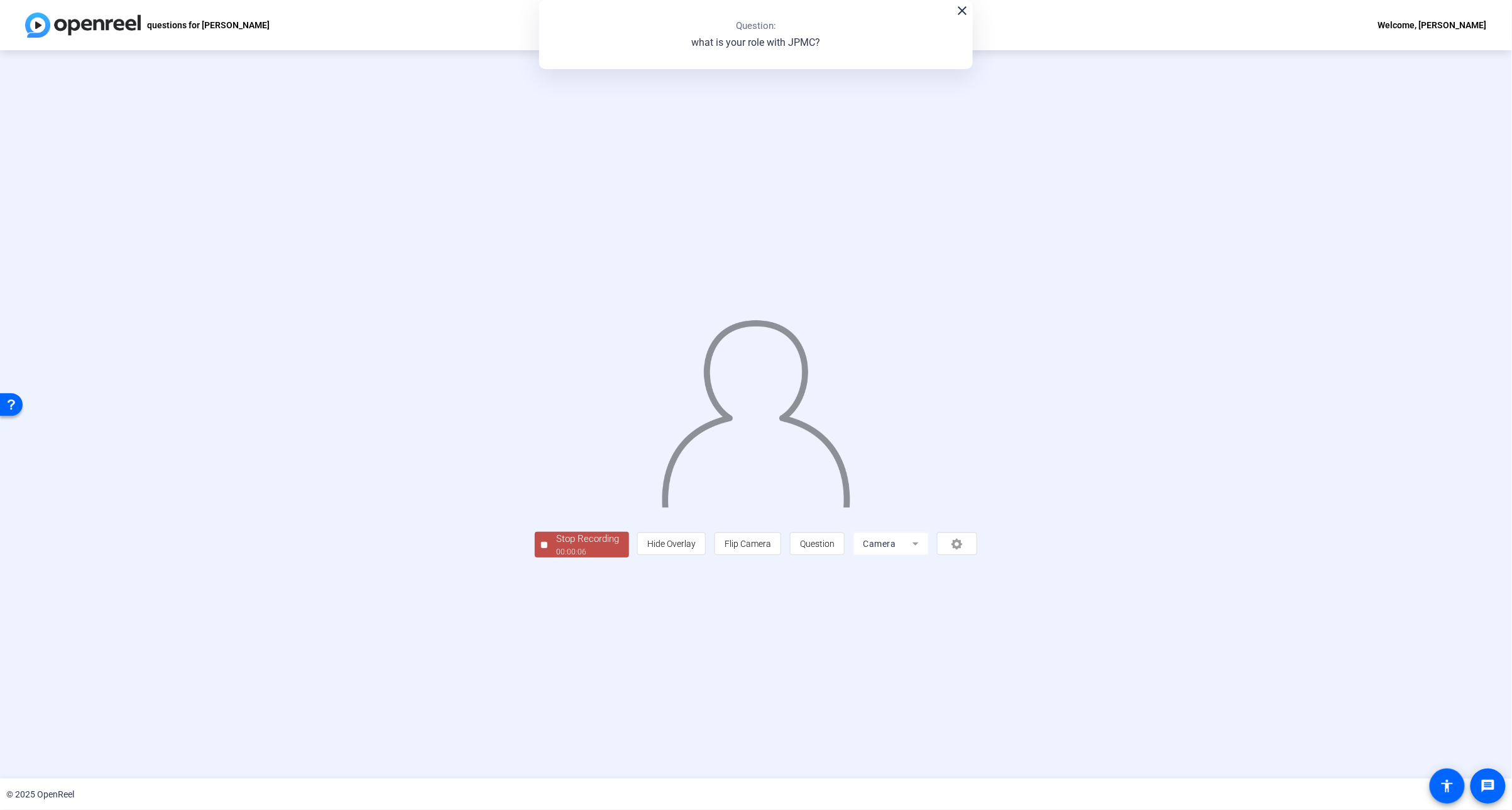
click at [557, 557] on div "00:00:06" at bounding box center [588, 552] width 62 height 11
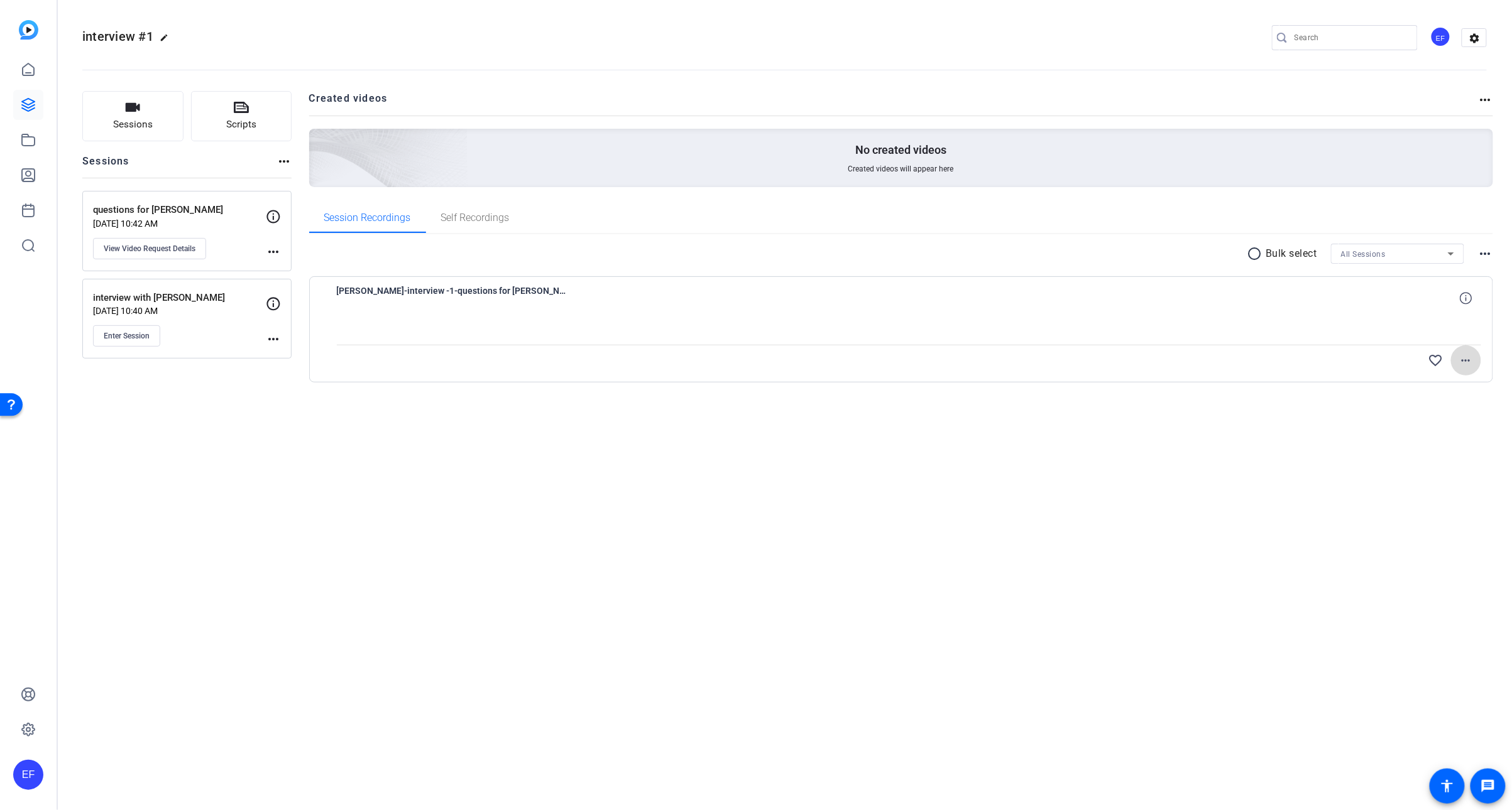
click at [1473, 360] on mat-icon "more_horiz" at bounding box center [1466, 360] width 15 height 15
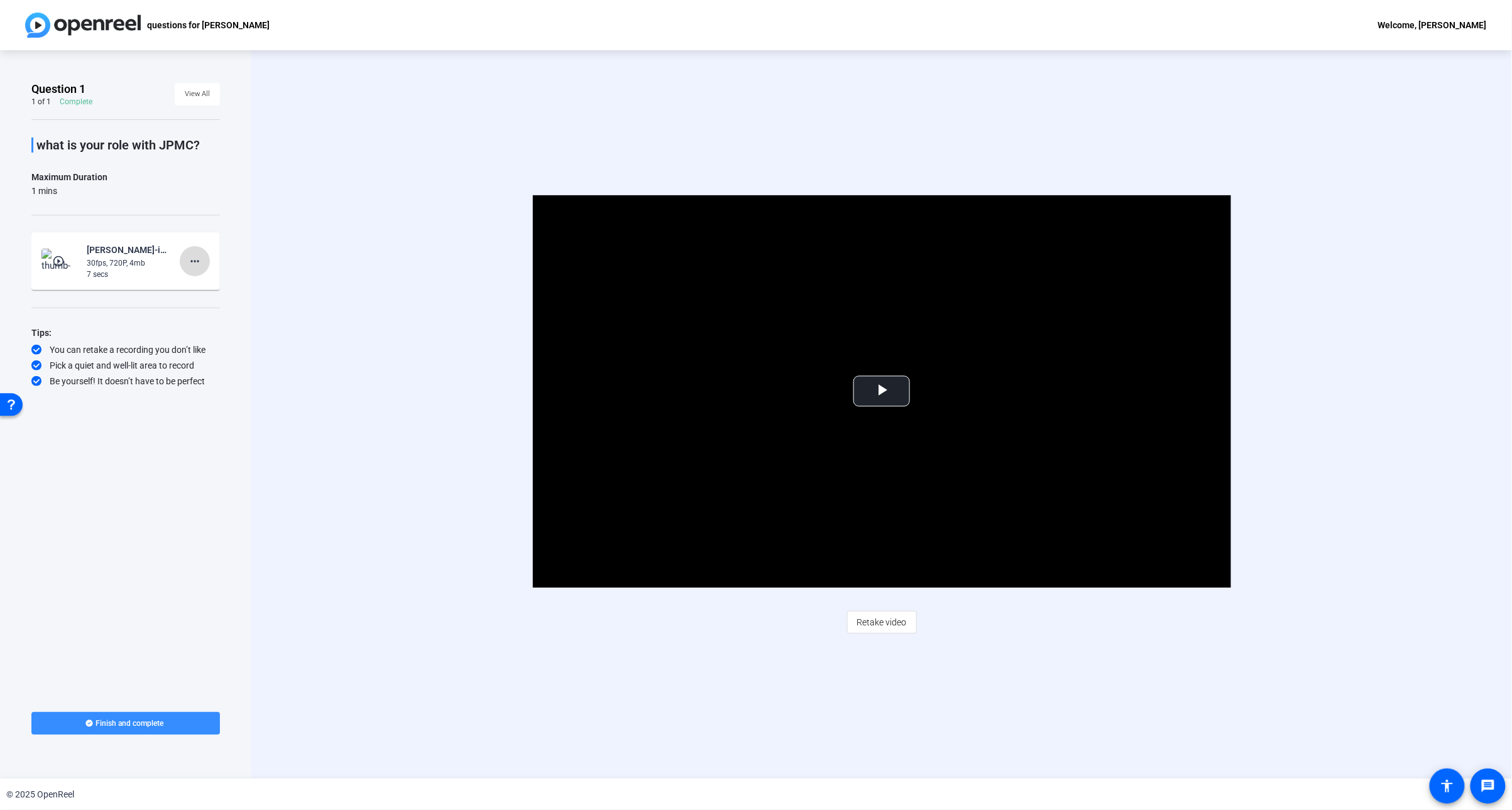
click at [196, 266] on mat-icon "more_horiz" at bounding box center [195, 261] width 15 height 15
click at [218, 321] on span "Add Notes" at bounding box center [215, 319] width 51 height 15
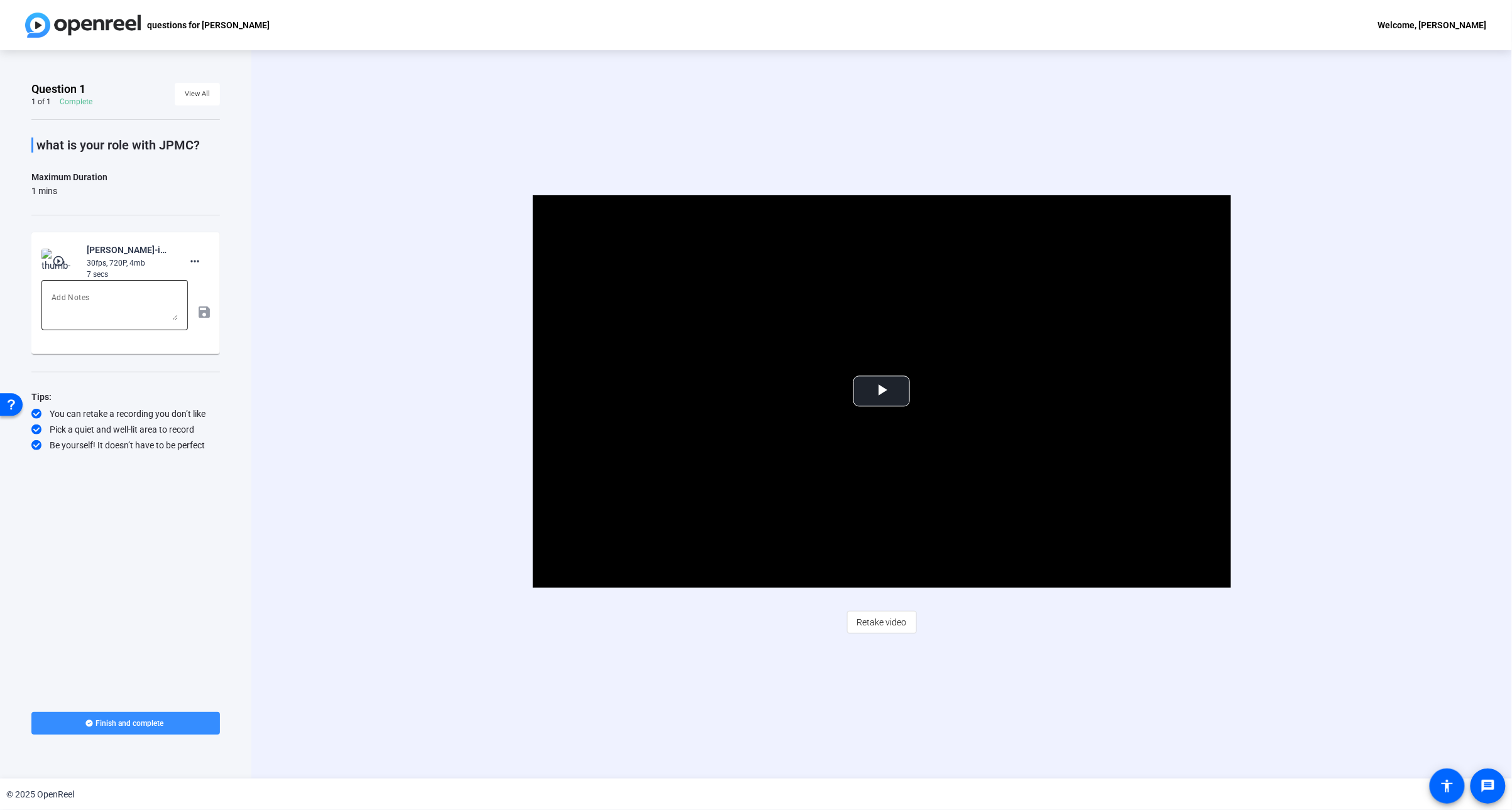
click at [81, 303] on textarea at bounding box center [115, 305] width 127 height 30
type textarea "I LIKE THIS ONE THE BEST"
click at [200, 310] on mat-icon "save" at bounding box center [203, 312] width 14 height 15
